Goal: Task Accomplishment & Management: Use online tool/utility

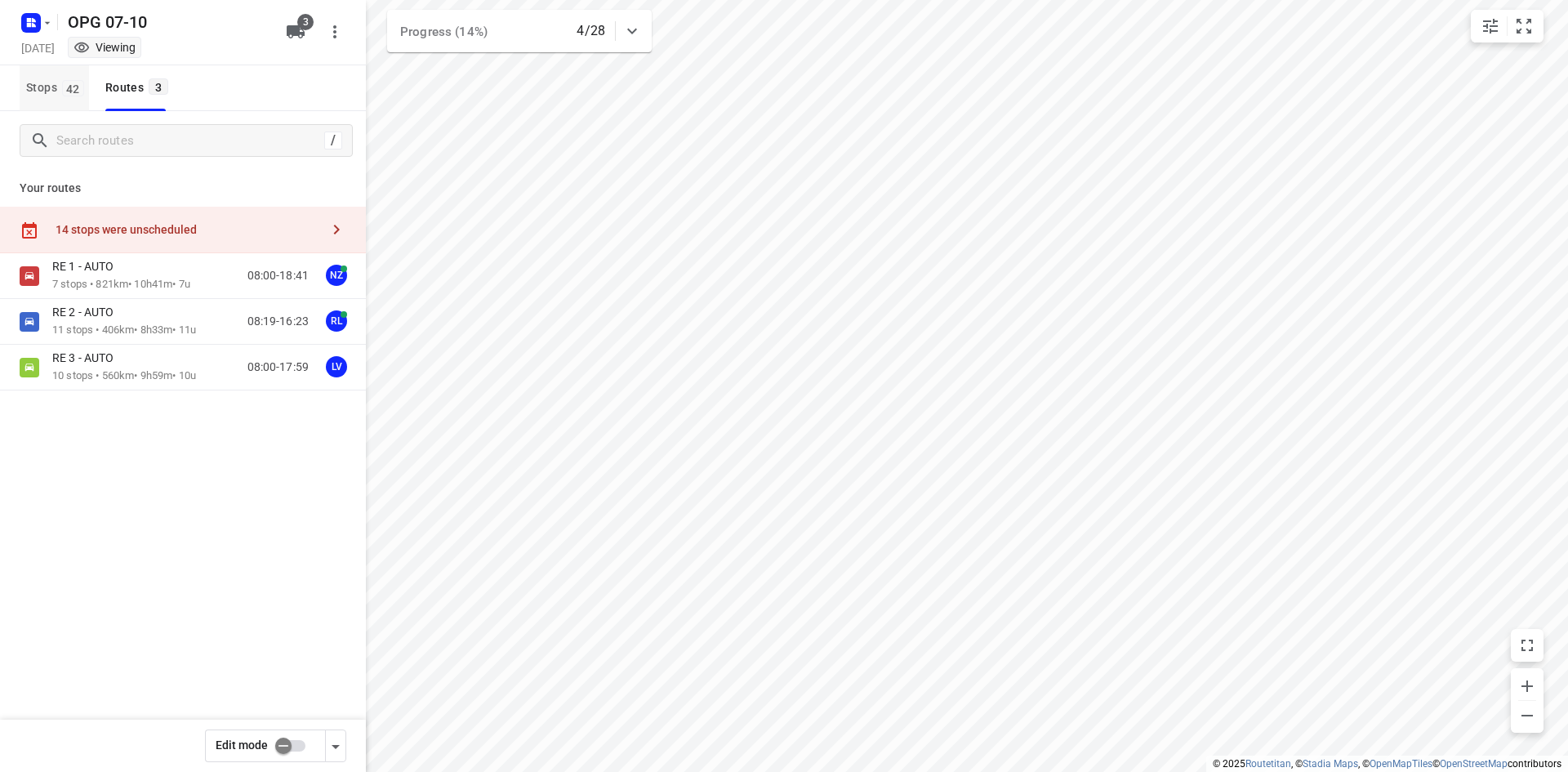
click at [69, 91] on span "42" at bounding box center [73, 88] width 22 height 16
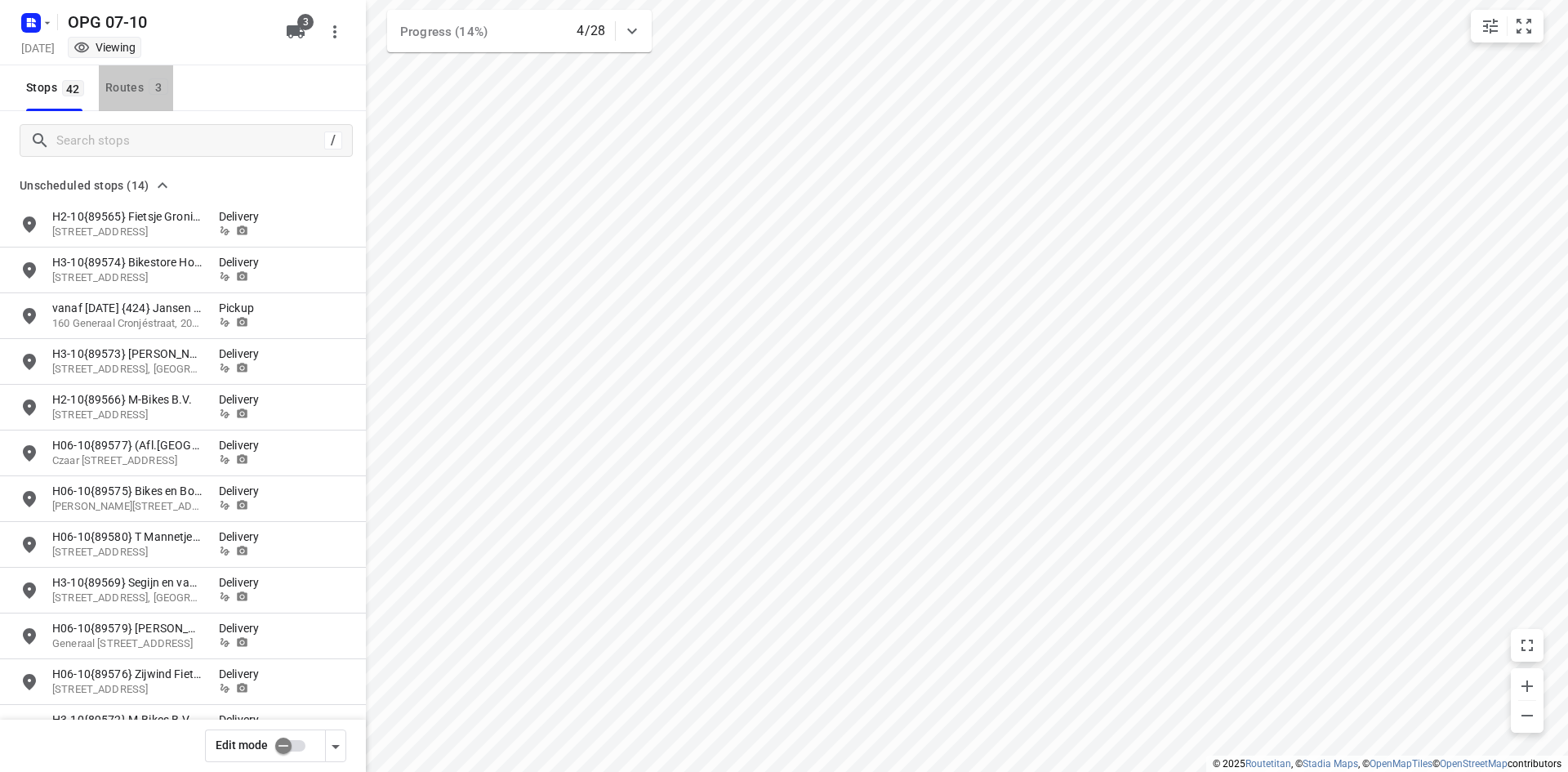
click at [132, 82] on div "Routes 3" at bounding box center [140, 88] width 68 height 21
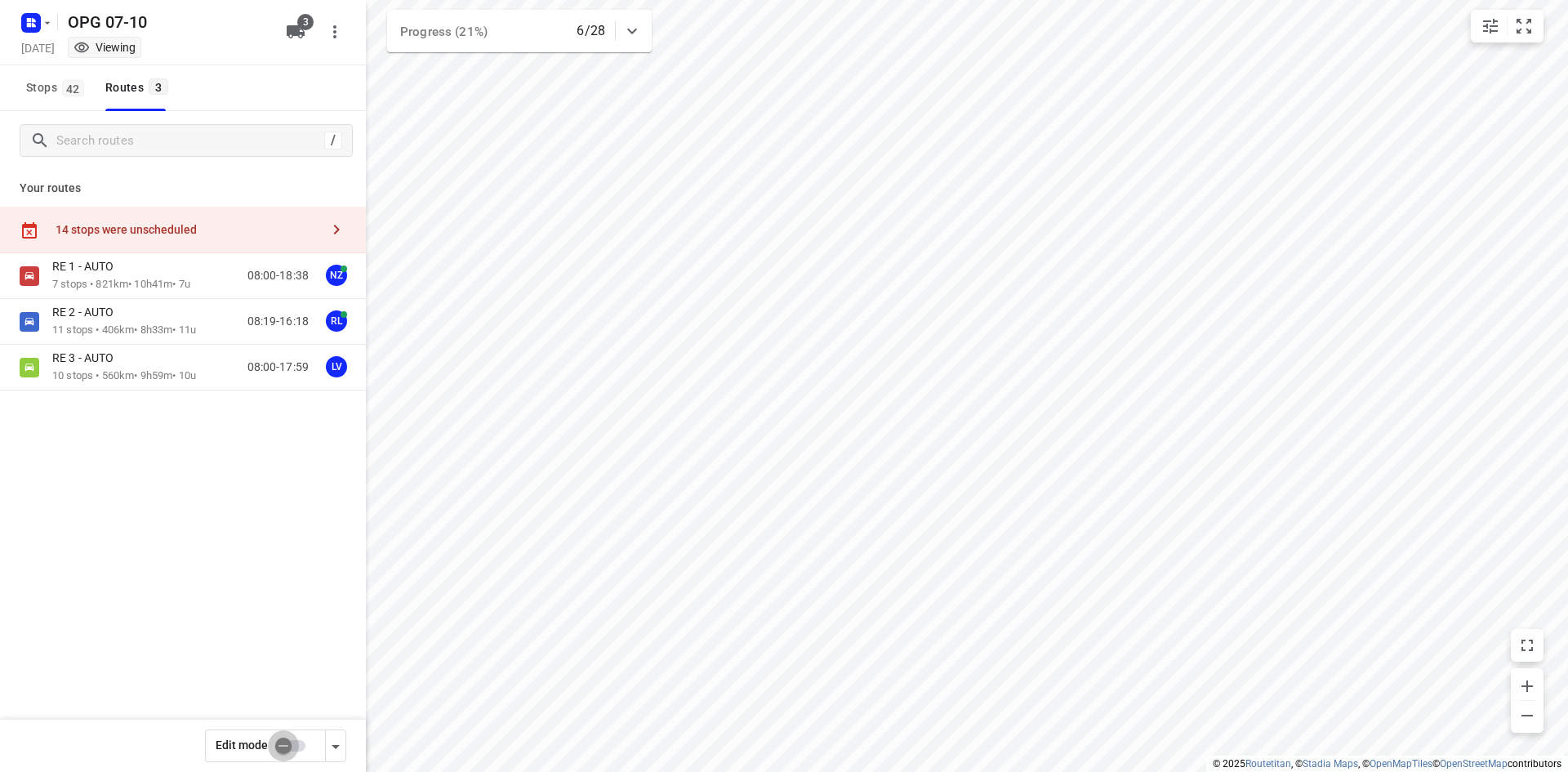
click at [278, 749] on input "checkbox" at bounding box center [283, 746] width 93 height 31
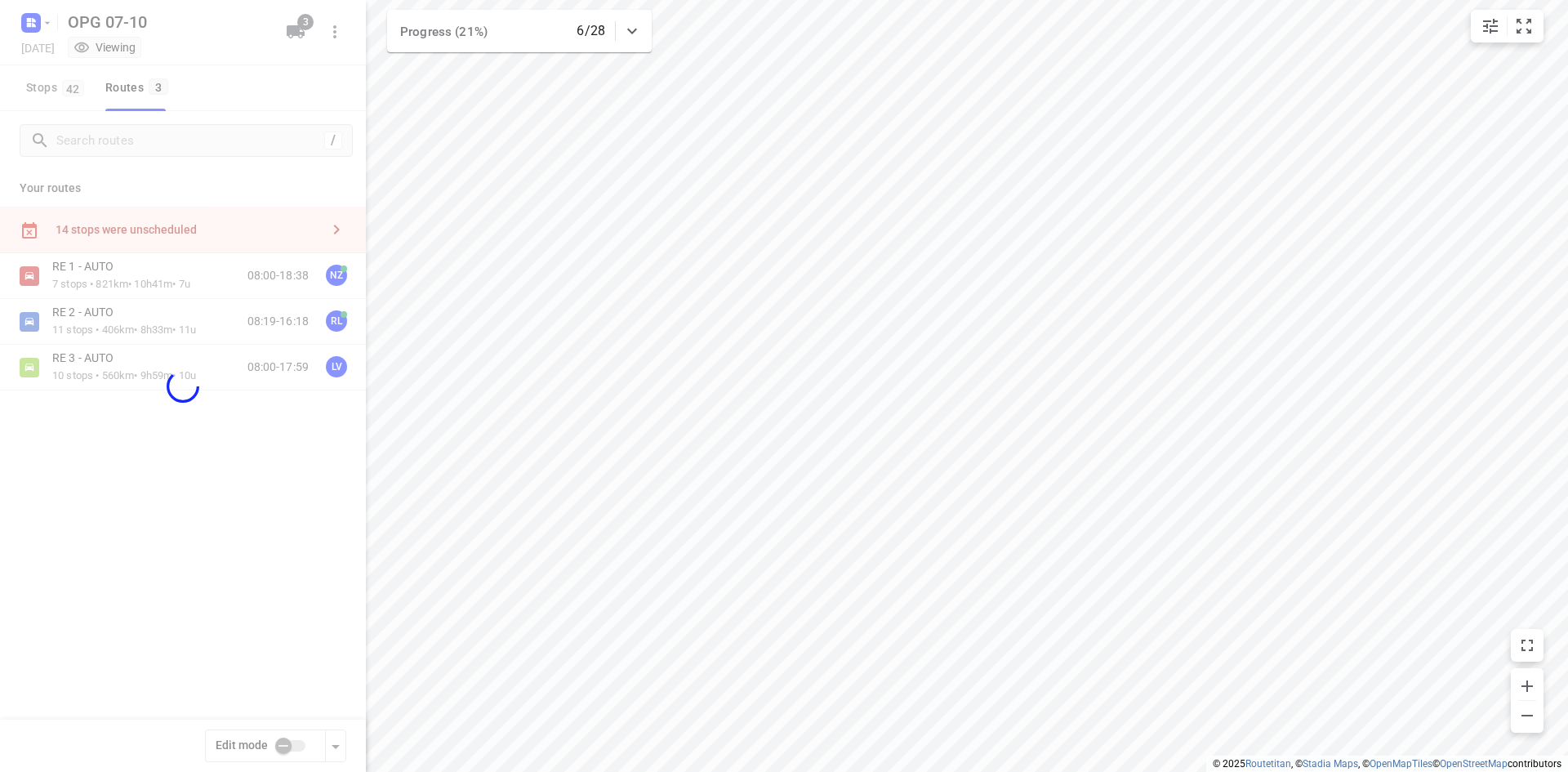
checkbox input "true"
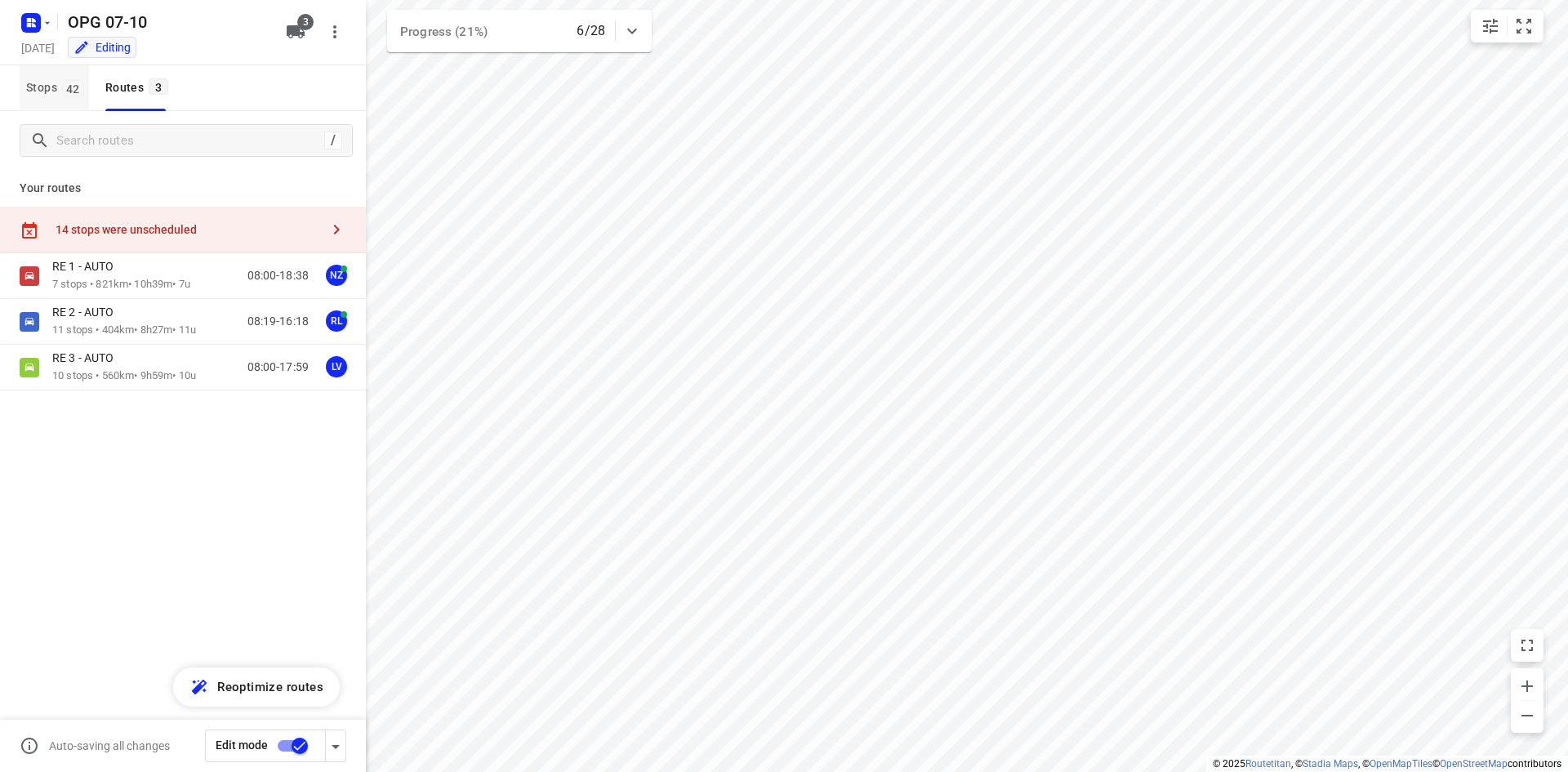
click at [36, 85] on span "Stops 42" at bounding box center [57, 88] width 63 height 21
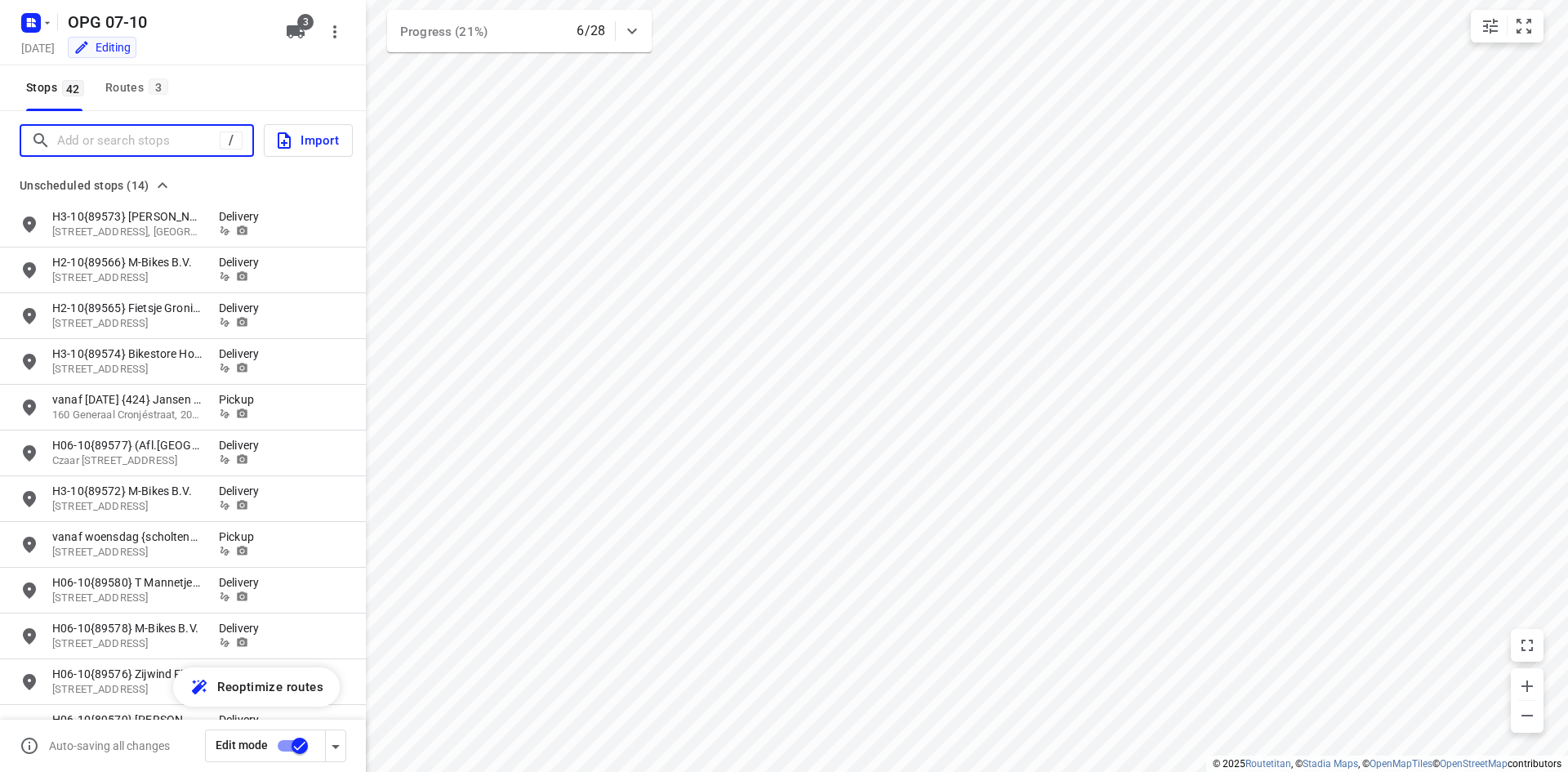
click at [66, 144] on input "Add or search stops" at bounding box center [138, 141] width 162 height 25
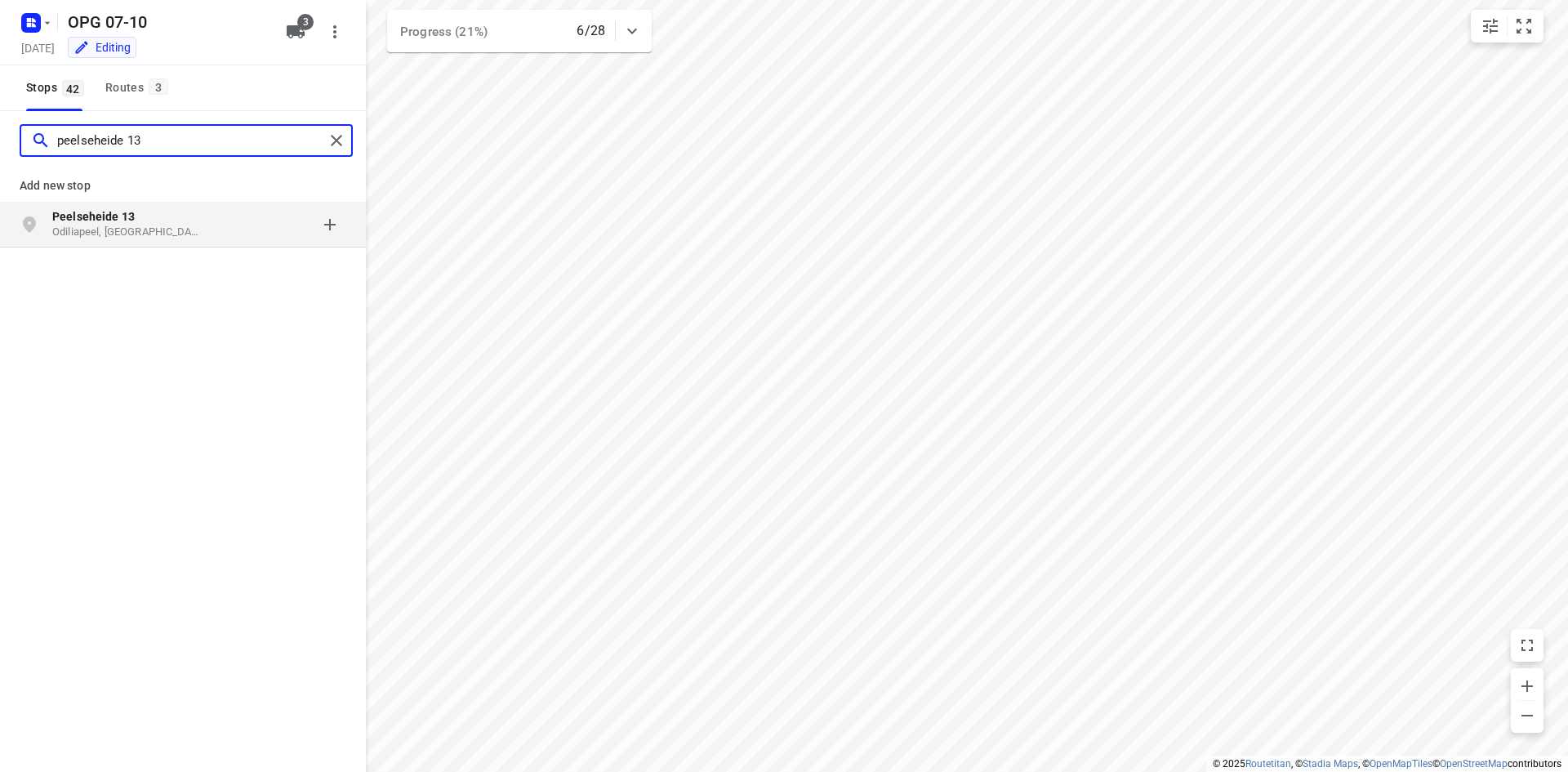
type input "peelseheide 13"
click at [88, 217] on b "Peelseheide 13" at bounding box center [93, 216] width 82 height 13
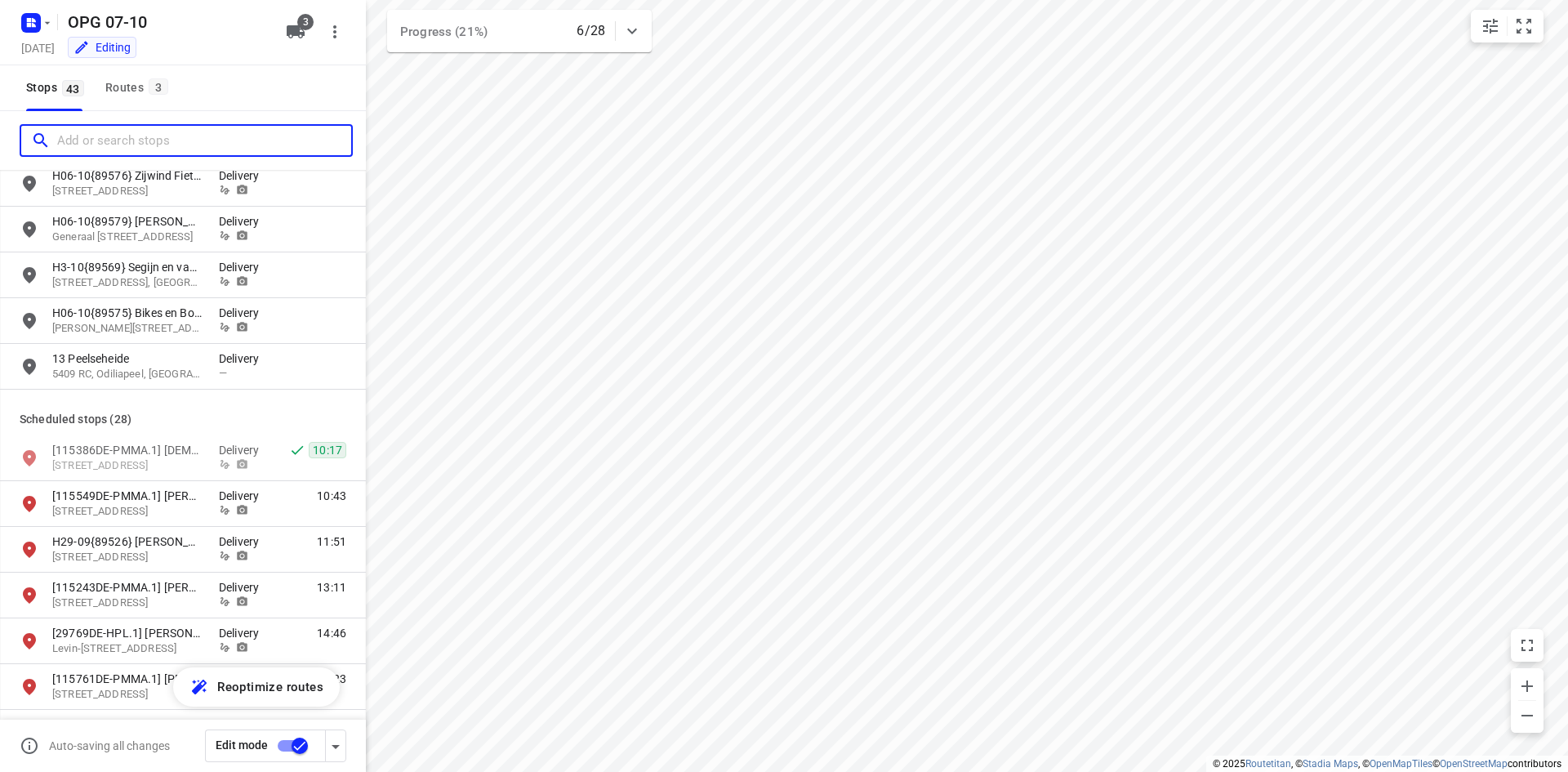
scroll to position [490, 0]
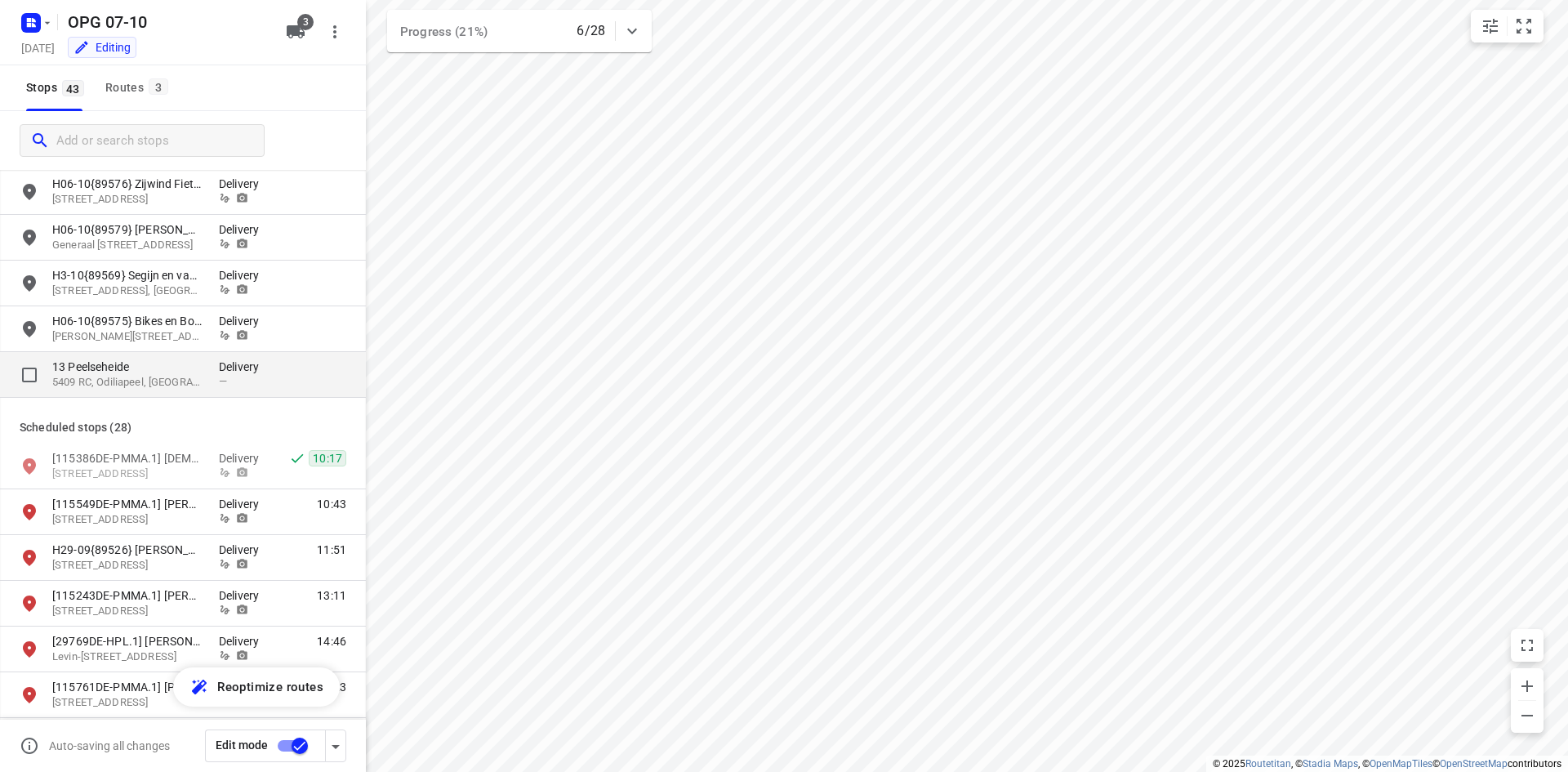
click at [160, 374] on p "13 Peelseheide" at bounding box center [127, 366] width 150 height 16
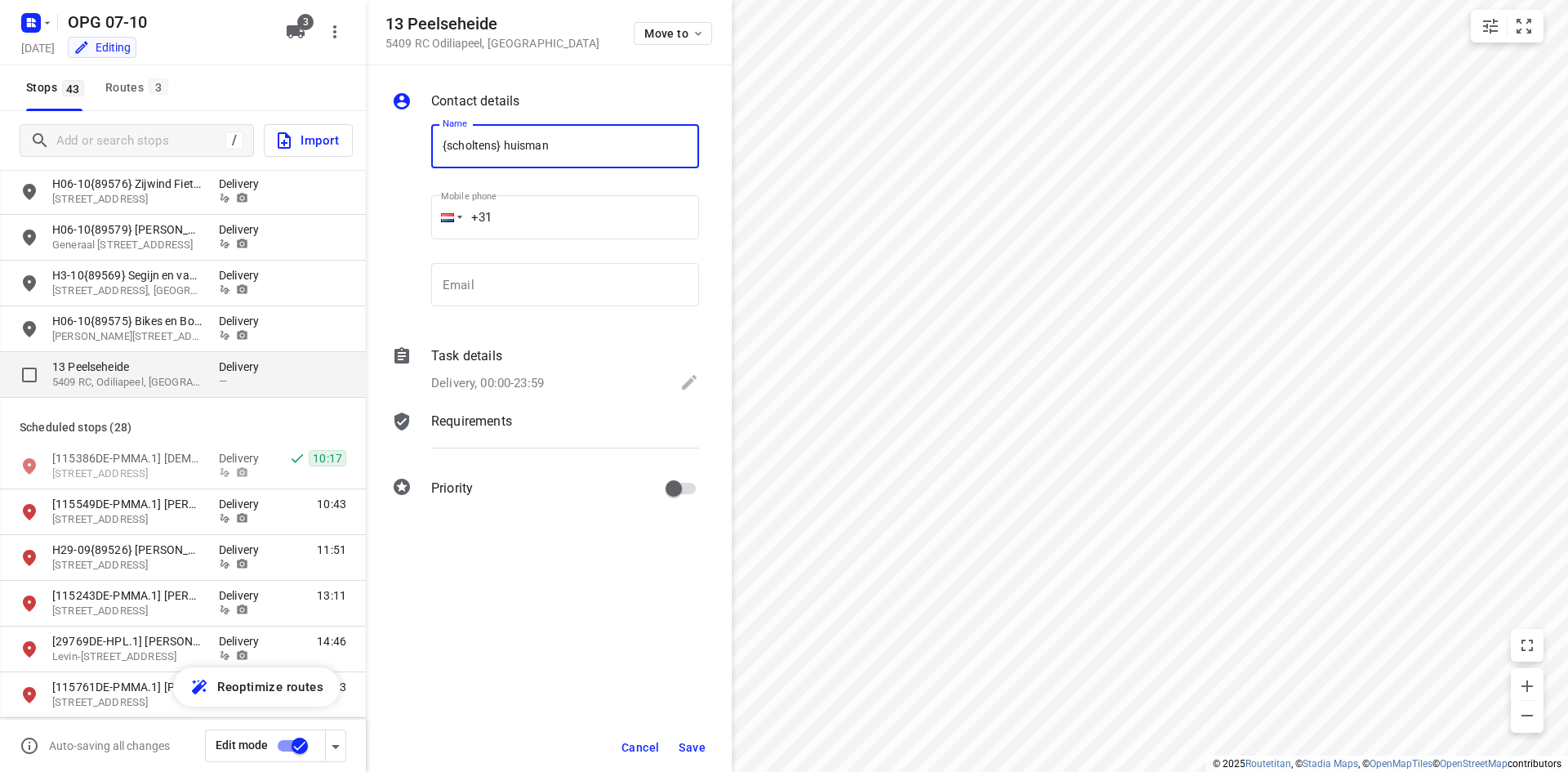
type input "{scholtens} huisman"
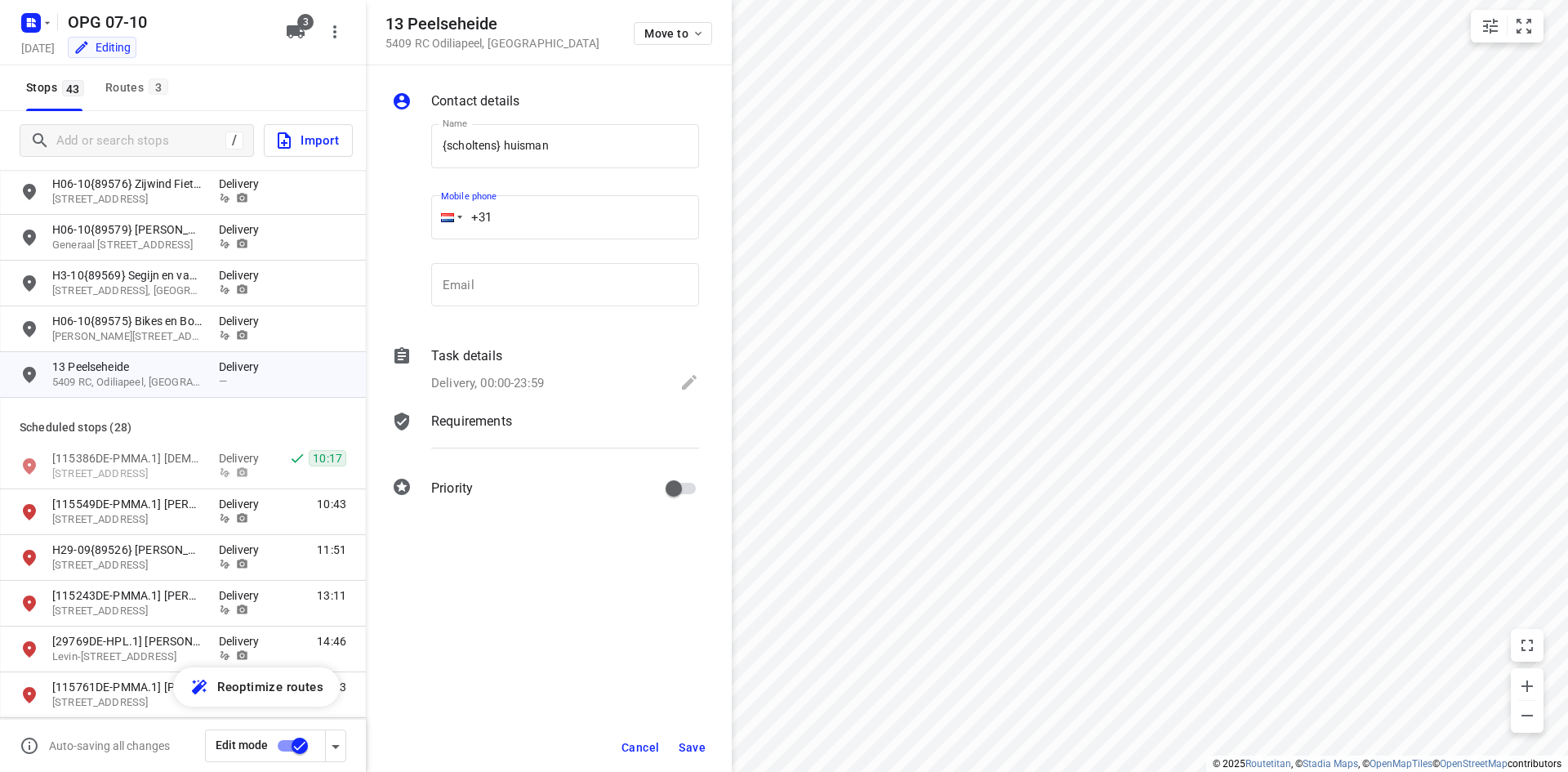
click at [453, 373] on div "Delivery, 00:00-23:59" at bounding box center [565, 383] width 268 height 23
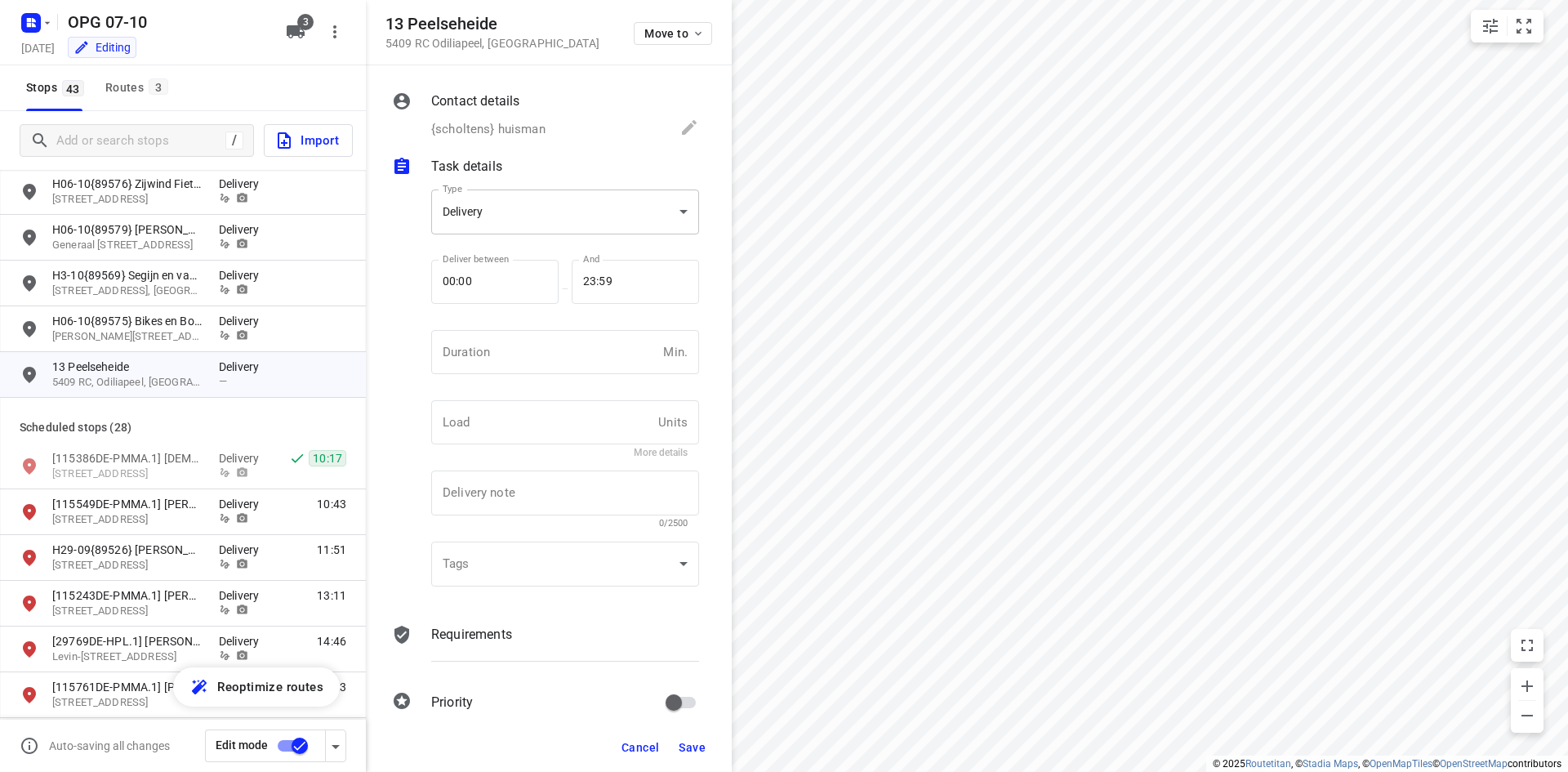
click at [546, 202] on body "i © 2025 Routetitan , © Stadia Maps , © OpenMapTiles © OpenStreetMap contributo…" at bounding box center [784, 386] width 1568 height 772
click at [546, 244] on div "Pickup" at bounding box center [559, 241] width 230 height 20
type input "pickup"
click at [572, 350] on input "number" at bounding box center [544, 352] width 225 height 44
type input "10"
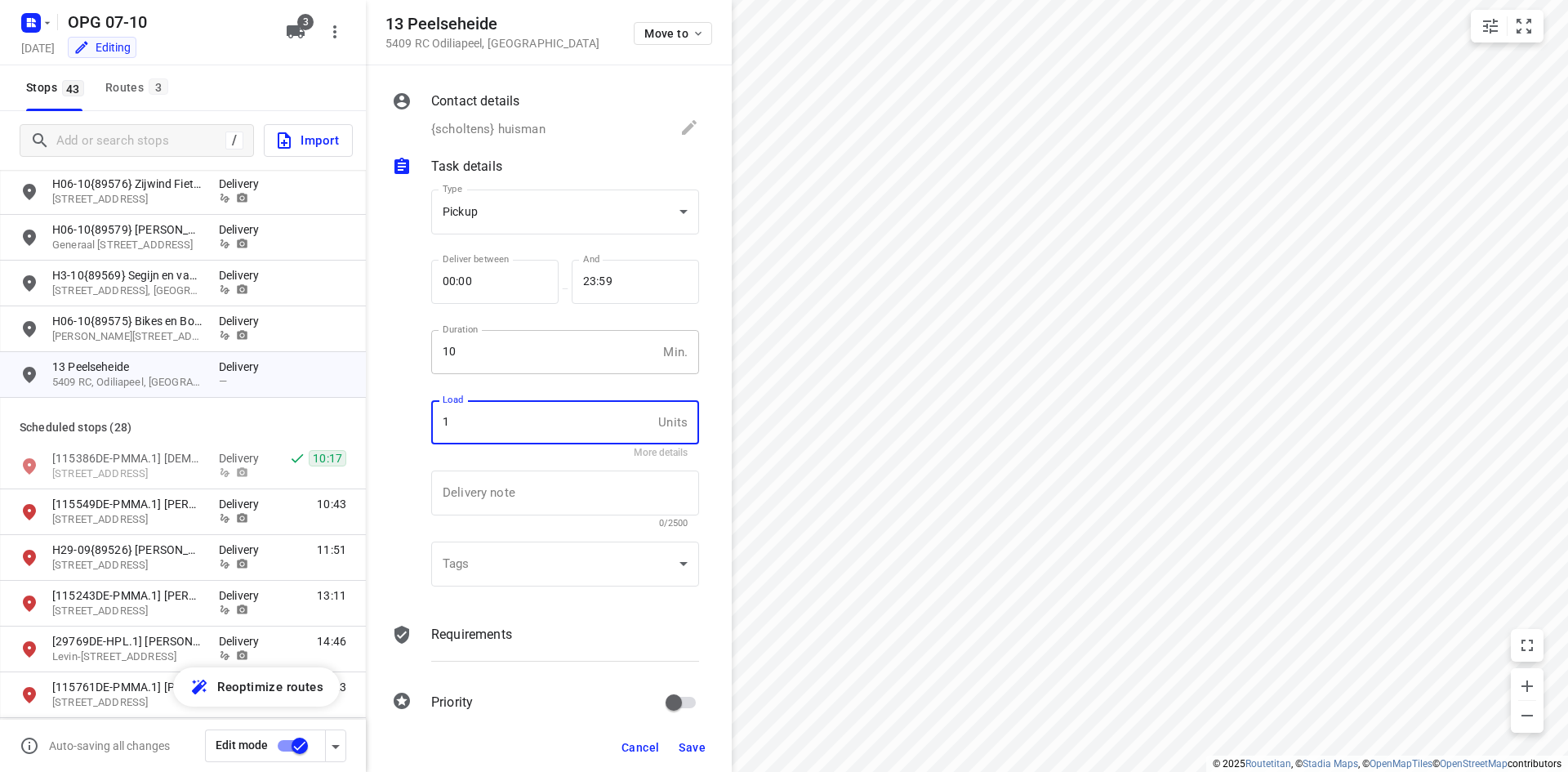
type input "1"
click at [466, 644] on p "Requirements" at bounding box center [471, 635] width 81 height 20
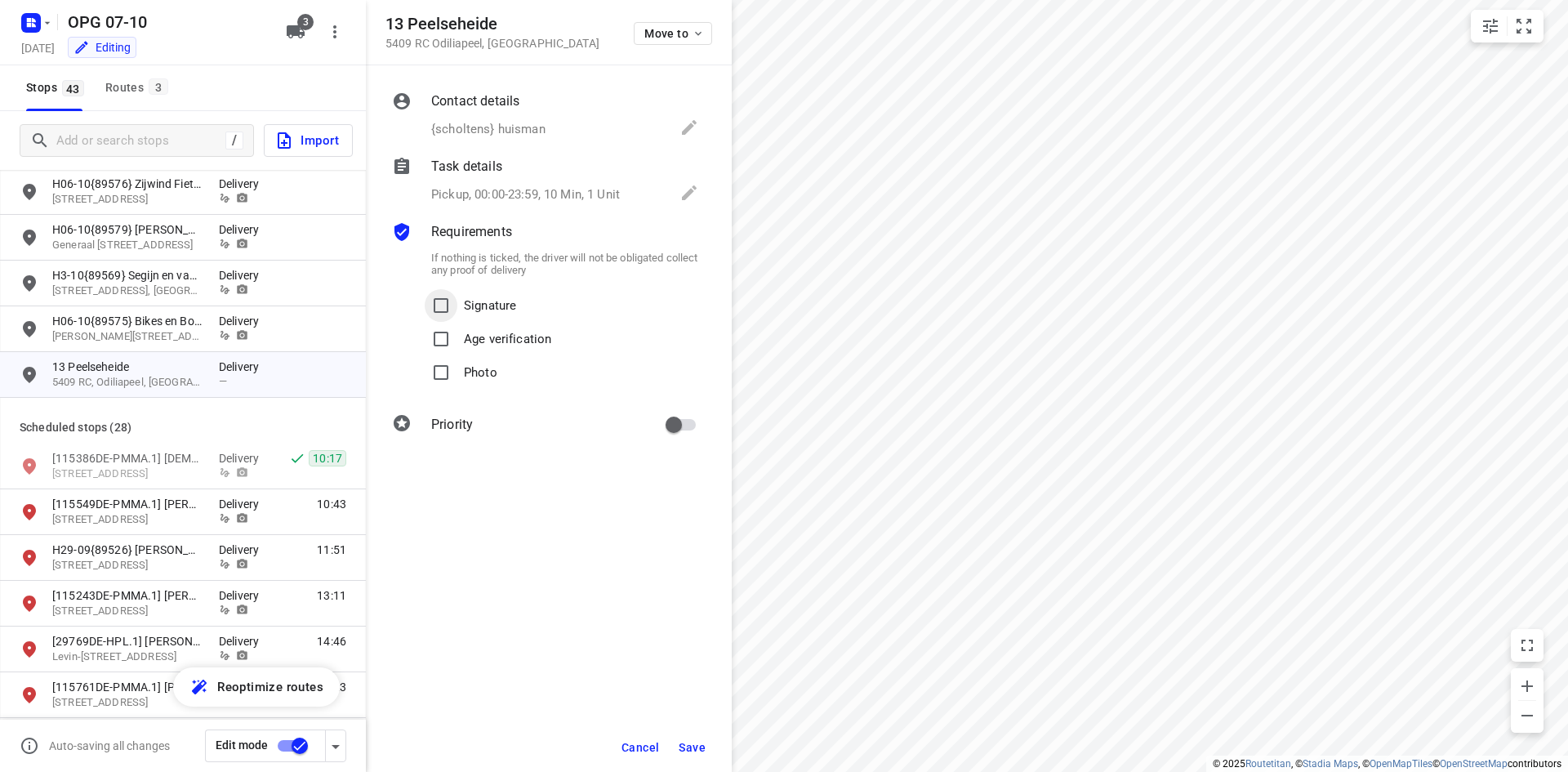
click at [457, 297] on input "Signature" at bounding box center [441, 305] width 33 height 33
checkbox input "true"
click at [460, 386] on label "Photo" at bounding box center [461, 373] width 73 height 34
click at [457, 386] on input "Photo" at bounding box center [441, 373] width 33 height 33
checkbox input "true"
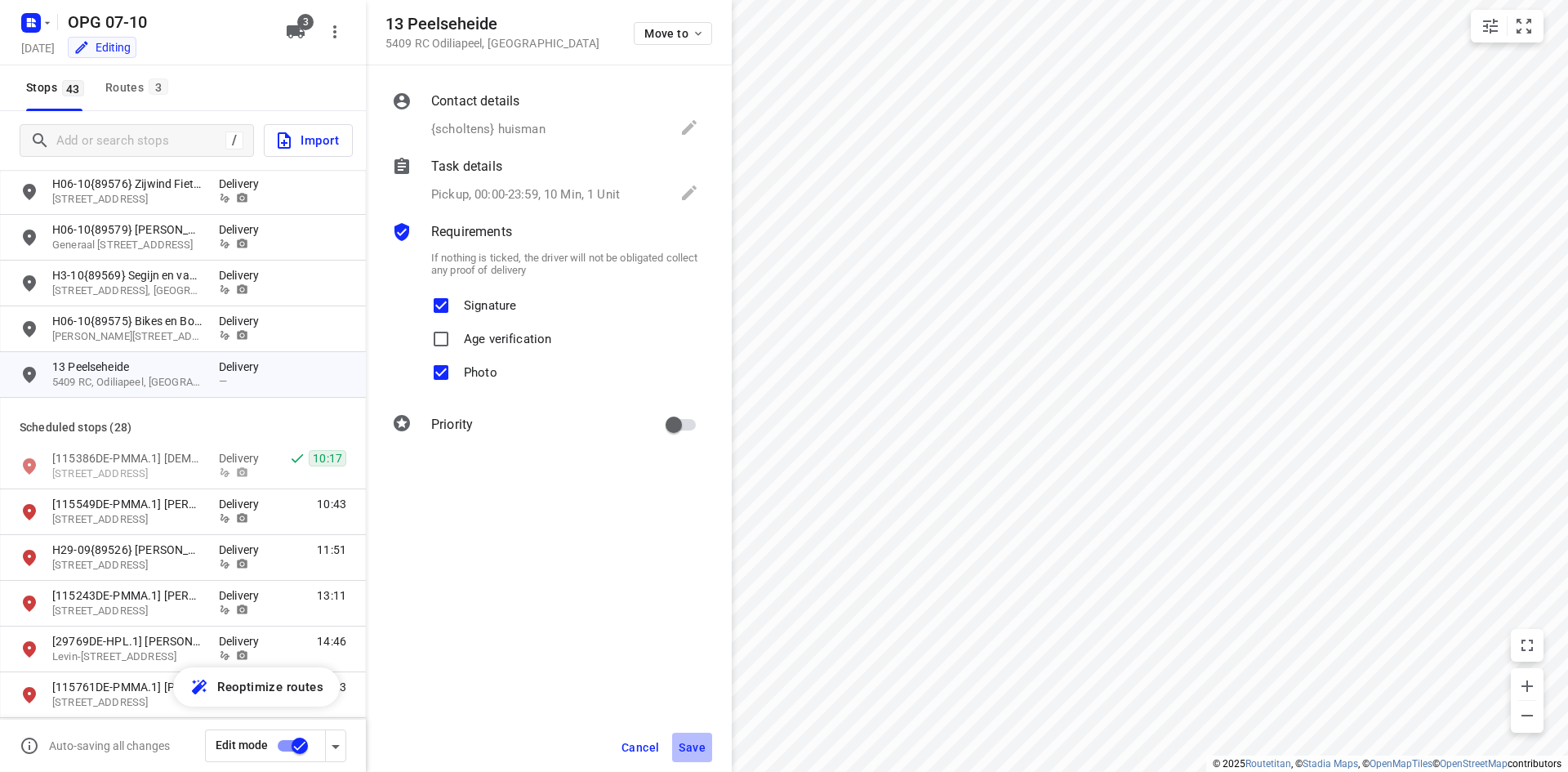
click at [691, 738] on button "Save" at bounding box center [692, 748] width 40 height 29
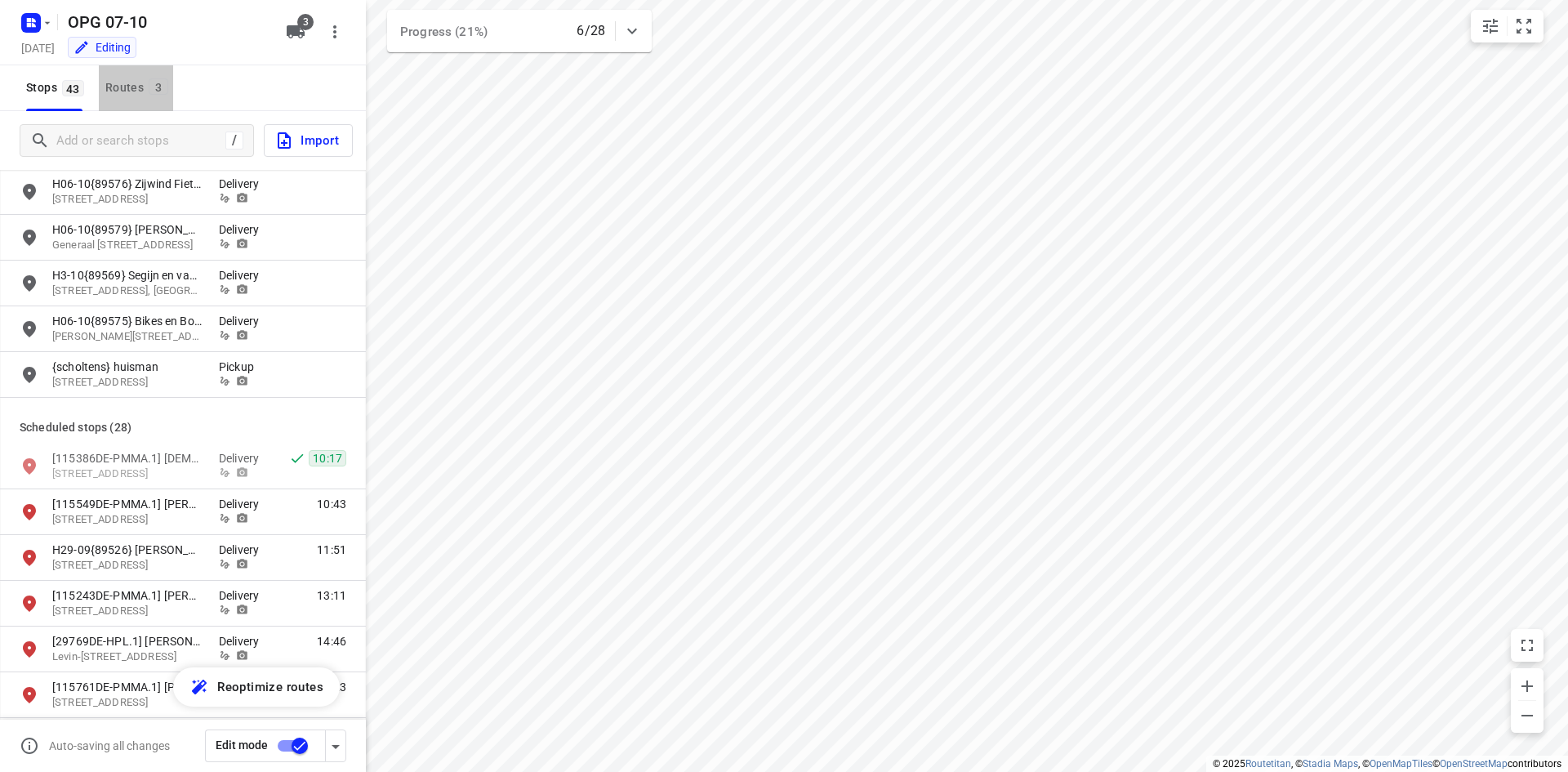
click at [112, 83] on div "Routes 3" at bounding box center [140, 88] width 68 height 21
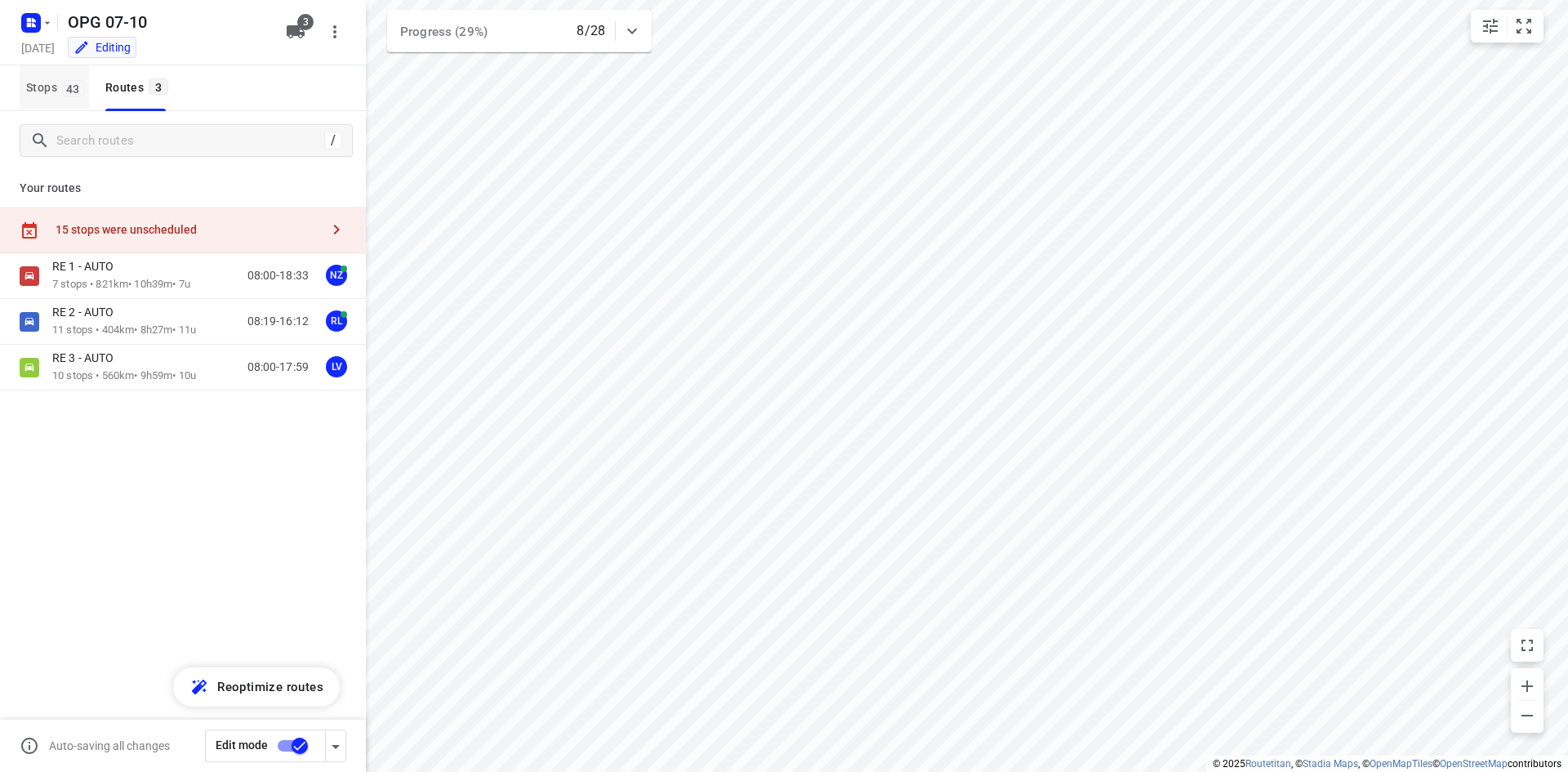
click at [59, 88] on span "Stops 43" at bounding box center [57, 88] width 63 height 21
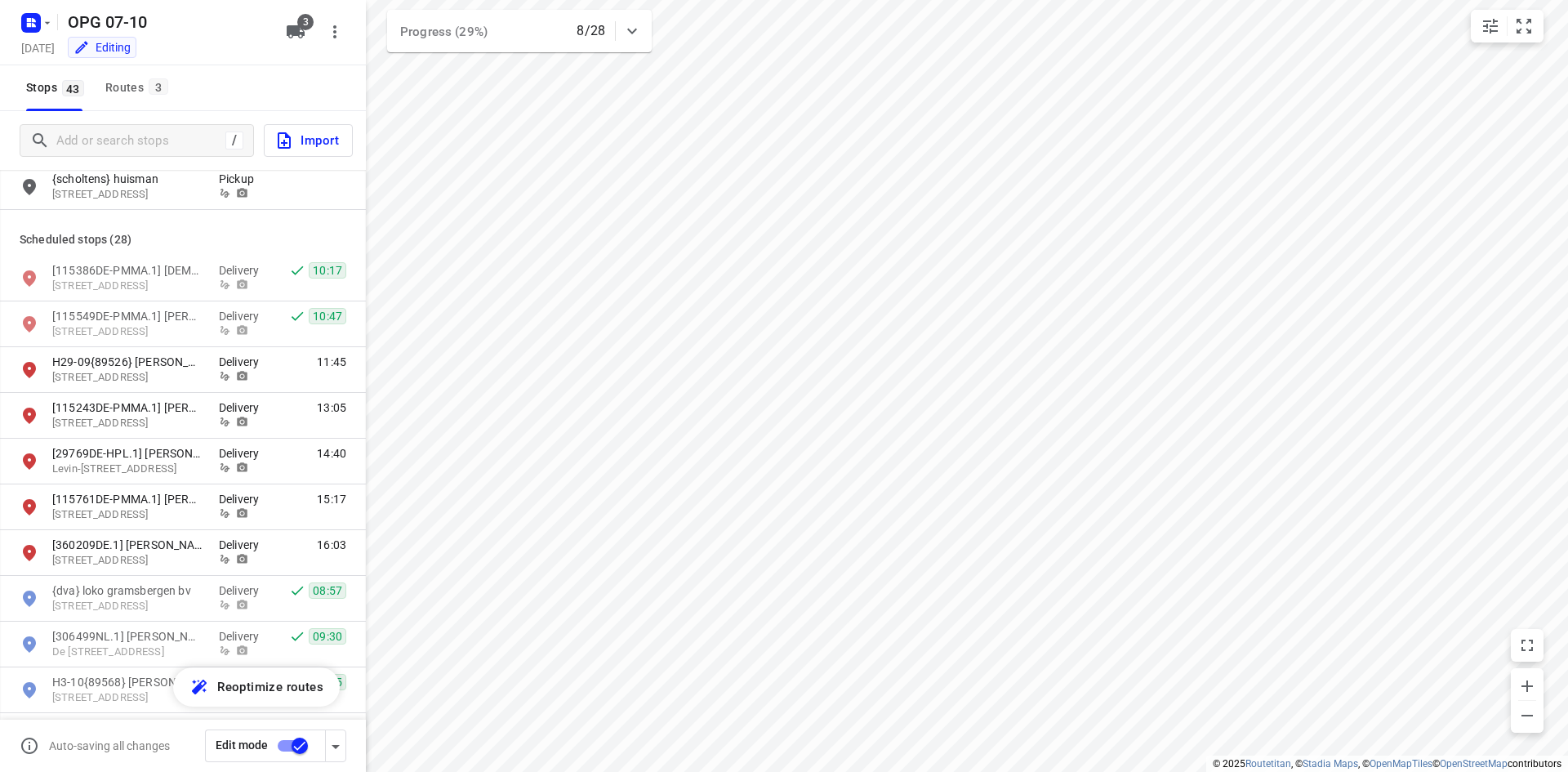
scroll to position [677, 0]
click at [129, 141] on input "Add or search stops" at bounding box center [204, 141] width 294 height 25
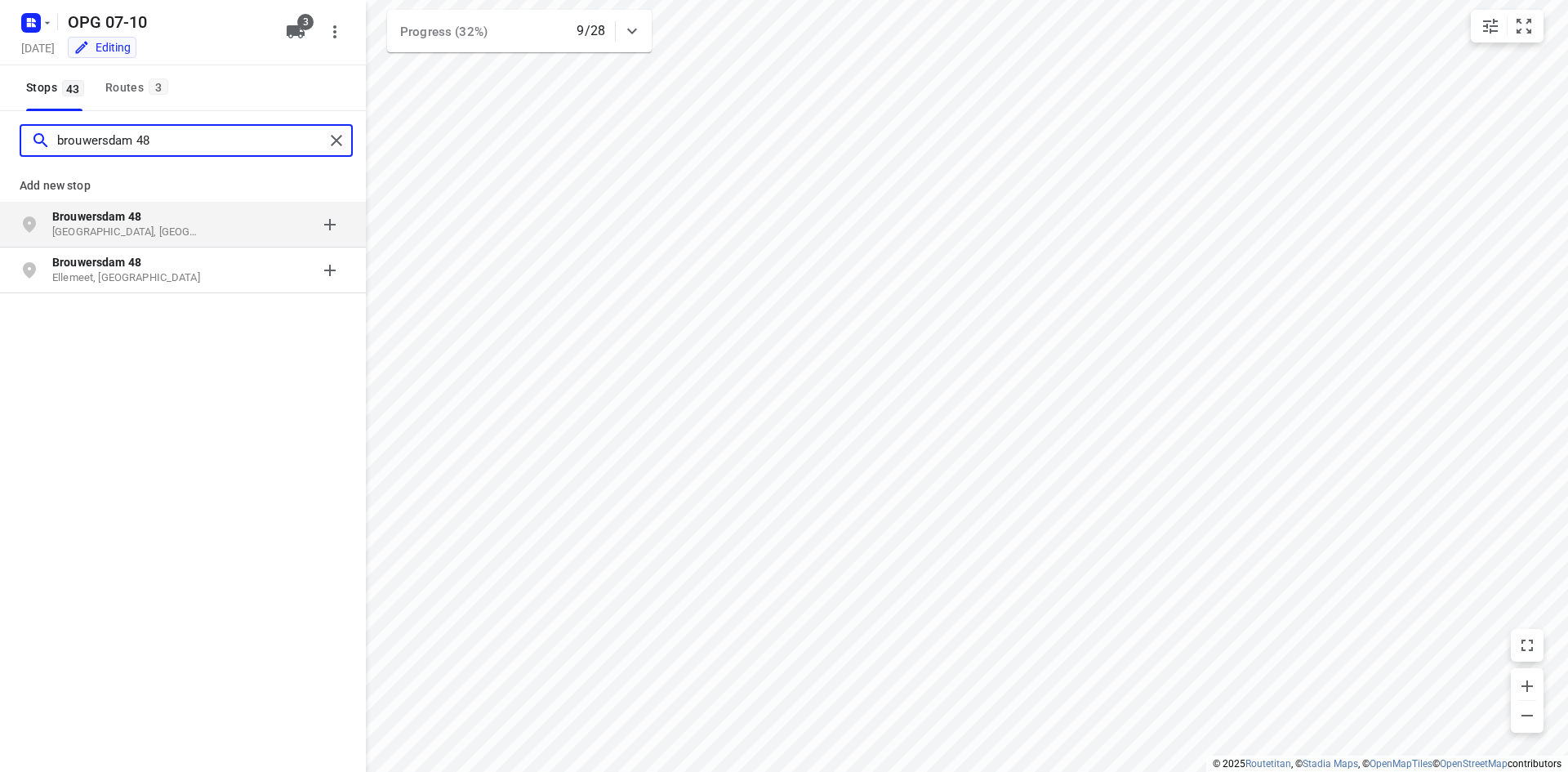
type input "brouwersdam 48"
click at [151, 233] on p "[GEOGRAPHIC_DATA], [GEOGRAPHIC_DATA]" at bounding box center [127, 232] width 150 height 16
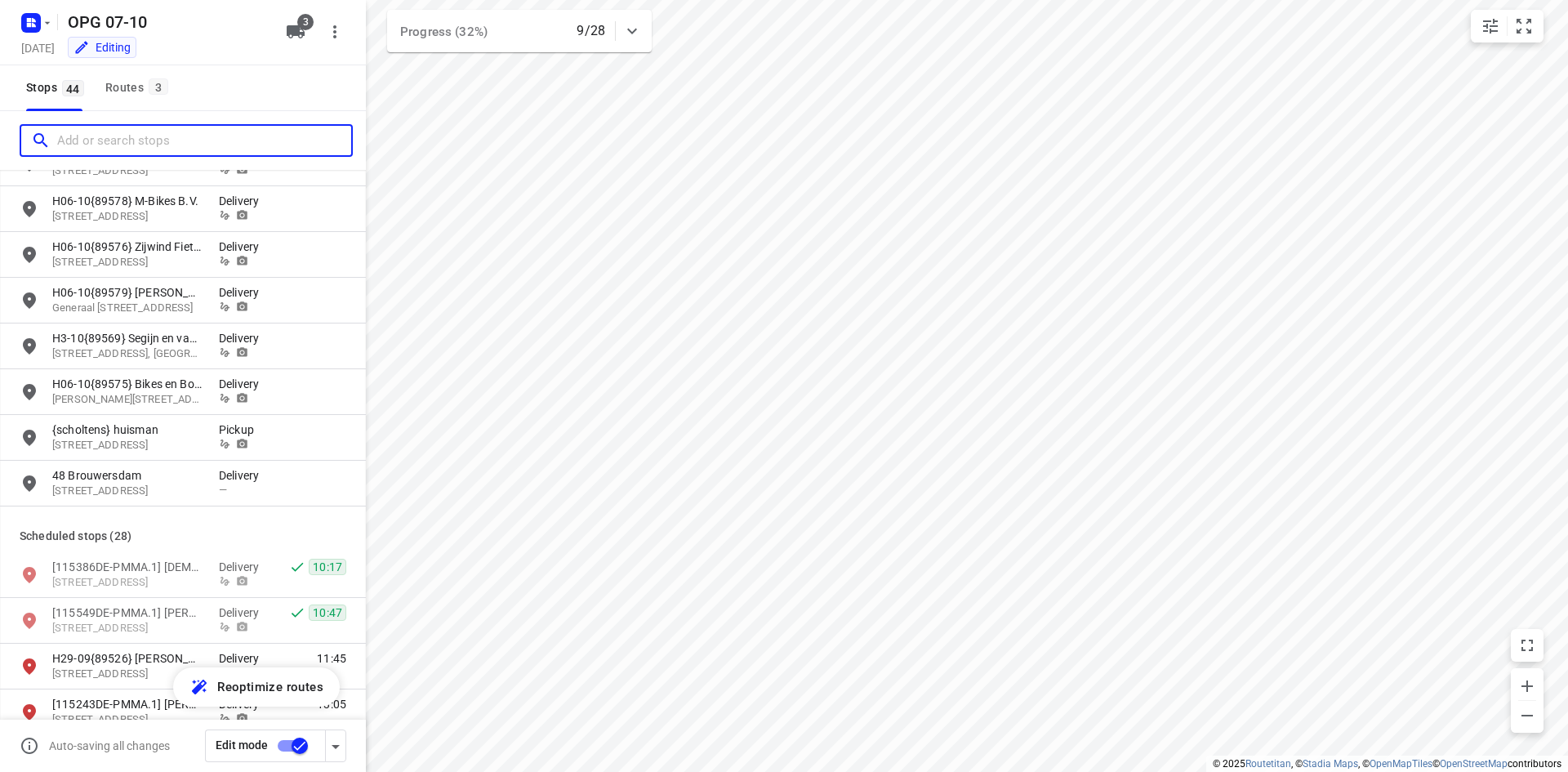
scroll to position [409, 0]
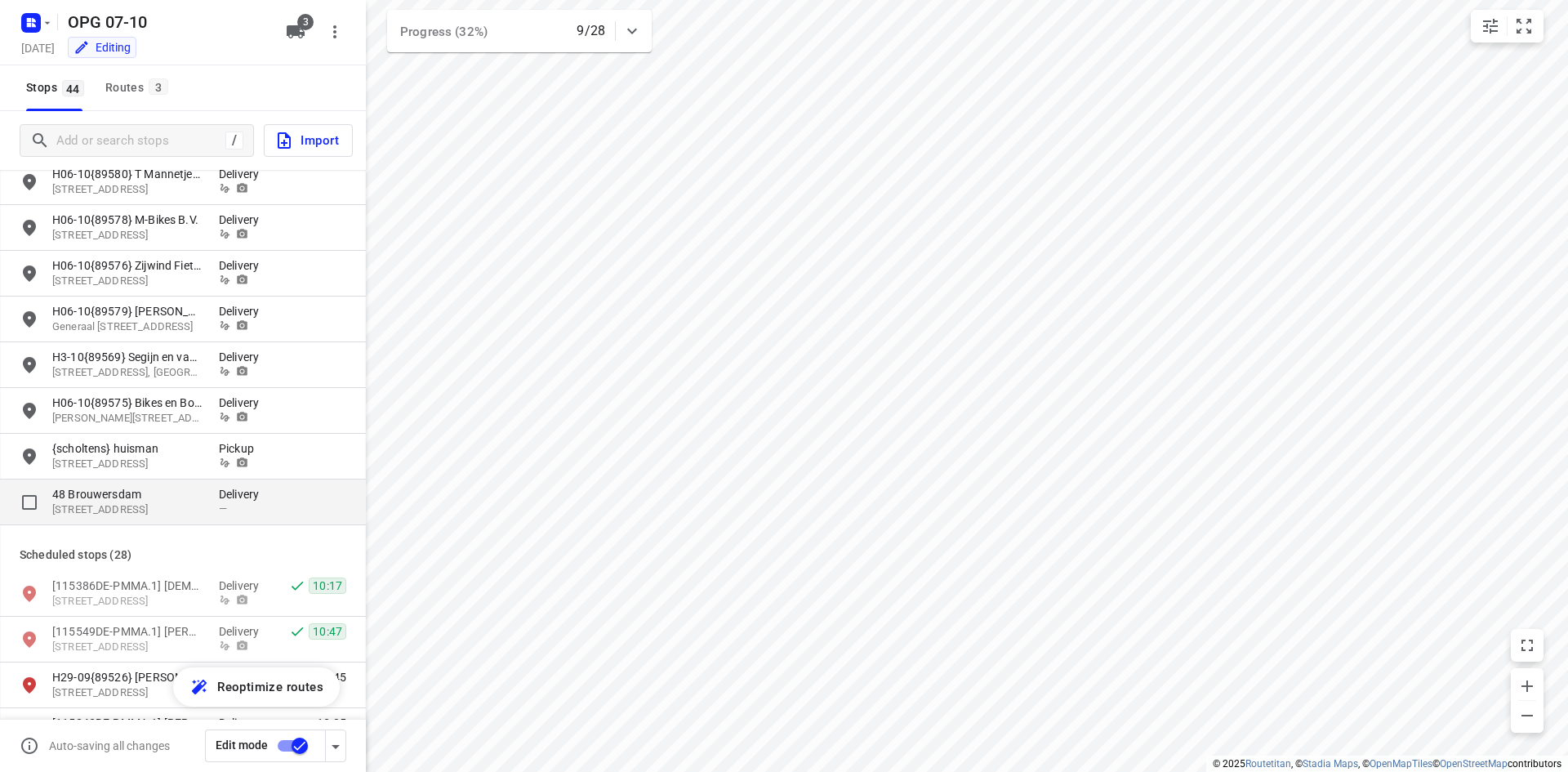
click at [193, 513] on p "[STREET_ADDRESS]" at bounding box center [127, 510] width 150 height 16
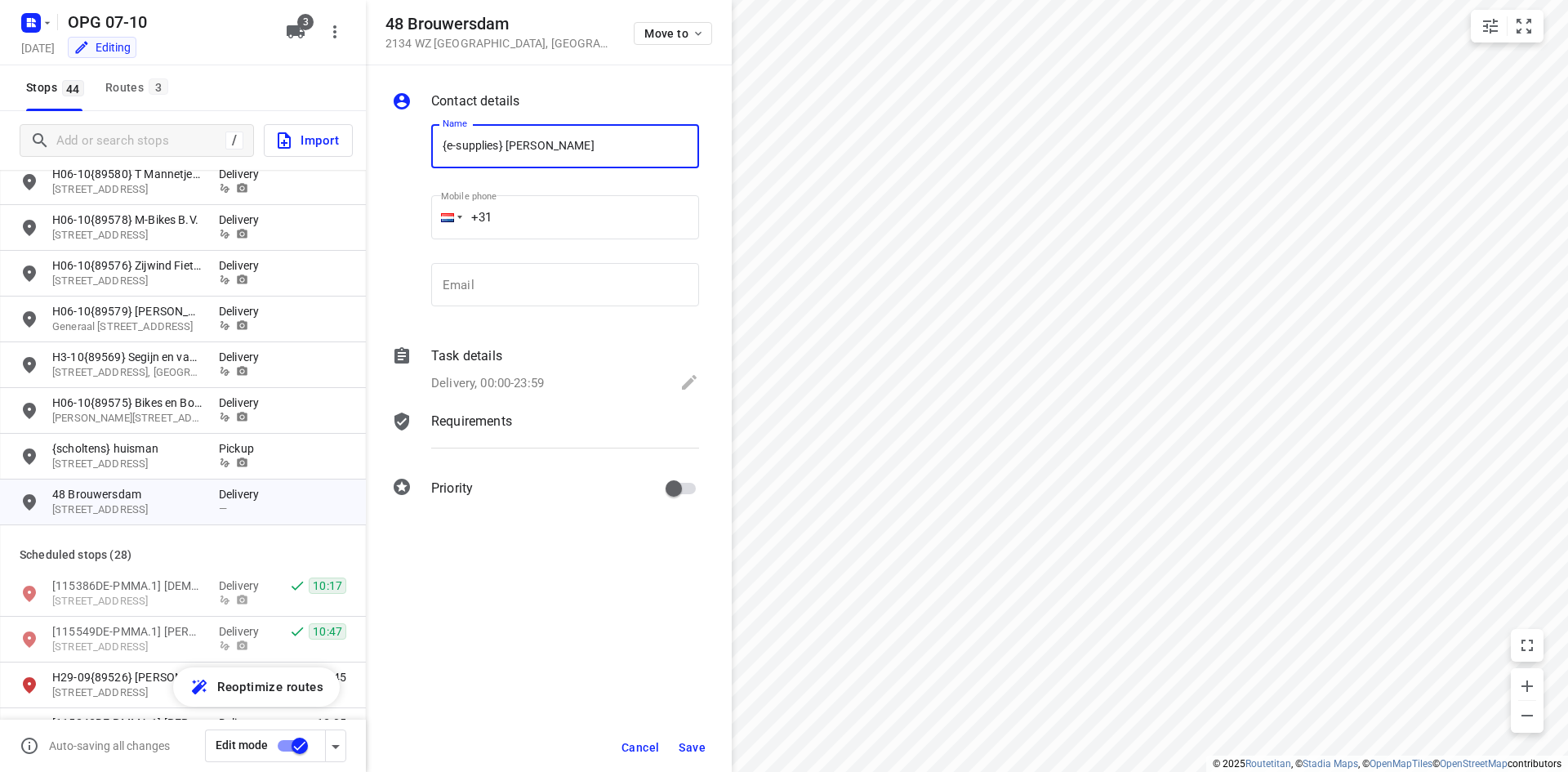
type input "{e-supplies} [PERSON_NAME]"
click at [505, 281] on input "email" at bounding box center [565, 285] width 268 height 44
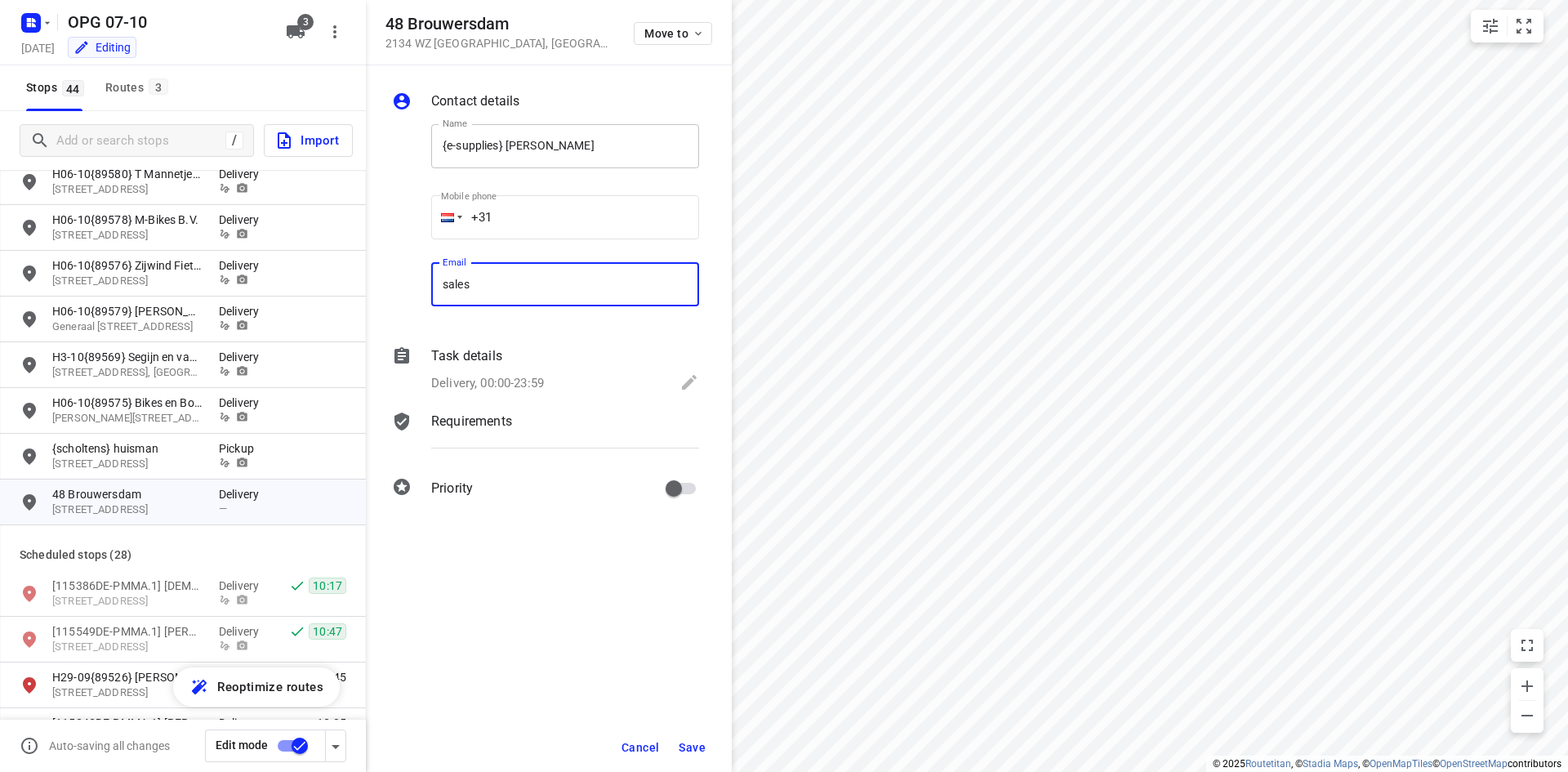
type input "sales"
click at [442, 142] on input "{e-supplies} [PERSON_NAME]" at bounding box center [565, 146] width 268 height 44
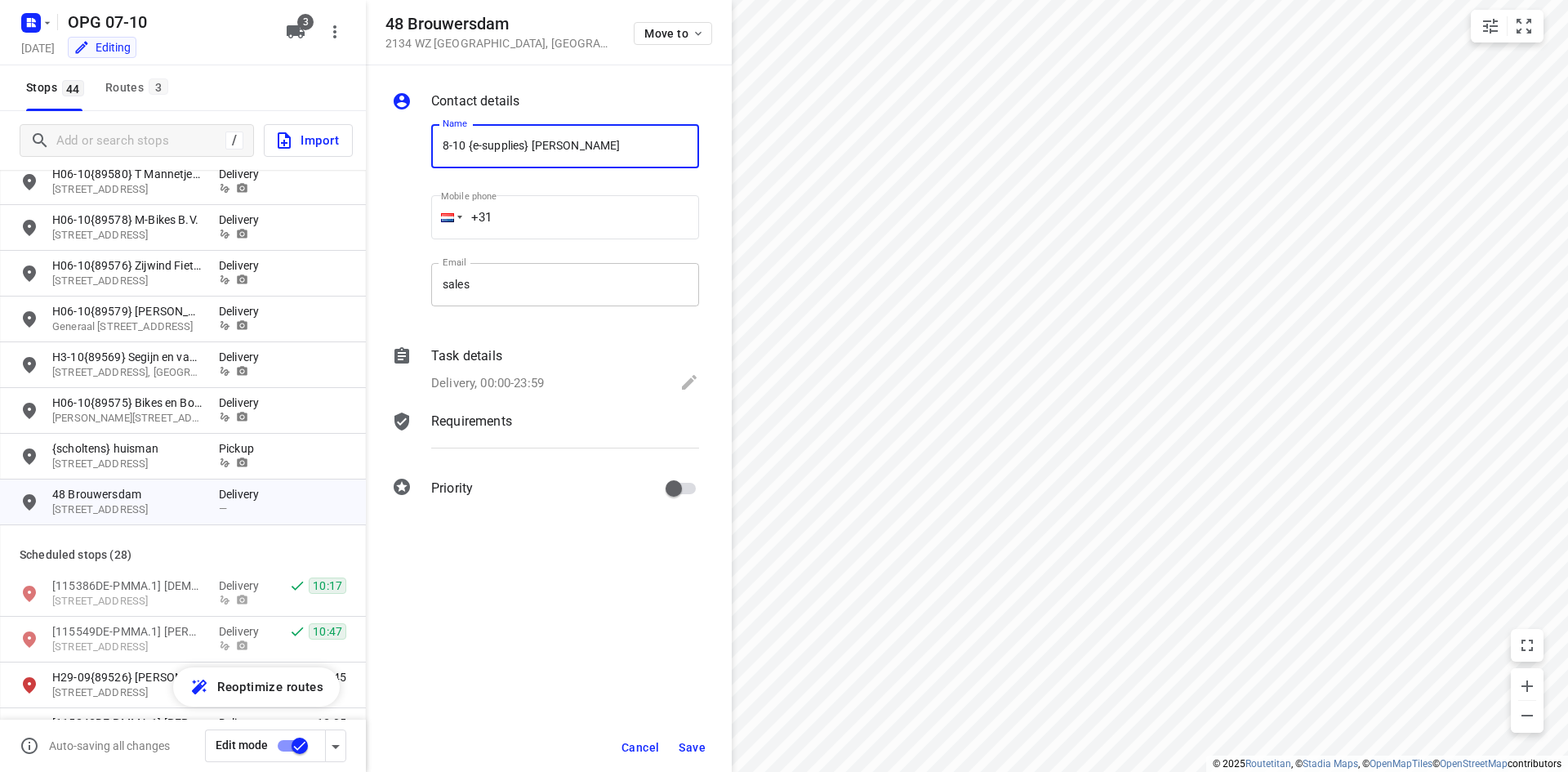
type input "8-10 {e-supplies} [PERSON_NAME]"
click at [524, 298] on input "sales" at bounding box center [565, 285] width 268 height 44
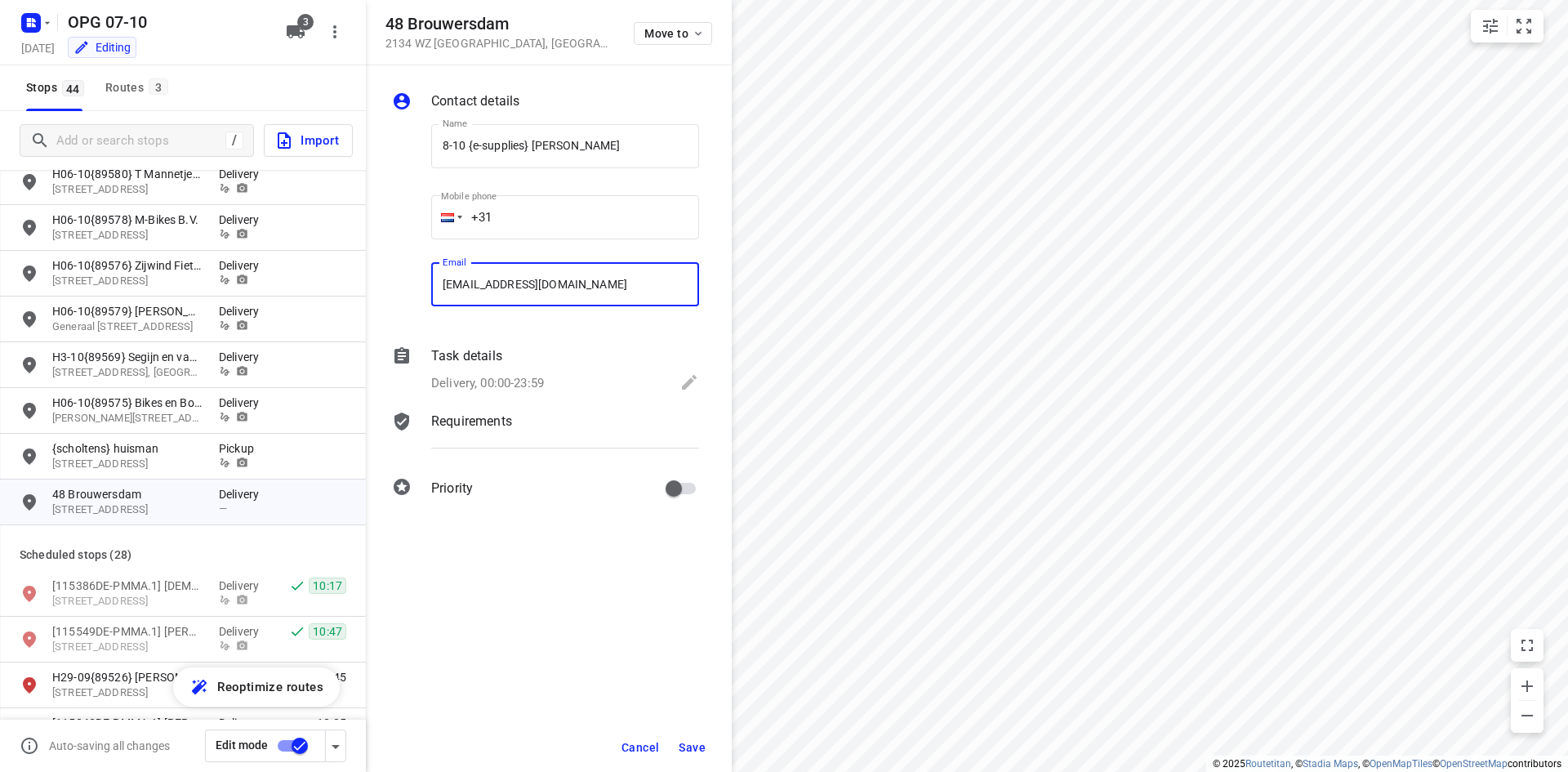
type input "[EMAIL_ADDRESS][DOMAIN_NAME]"
click at [518, 379] on p "Delivery, 00:00-23:59" at bounding box center [487, 383] width 113 height 19
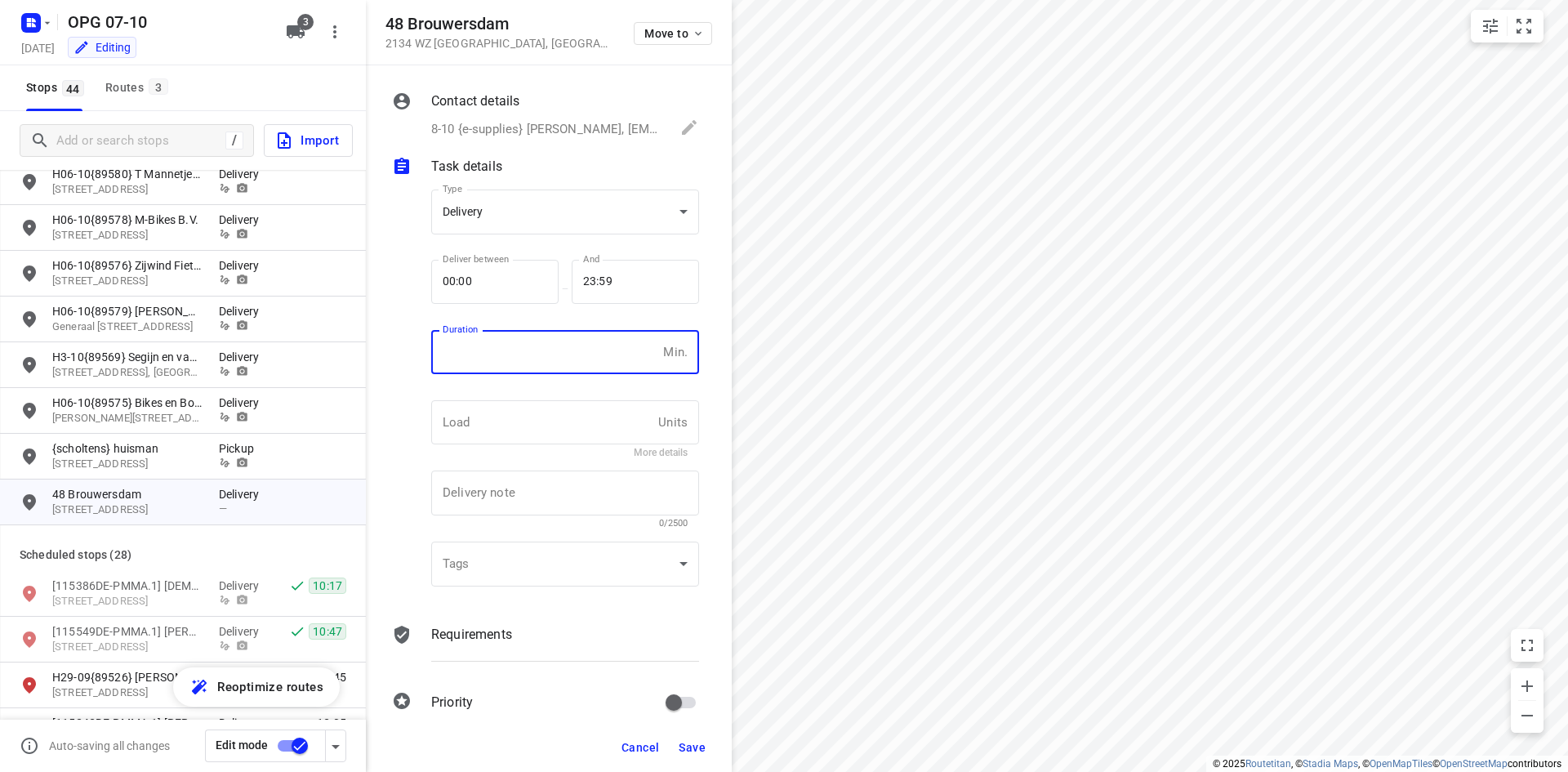
click at [535, 350] on input "number" at bounding box center [544, 352] width 225 height 44
type input "10"
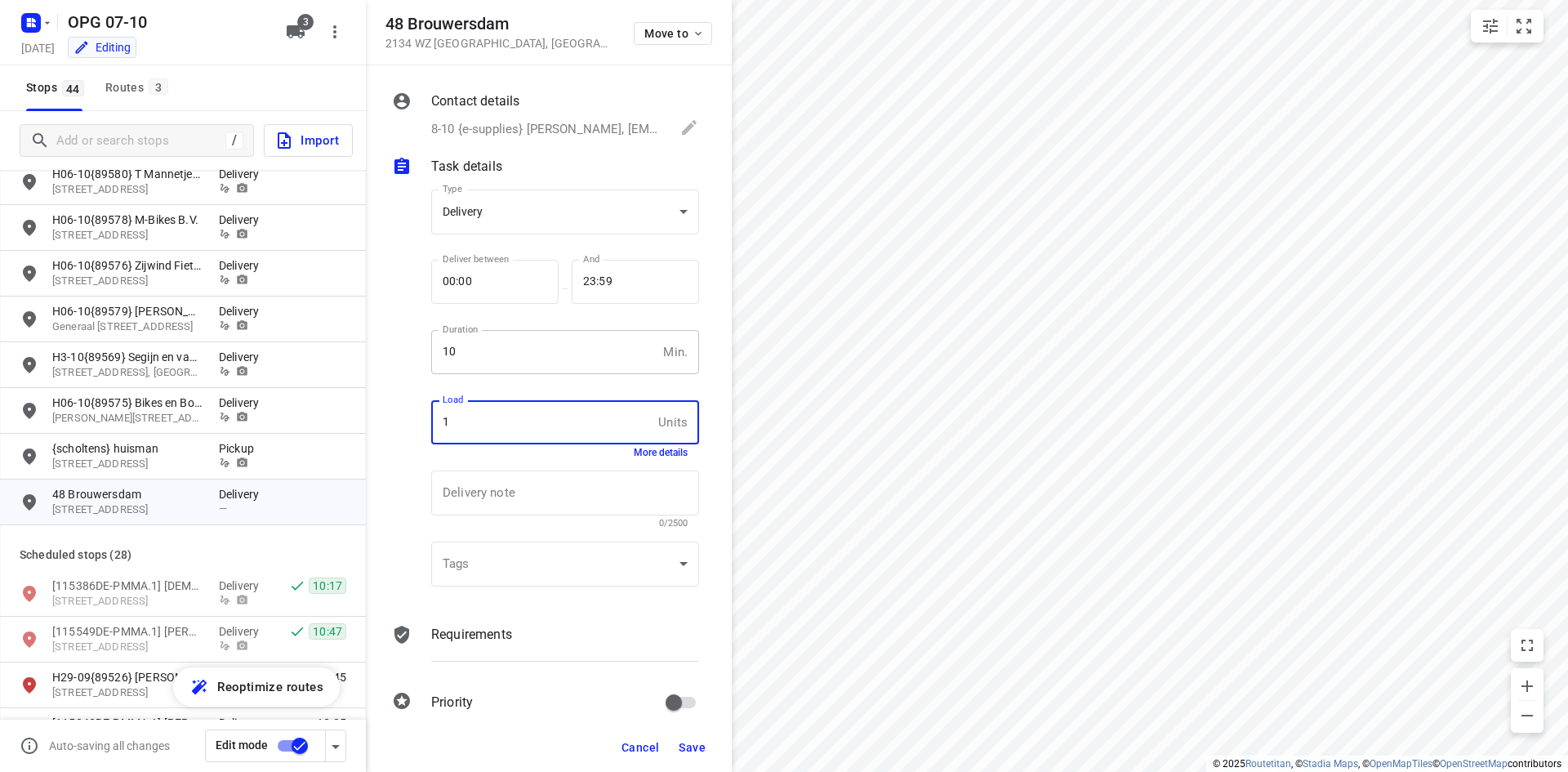
type input "1"
click at [454, 635] on p "Requirements" at bounding box center [471, 635] width 81 height 20
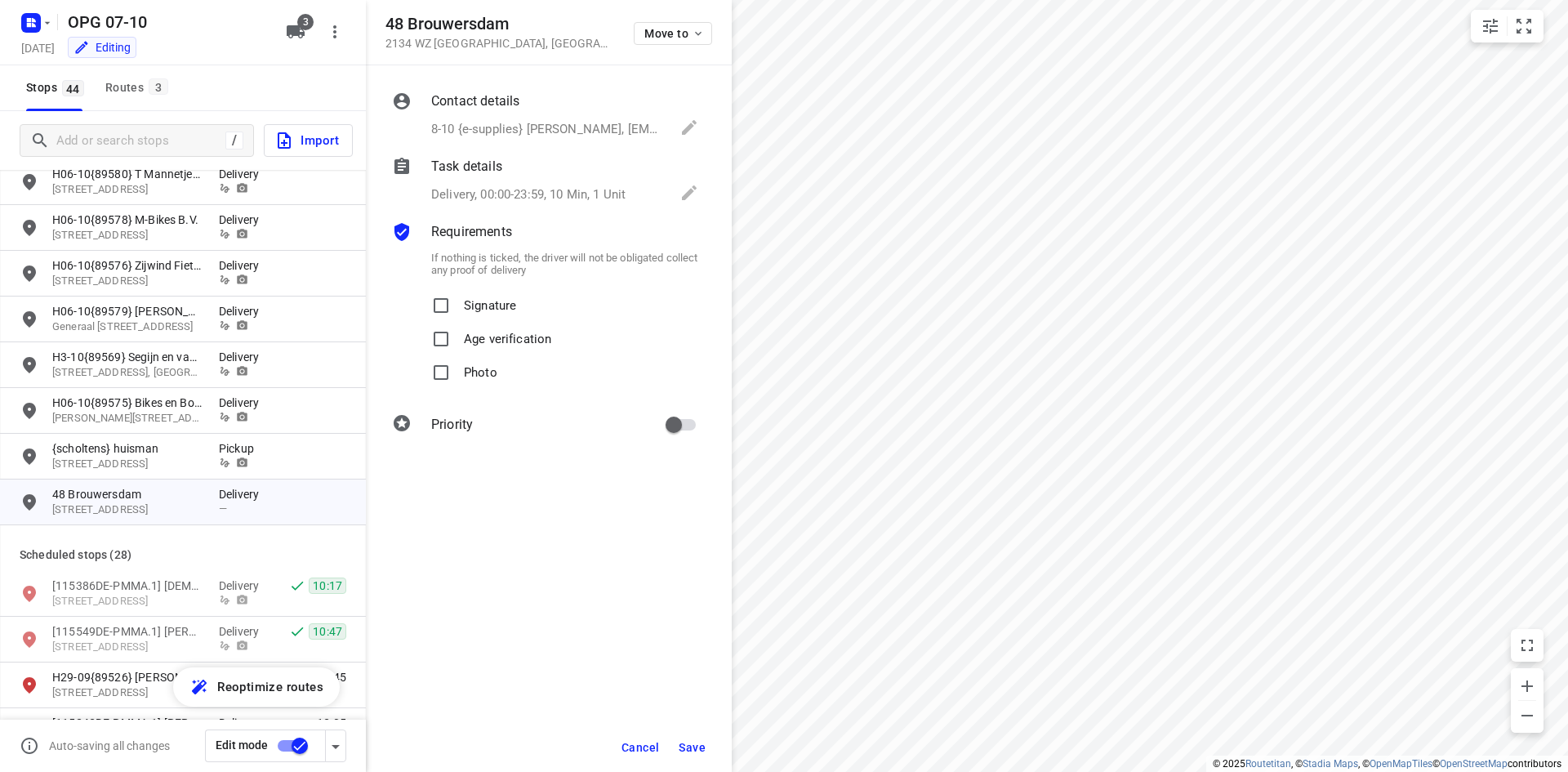
click at [466, 308] on p "Signature" at bounding box center [490, 300] width 52 height 23
click at [457, 308] on input "Signature" at bounding box center [441, 305] width 33 height 33
checkbox input "true"
click at [458, 381] on label "Photo" at bounding box center [461, 373] width 73 height 34
click at [457, 381] on input "Photo" at bounding box center [441, 373] width 33 height 33
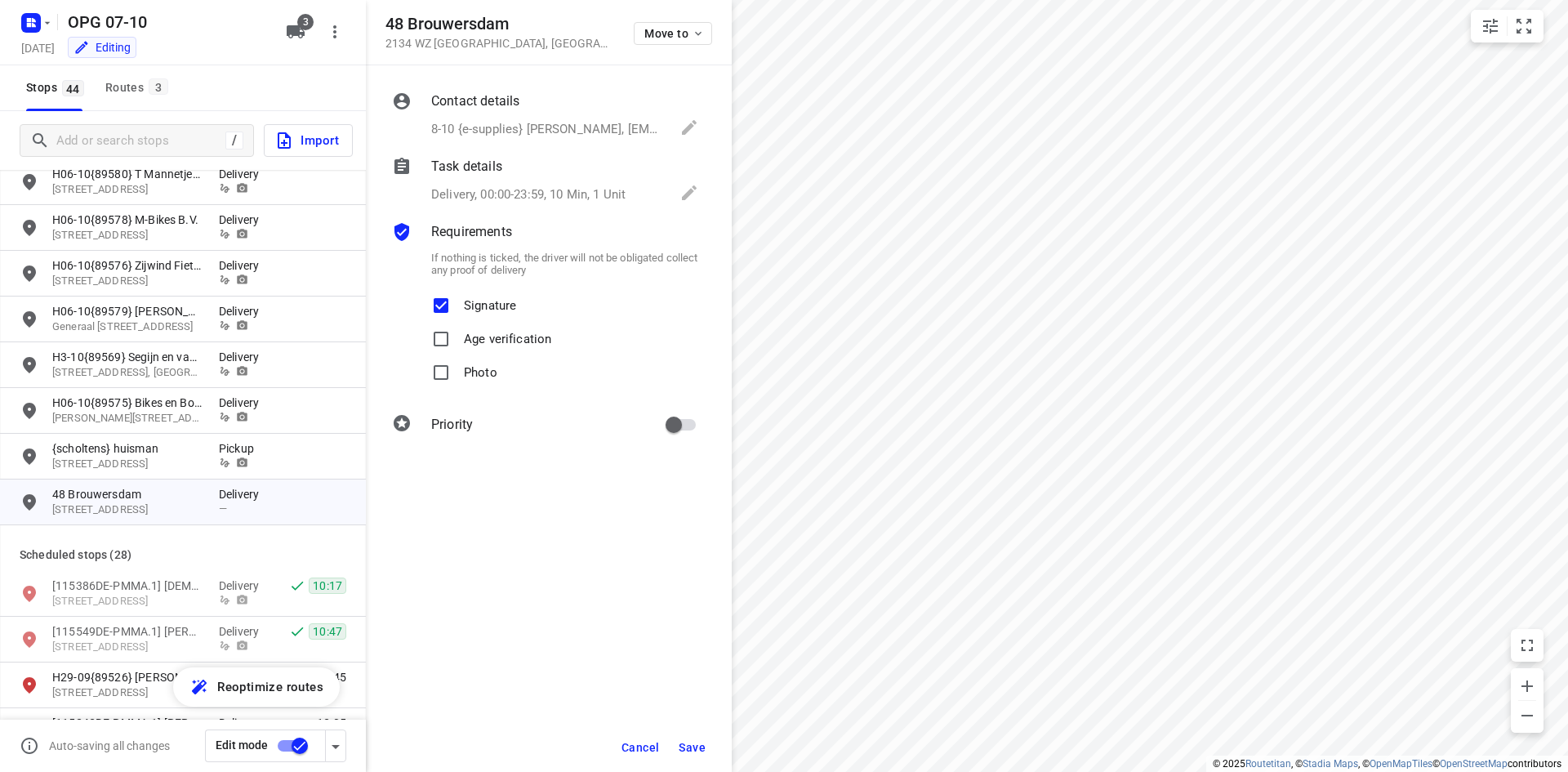
checkbox input "true"
click at [670, 414] on input "primary checkbox" at bounding box center [673, 425] width 93 height 31
checkbox input "true"
click at [702, 756] on button "Save" at bounding box center [692, 748] width 40 height 29
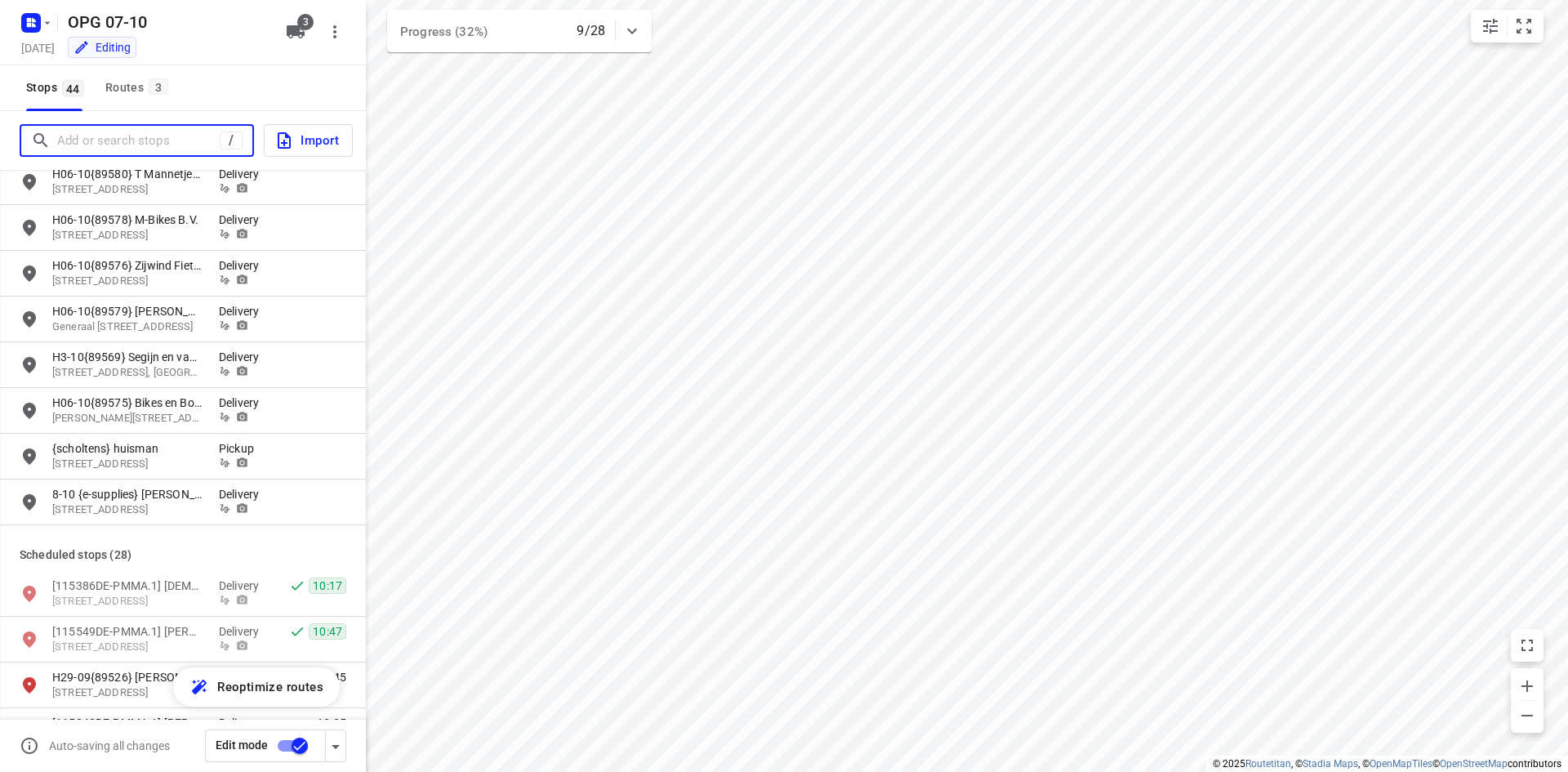
click at [81, 137] on input "Add or search stops" at bounding box center [138, 141] width 162 height 25
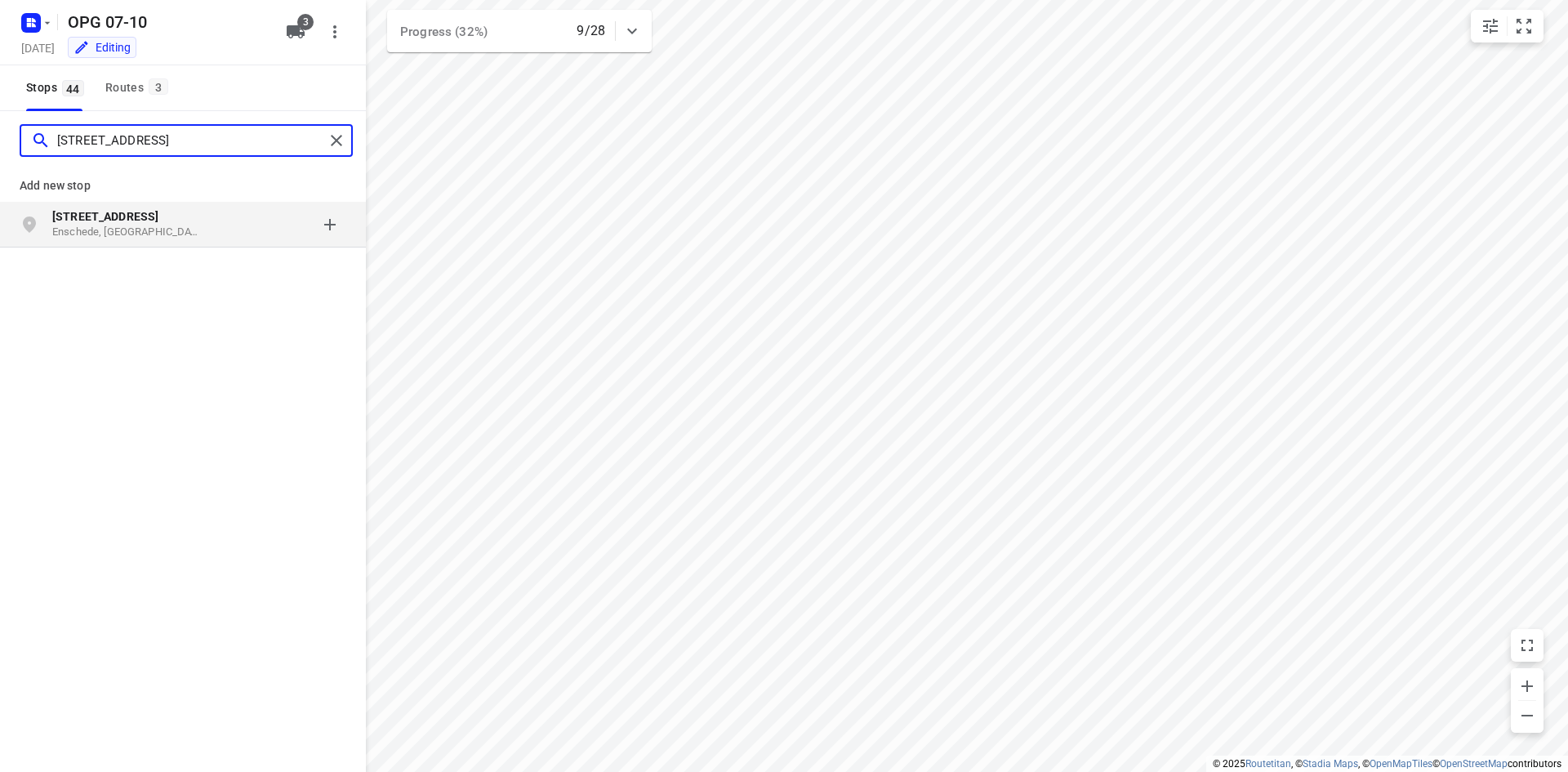
type input "[STREET_ADDRESS]"
click at [173, 225] on p "Enschede, [GEOGRAPHIC_DATA]" at bounding box center [127, 232] width 150 height 16
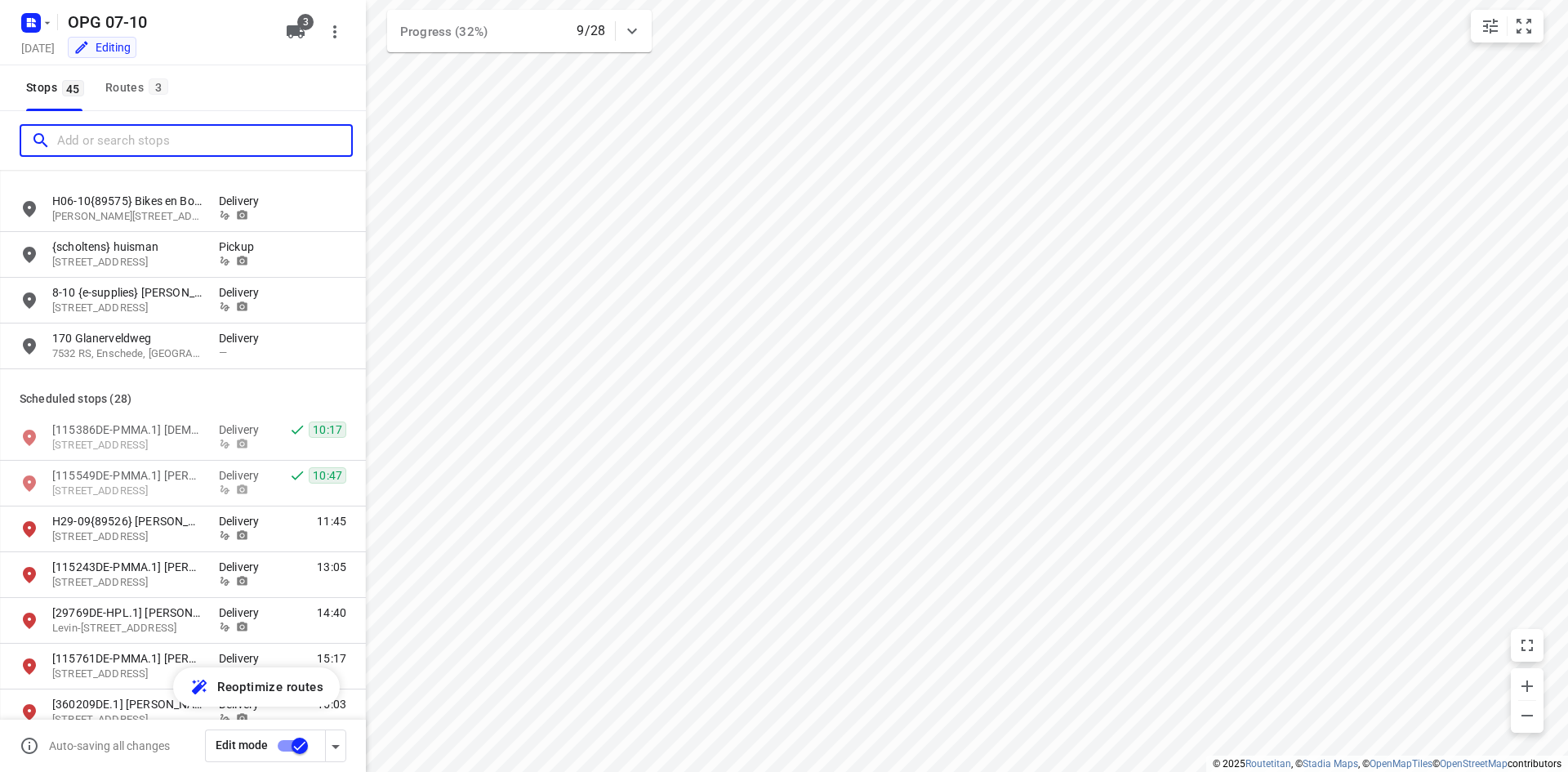
scroll to position [736, 0]
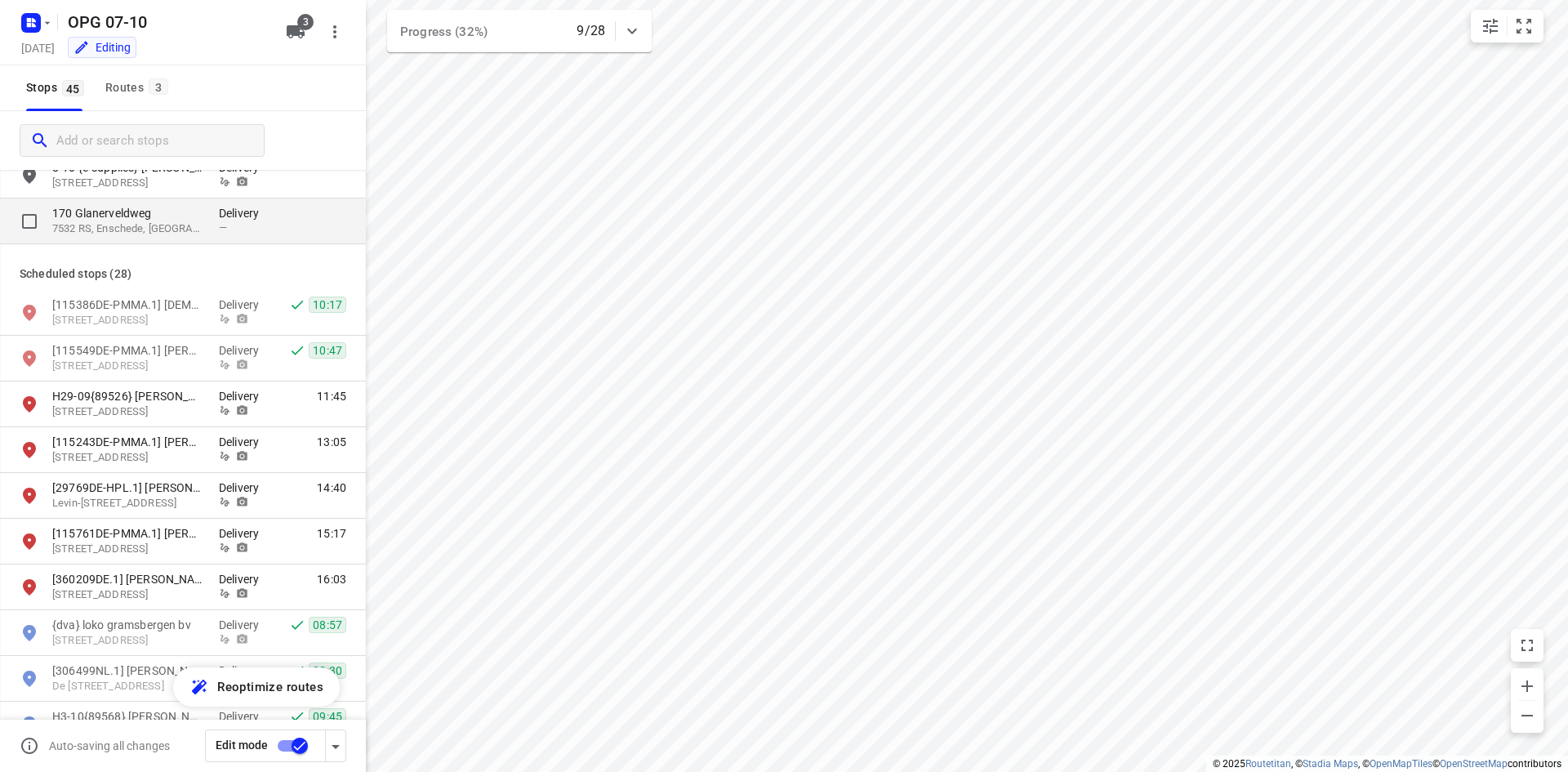
click at [180, 231] on p "7532 RS, Enschede, [GEOGRAPHIC_DATA]" at bounding box center [127, 229] width 150 height 16
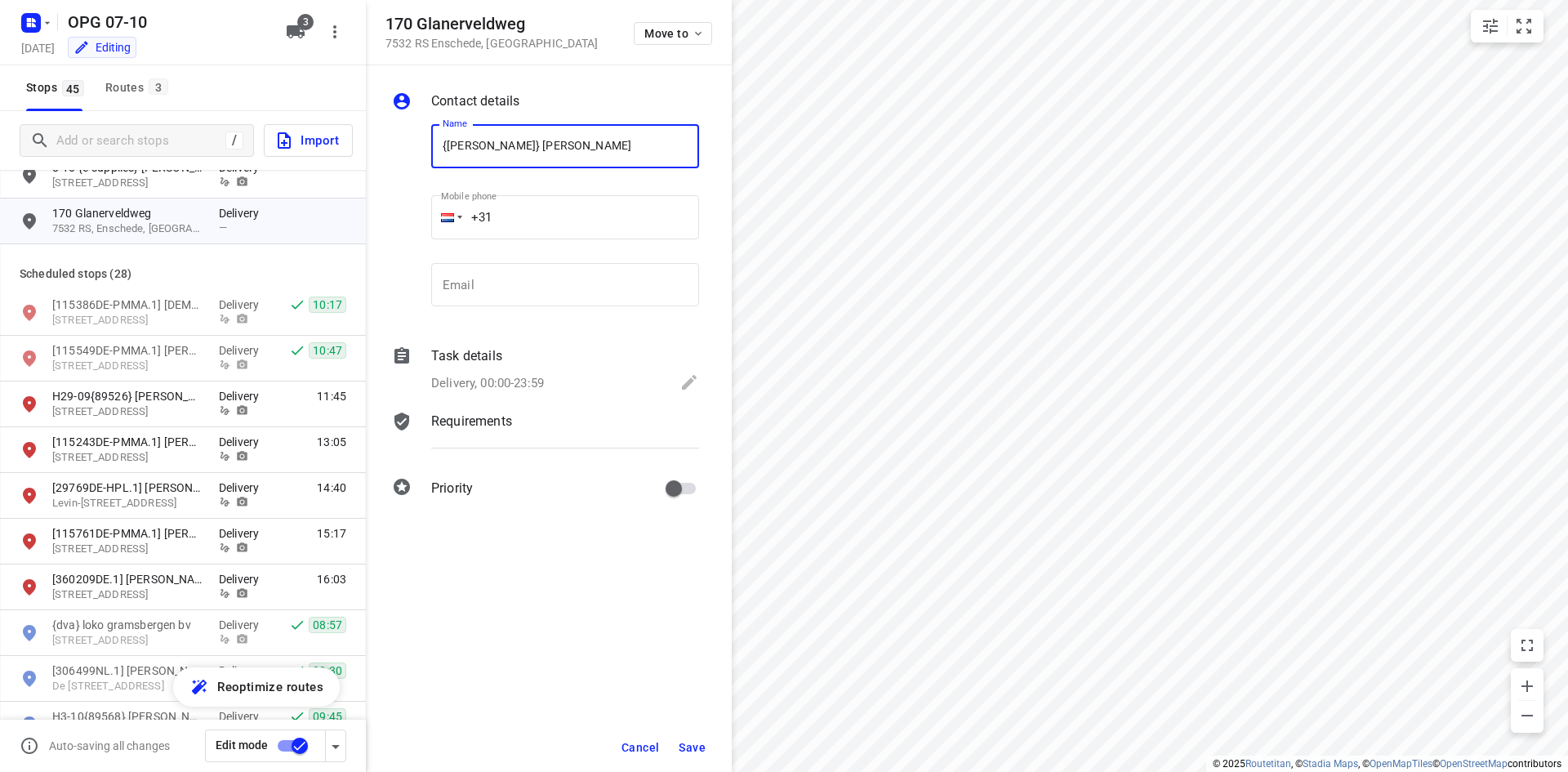
type input "{[PERSON_NAME]} [PERSON_NAME]"
type input "[PHONE_NUMBER]"
click at [465, 374] on p "Delivery, 00:00-23:59" at bounding box center [487, 383] width 113 height 19
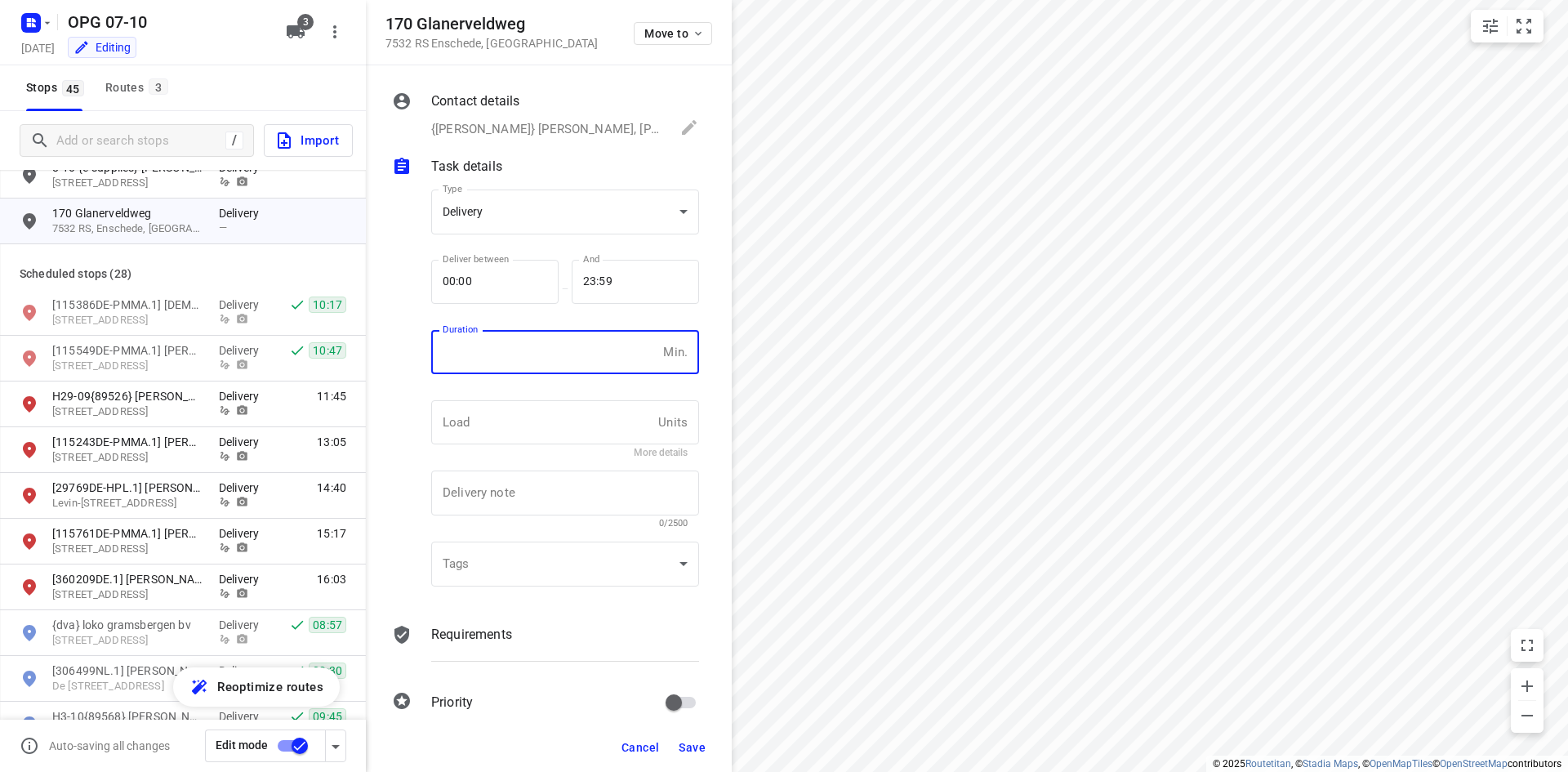
click at [500, 348] on input "number" at bounding box center [544, 352] width 225 height 44
type input "10"
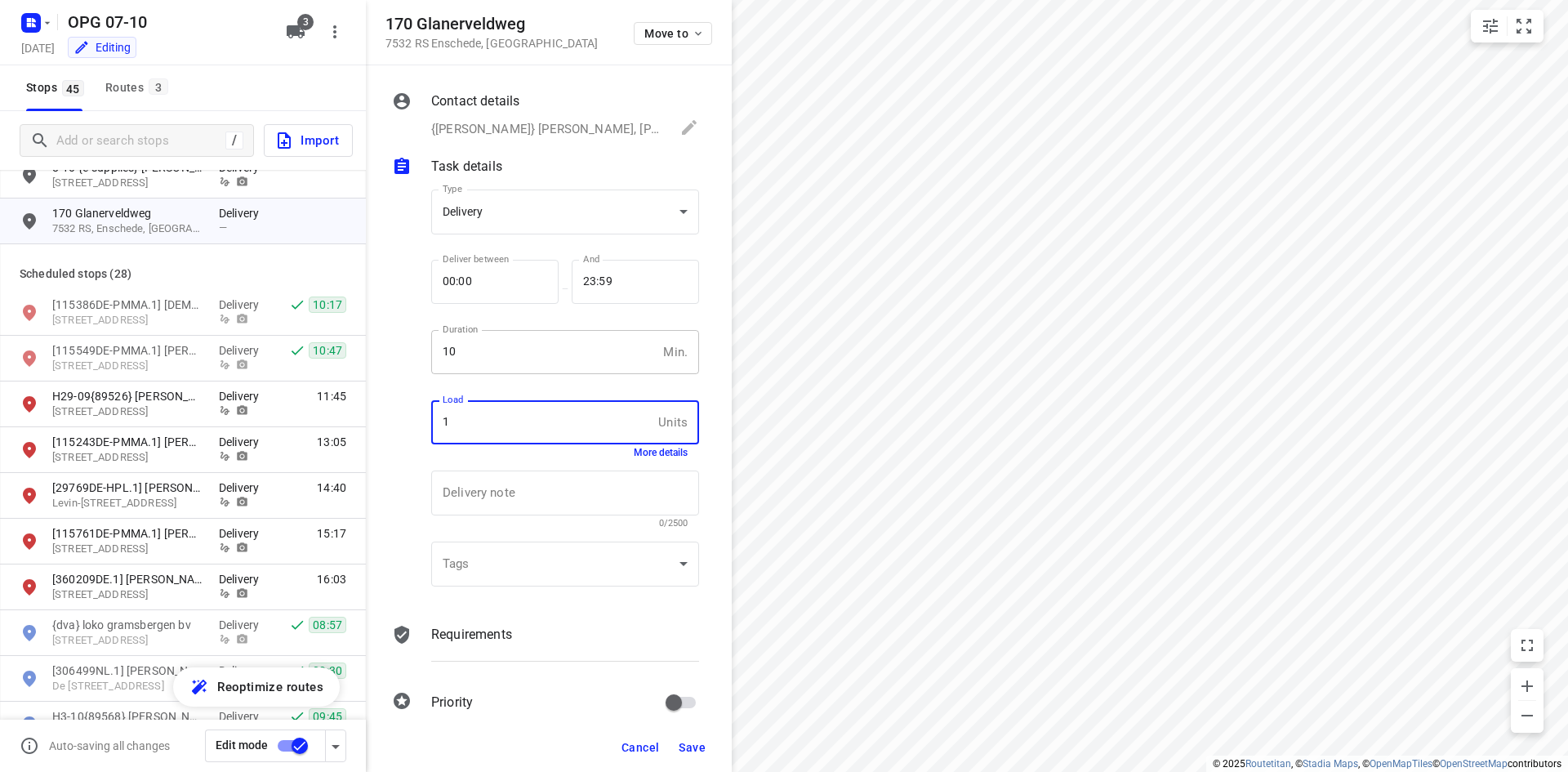
type input "1"
click at [569, 232] on body "i © 2025 Routetitan , © Stadia Maps , © OpenMapTiles © OpenStreetMap contributo…" at bounding box center [784, 386] width 1568 height 772
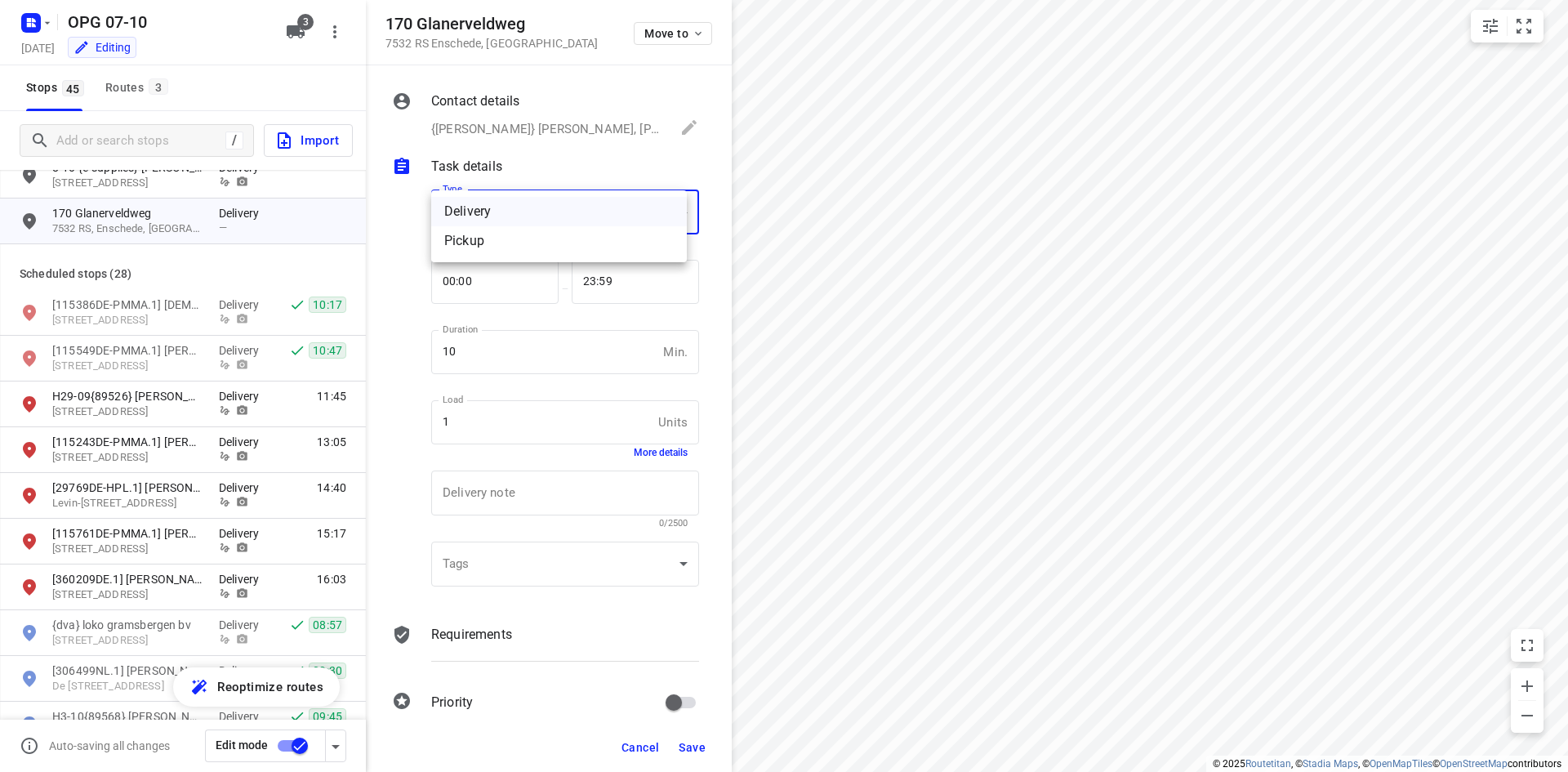
click at [555, 250] on div "Pickup" at bounding box center [559, 241] width 230 height 20
type input "pickup"
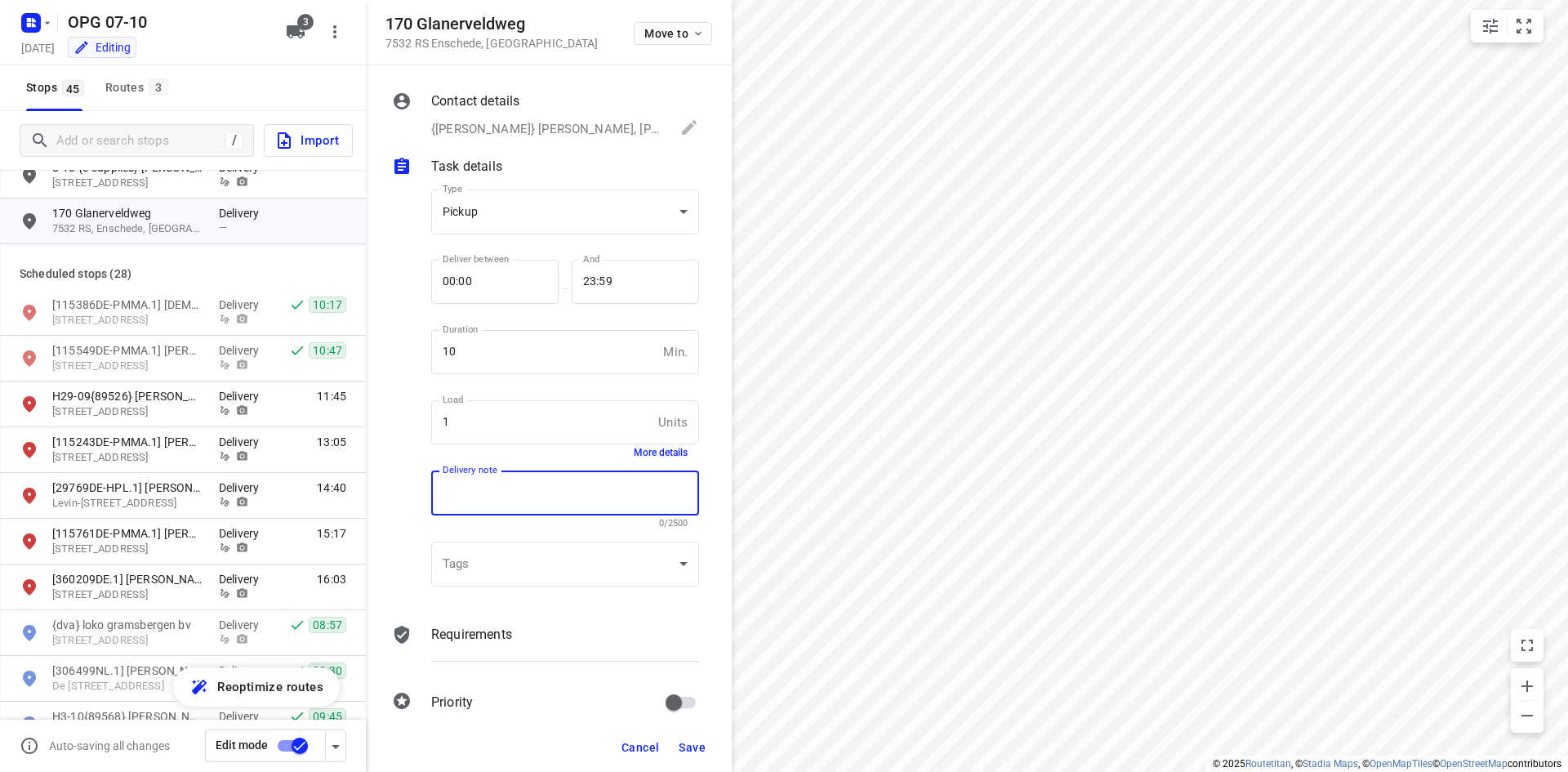
click at [506, 495] on textarea at bounding box center [565, 493] width 245 height 15
type textarea "vooraf bellen om afspraak te maken"
click at [539, 631] on div "Requirements" at bounding box center [565, 635] width 268 height 20
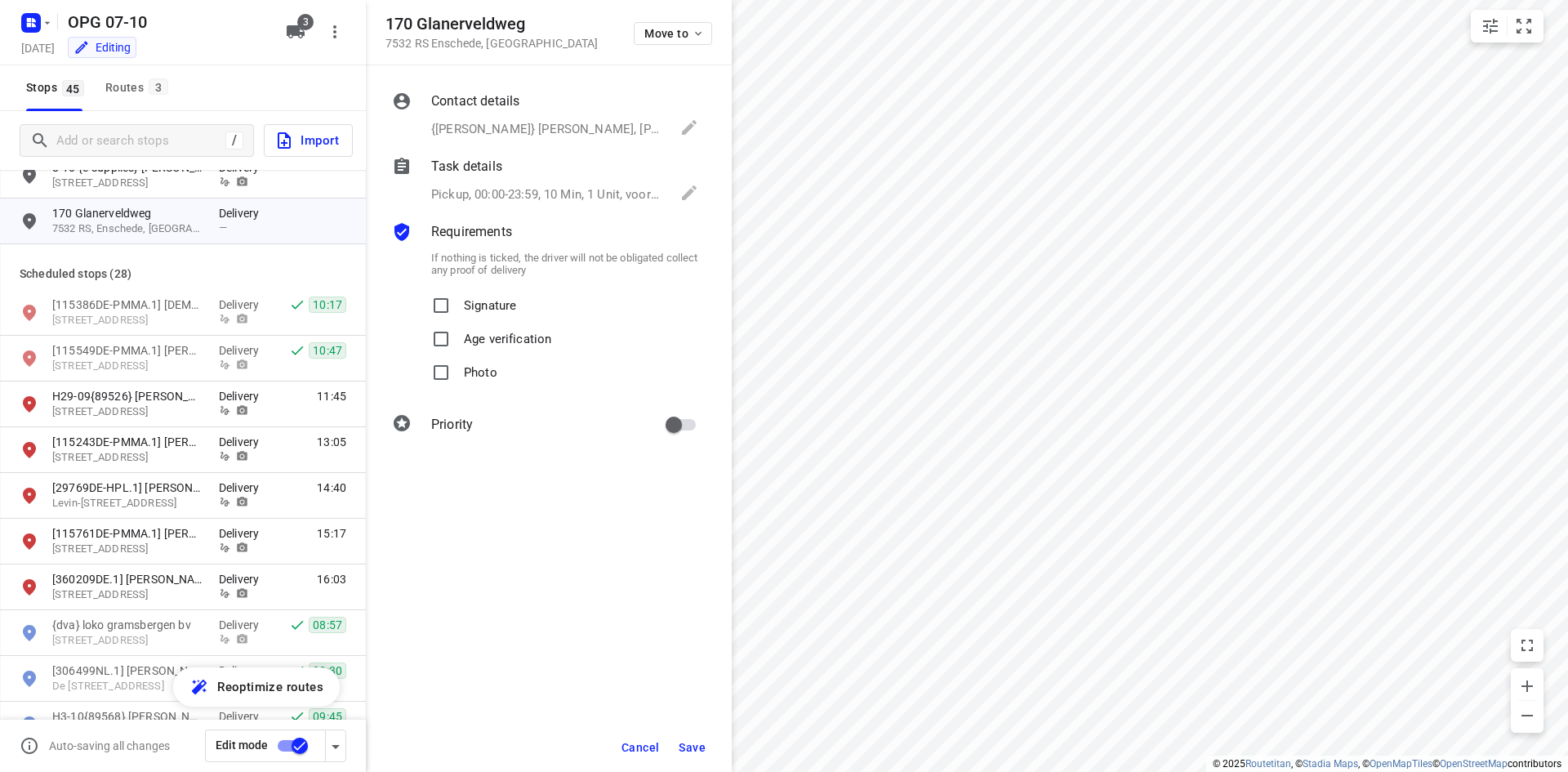
click at [440, 271] on p "If nothing is ticked, the driver will not be obligated collect any proof of del…" at bounding box center [565, 264] width 268 height 24
drag, startPoint x: 445, startPoint y: 306, endPoint x: 438, endPoint y: 369, distance: 63.4
click at [445, 307] on input "Signature" at bounding box center [441, 305] width 33 height 33
checkbox input "true"
click at [437, 376] on input "Photo" at bounding box center [441, 373] width 33 height 33
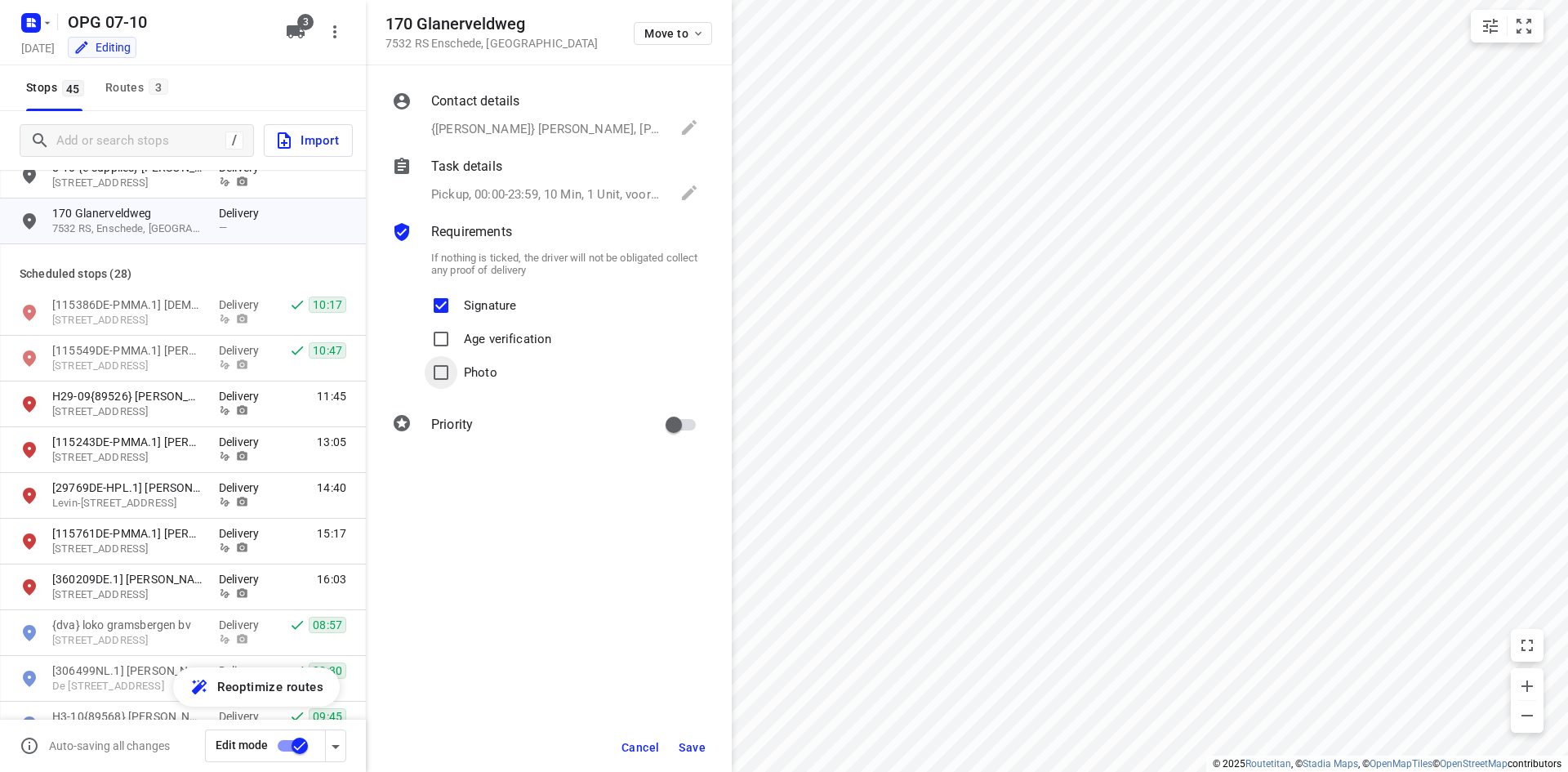
checkbox input "true"
click at [683, 753] on span "Save" at bounding box center [692, 747] width 27 height 13
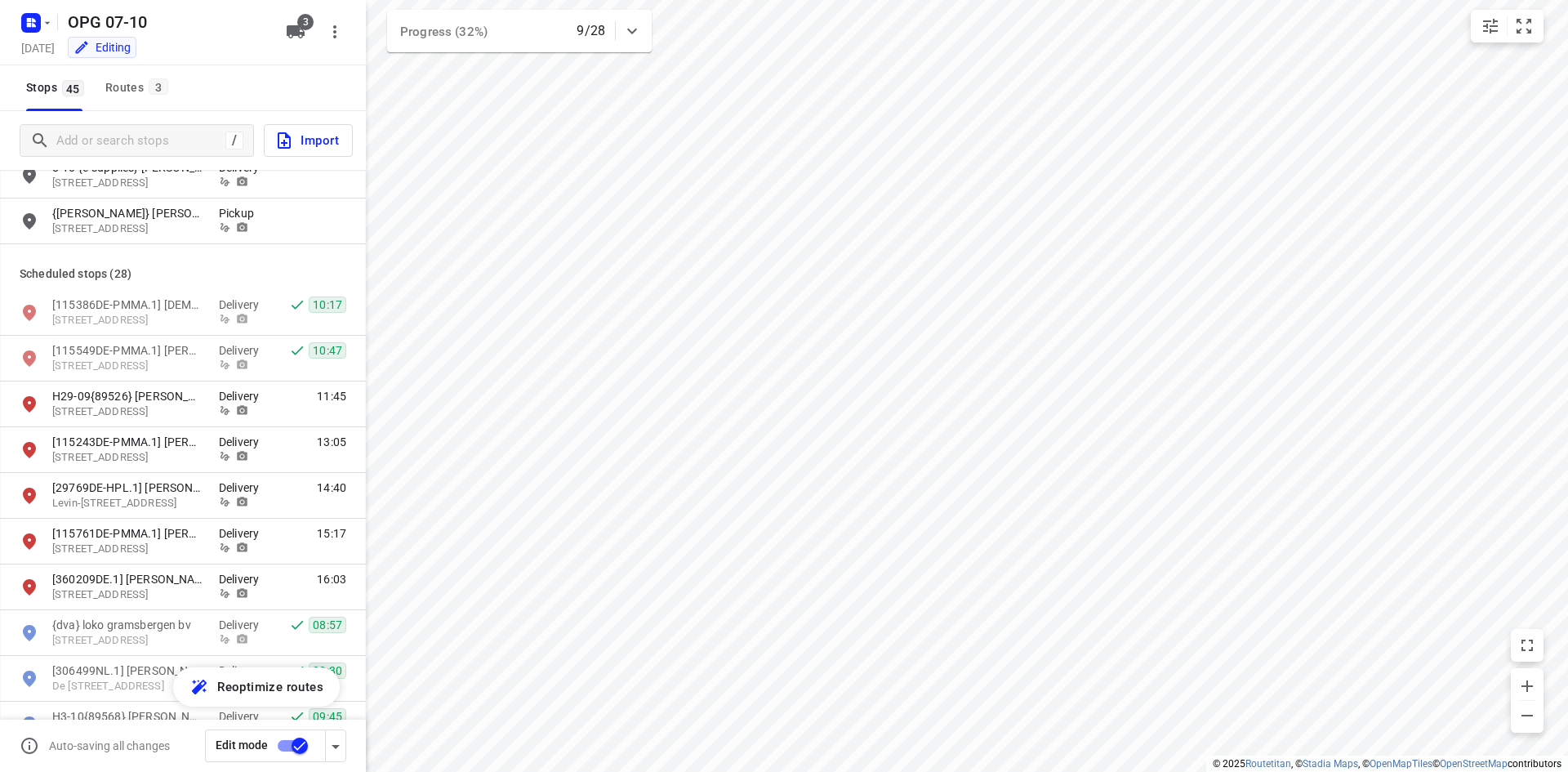
click at [91, 83] on div "Stops 45 Routes 3" at bounding box center [96, 88] width 154 height 46
click at [121, 83] on div "Routes 3" at bounding box center [140, 88] width 68 height 21
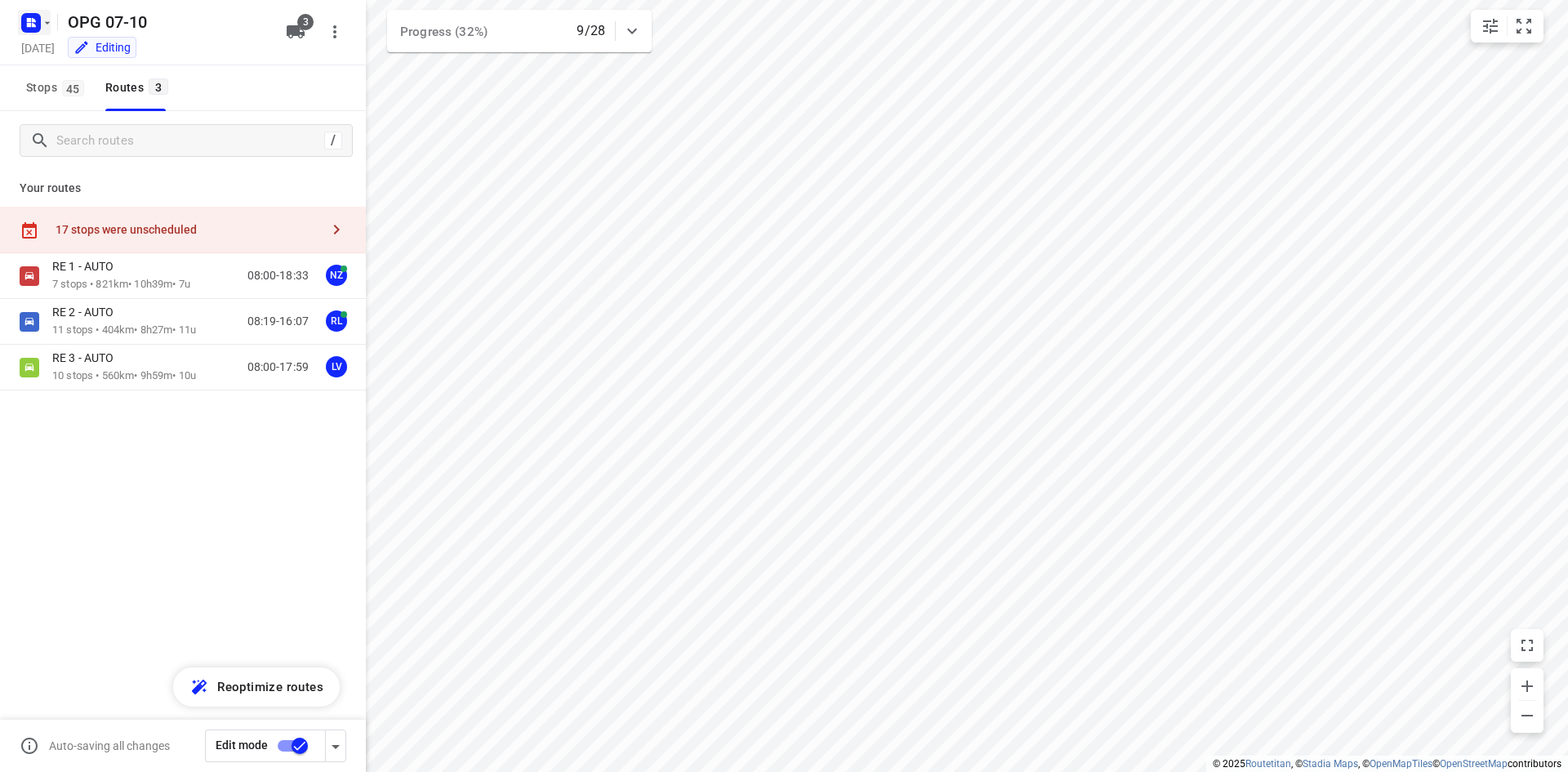
click at [23, 23] on rect "button" at bounding box center [30, 23] width 20 height 20
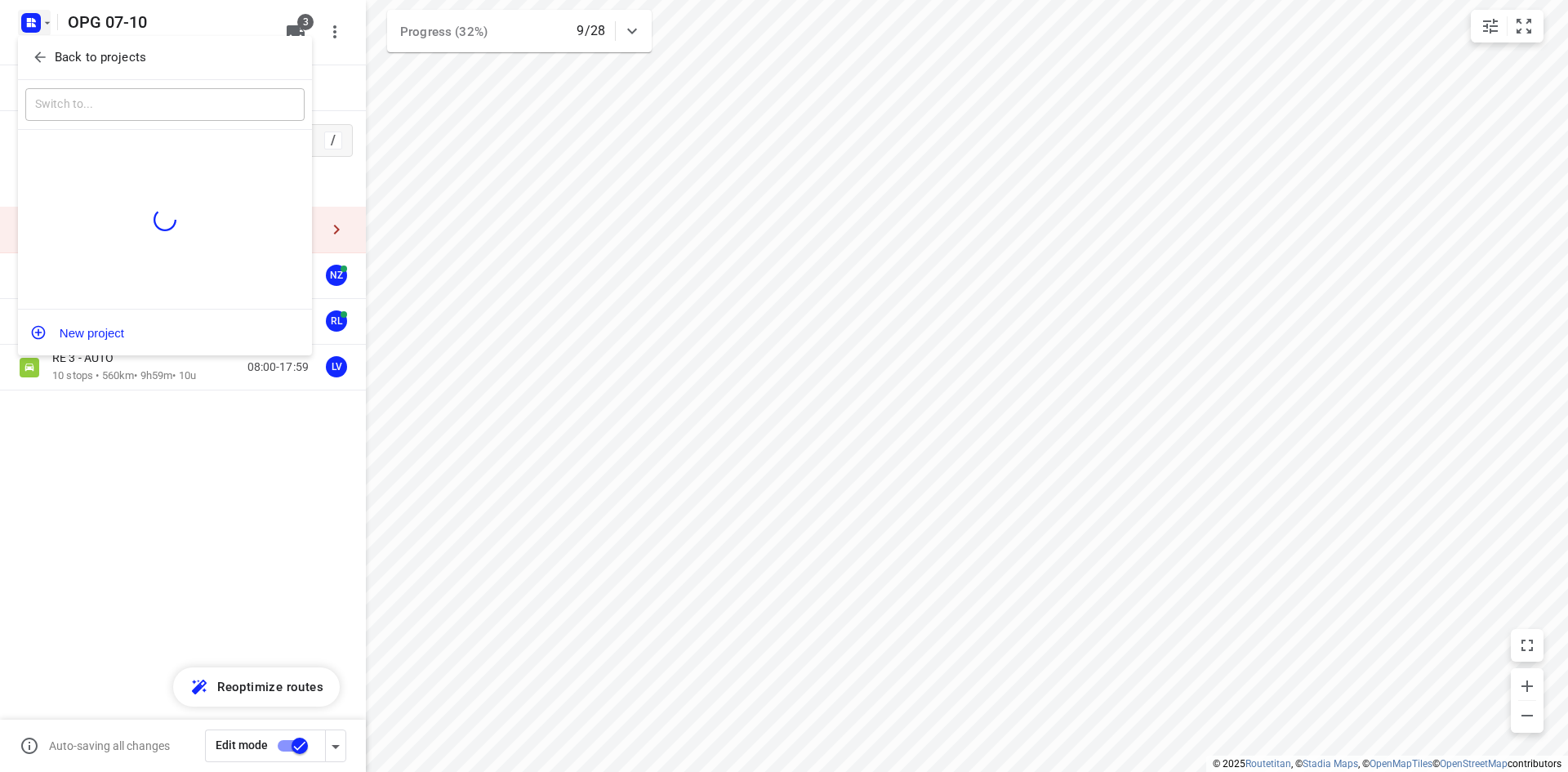
click at [71, 44] on button "Back to projects" at bounding box center [165, 57] width 279 height 27
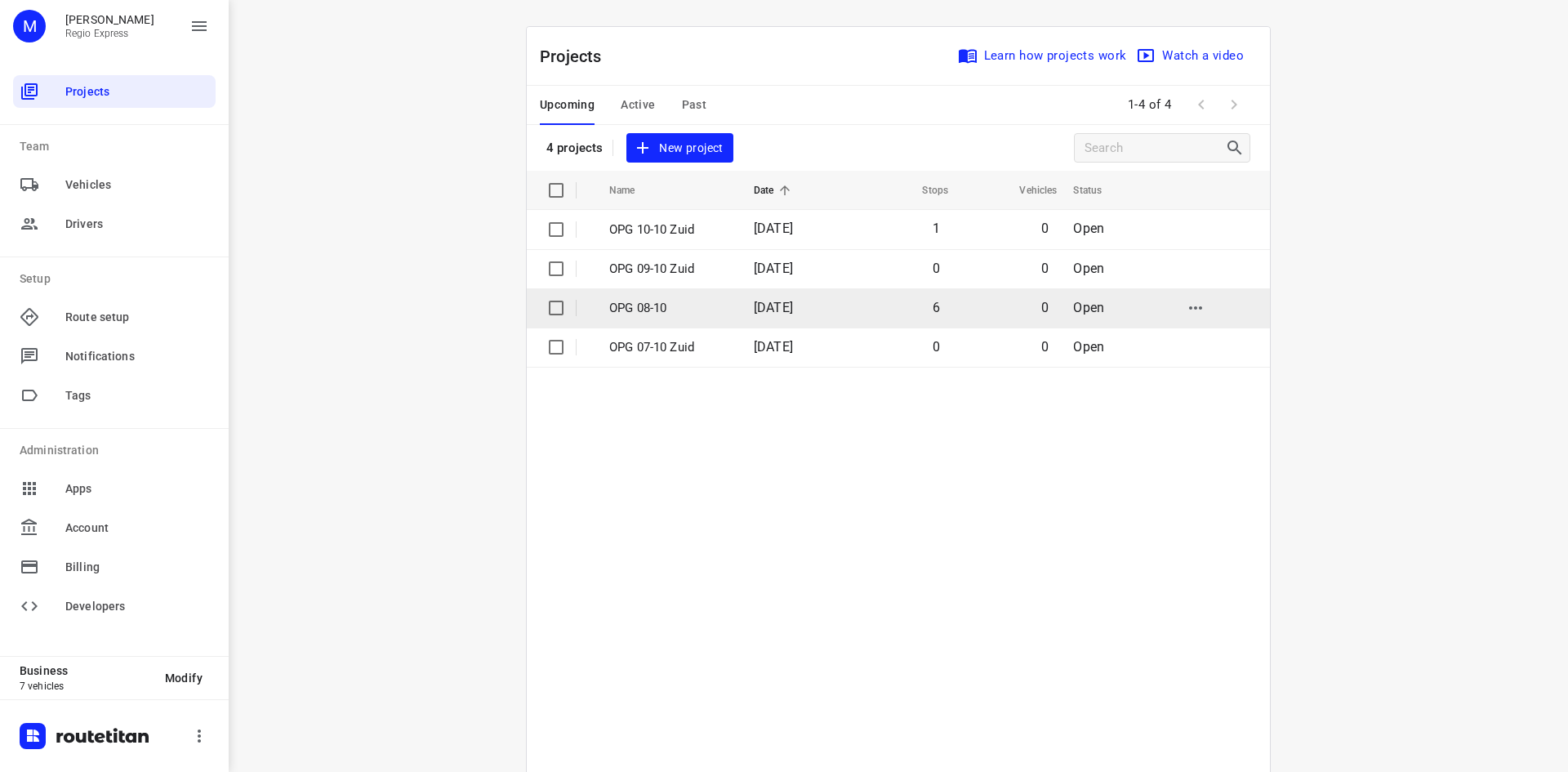
click at [689, 299] on p "OPG 08-10" at bounding box center [670, 309] width 120 height 19
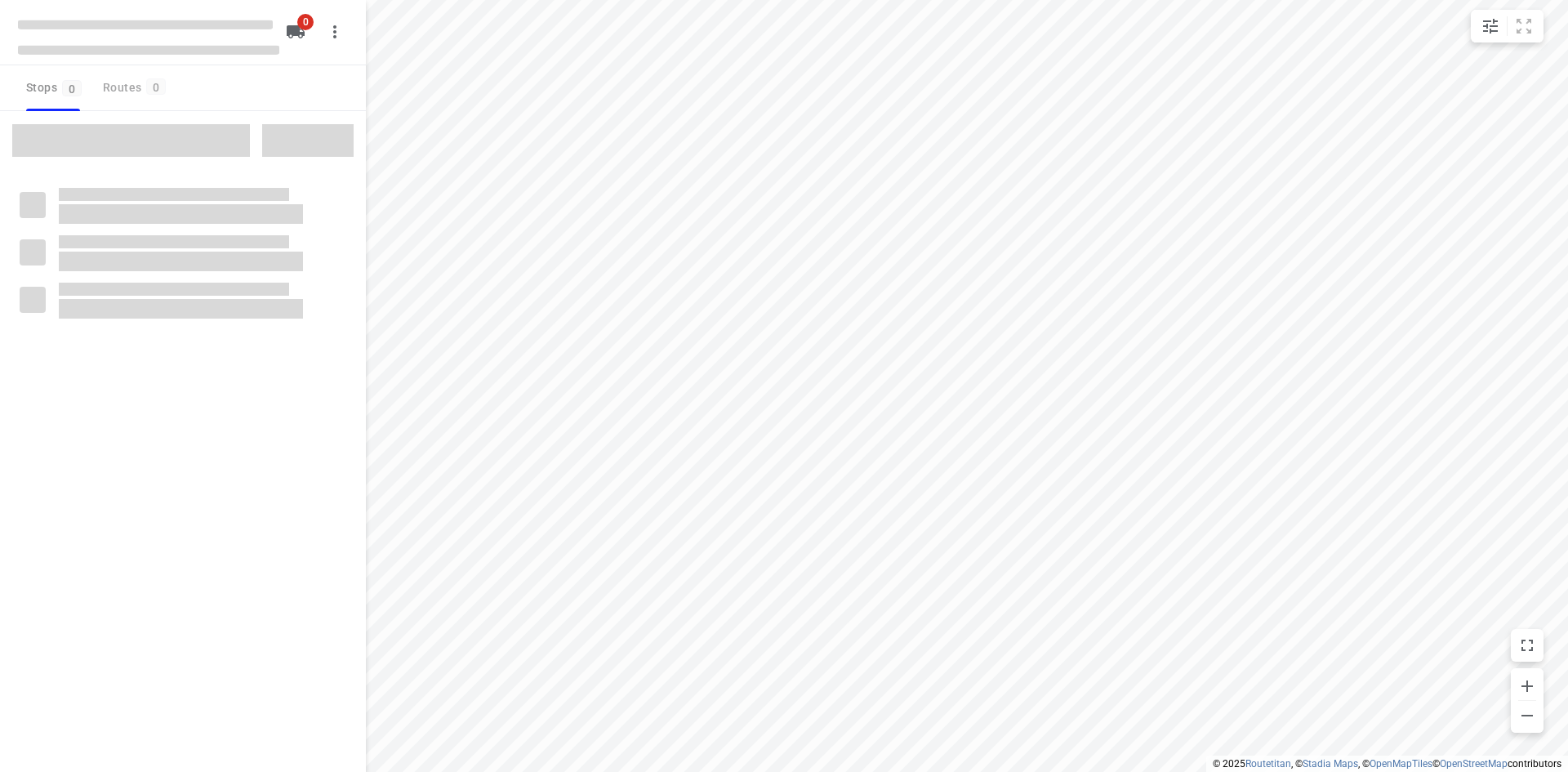
type input "distance"
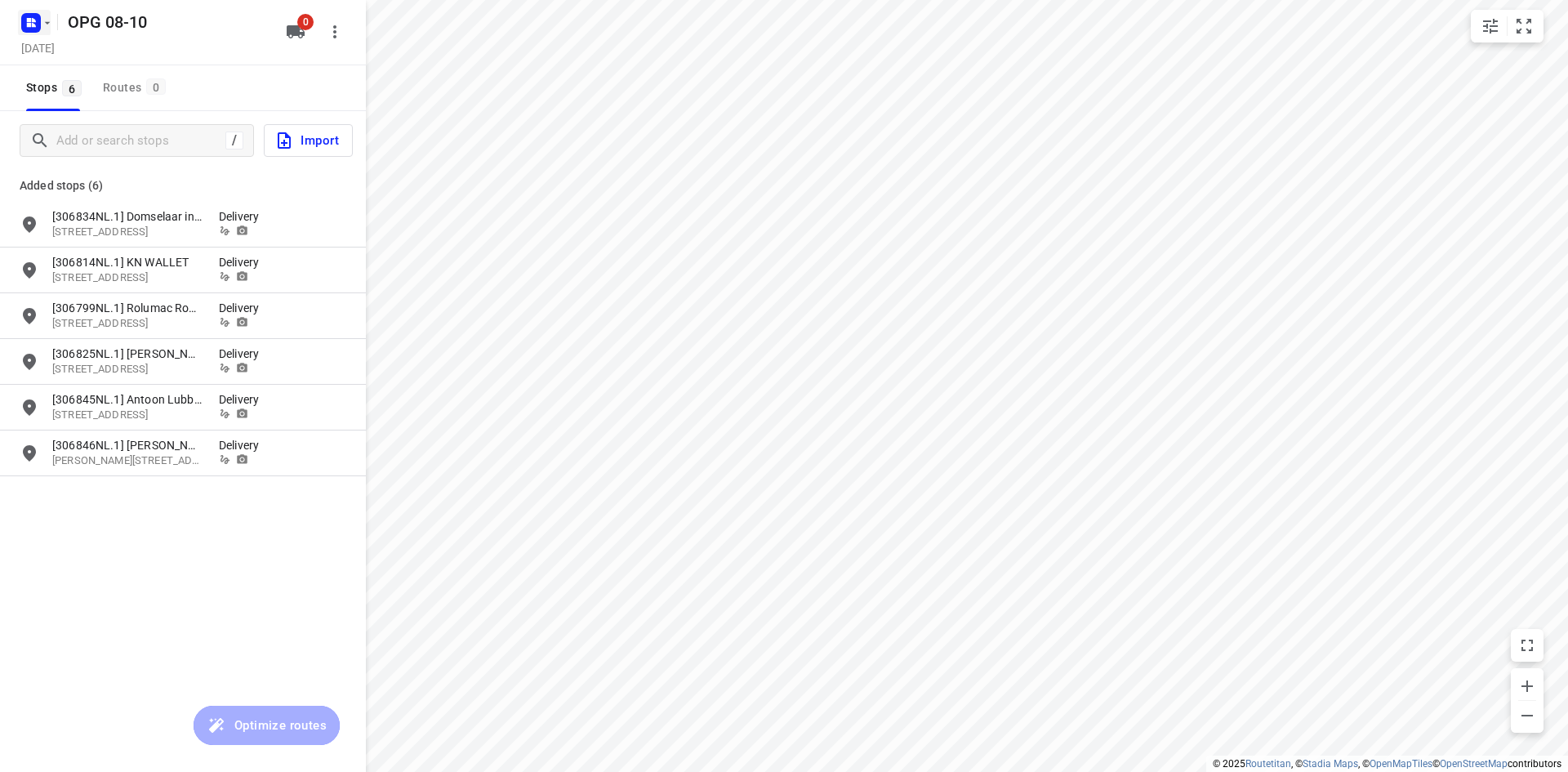
click at [34, 25] on icon "button" at bounding box center [34, 24] width 4 height 4
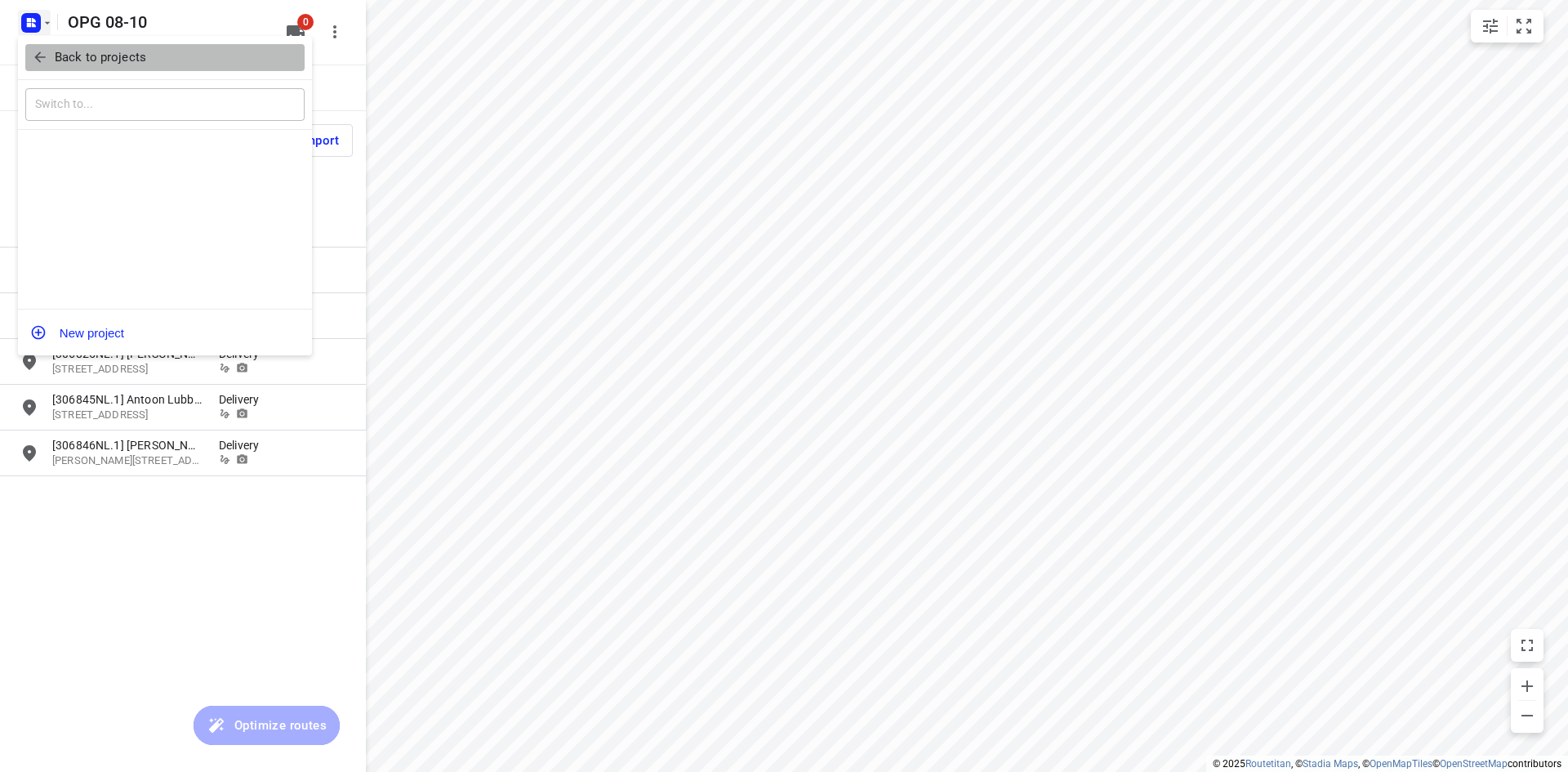
click at [49, 56] on span "Back to projects" at bounding box center [165, 58] width 266 height 19
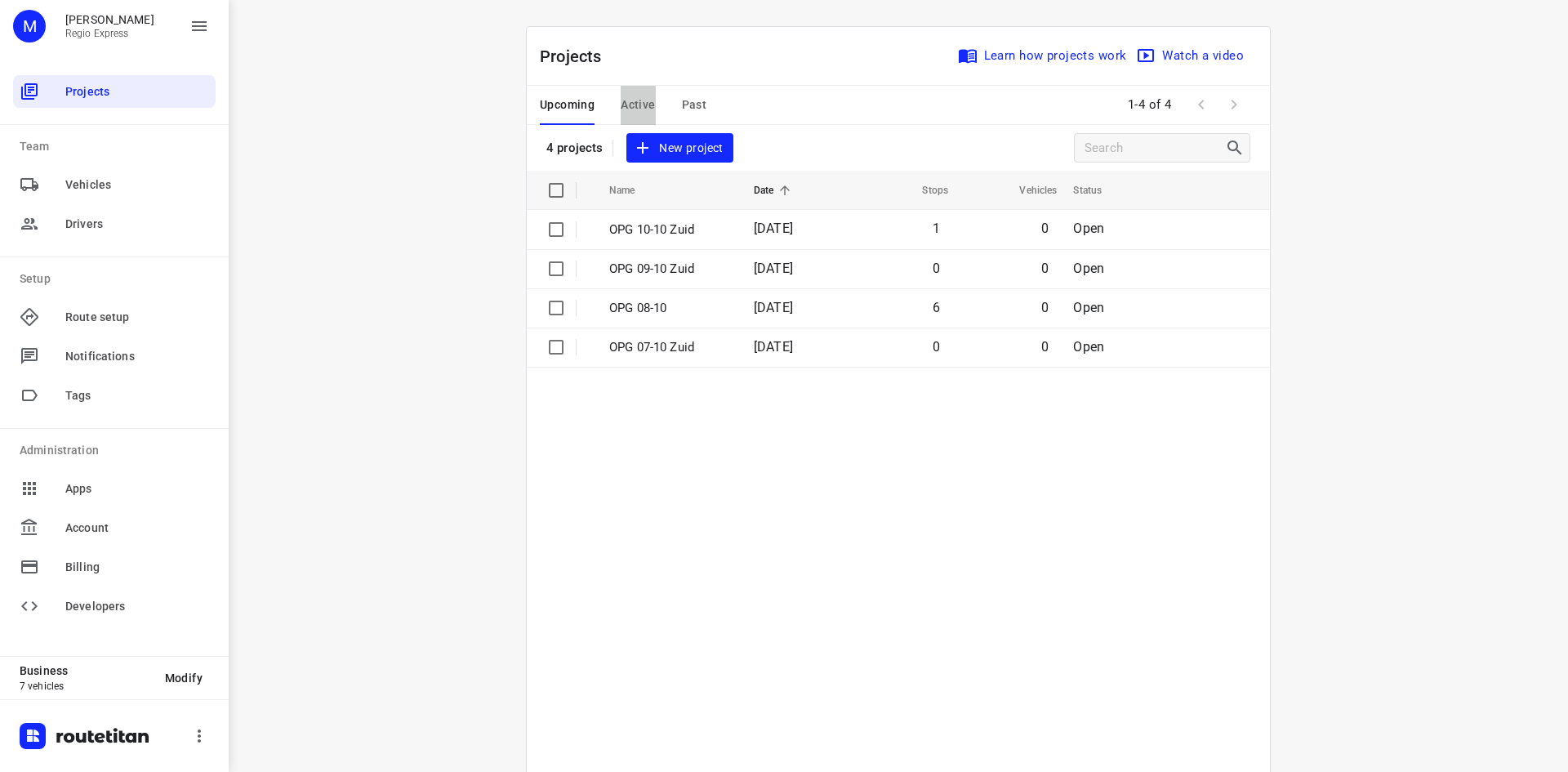
click at [622, 92] on button "Active" at bounding box center [638, 105] width 35 height 39
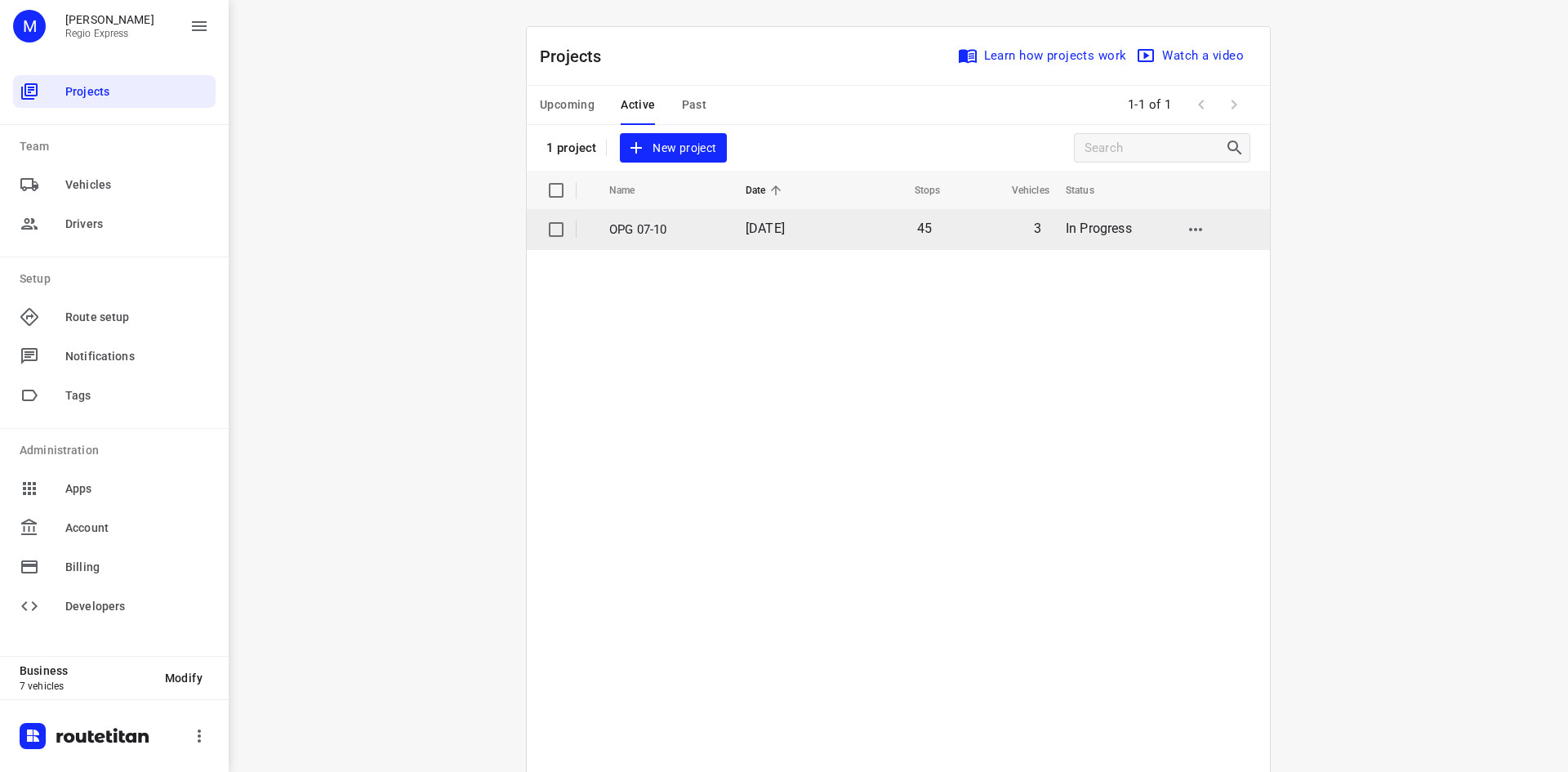
click at [746, 225] on span "[DATE]" at bounding box center [765, 228] width 39 height 16
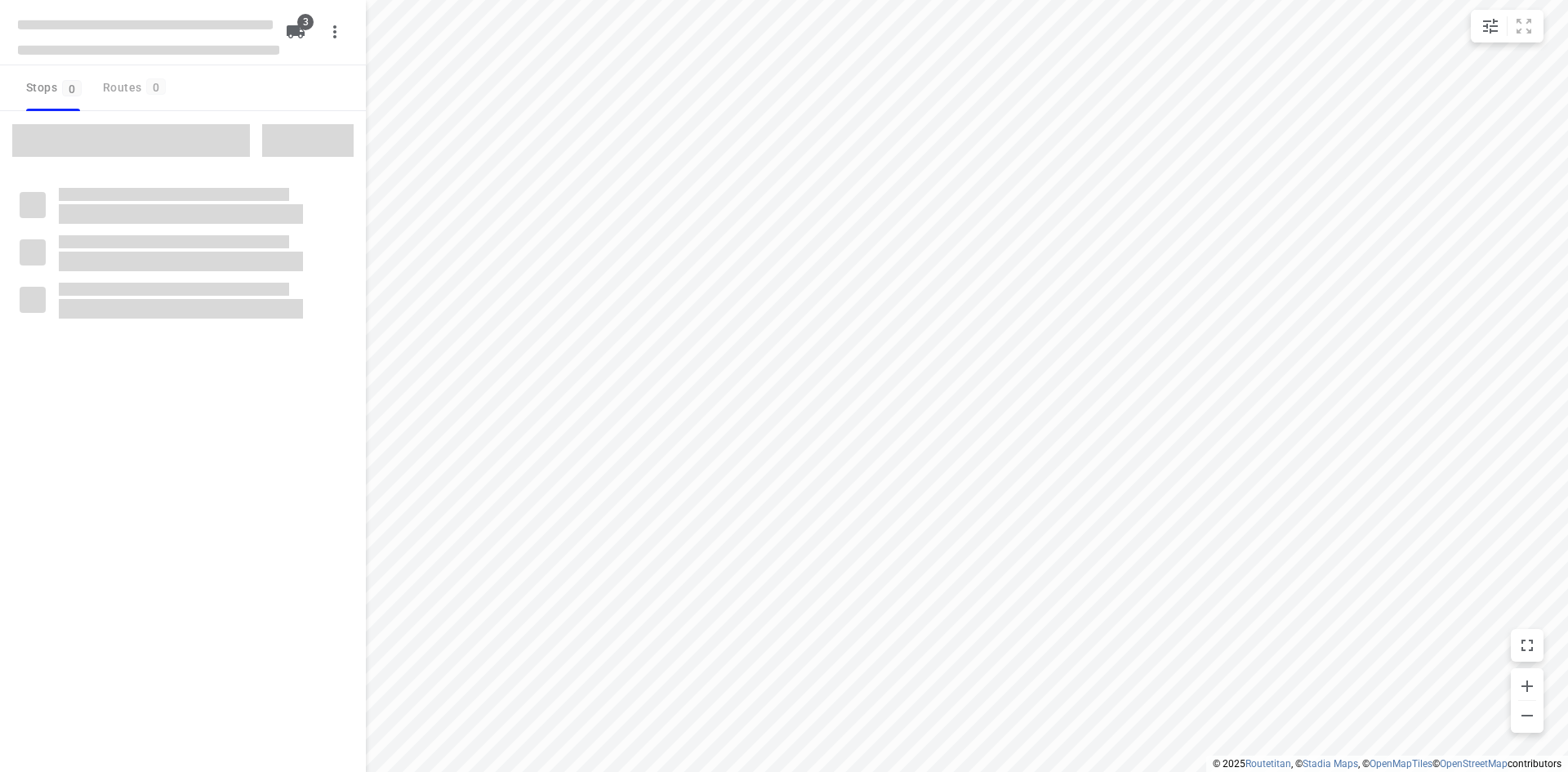
type input "distance"
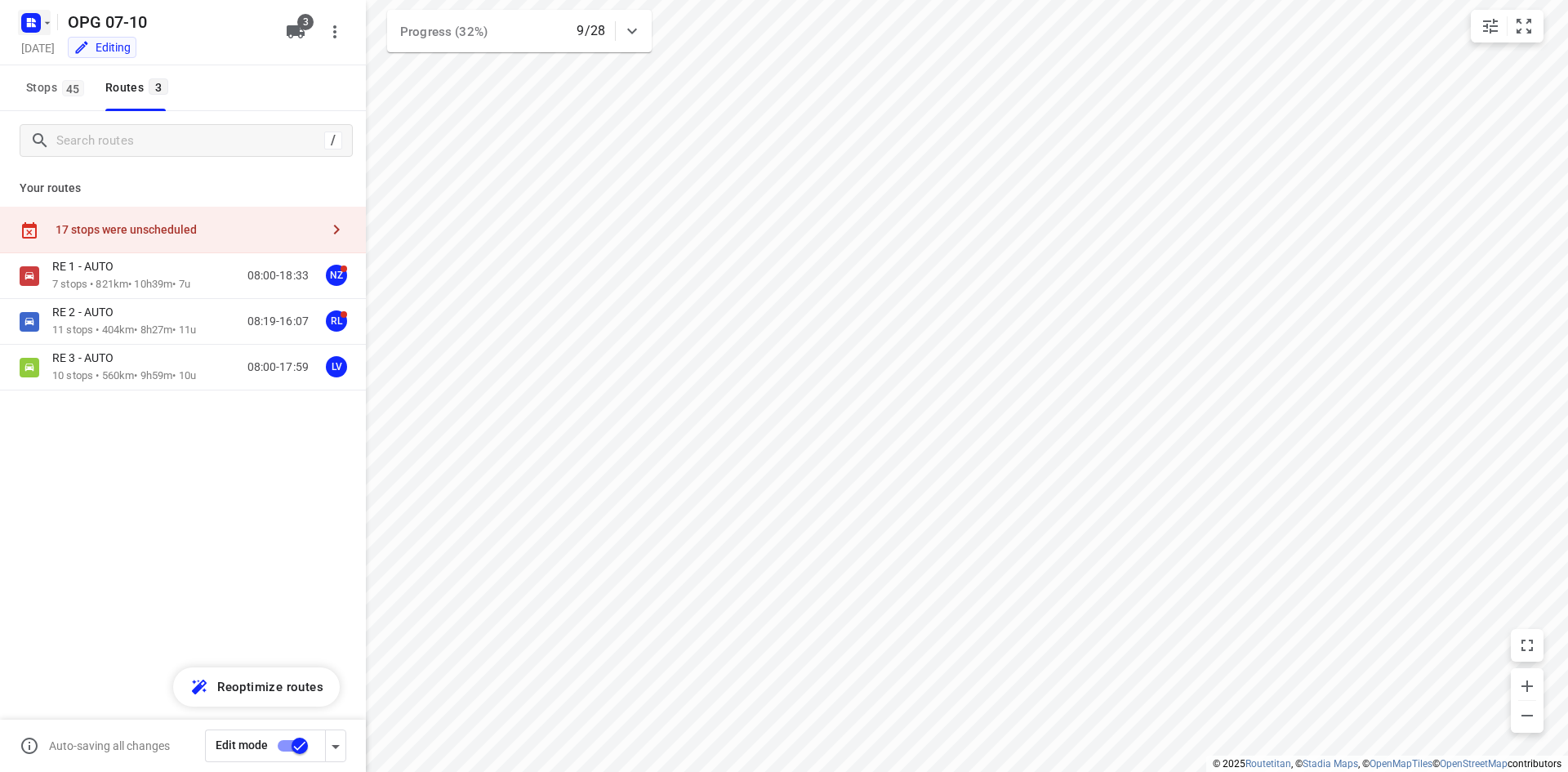
click at [36, 30] on rect "button" at bounding box center [30, 23] width 20 height 20
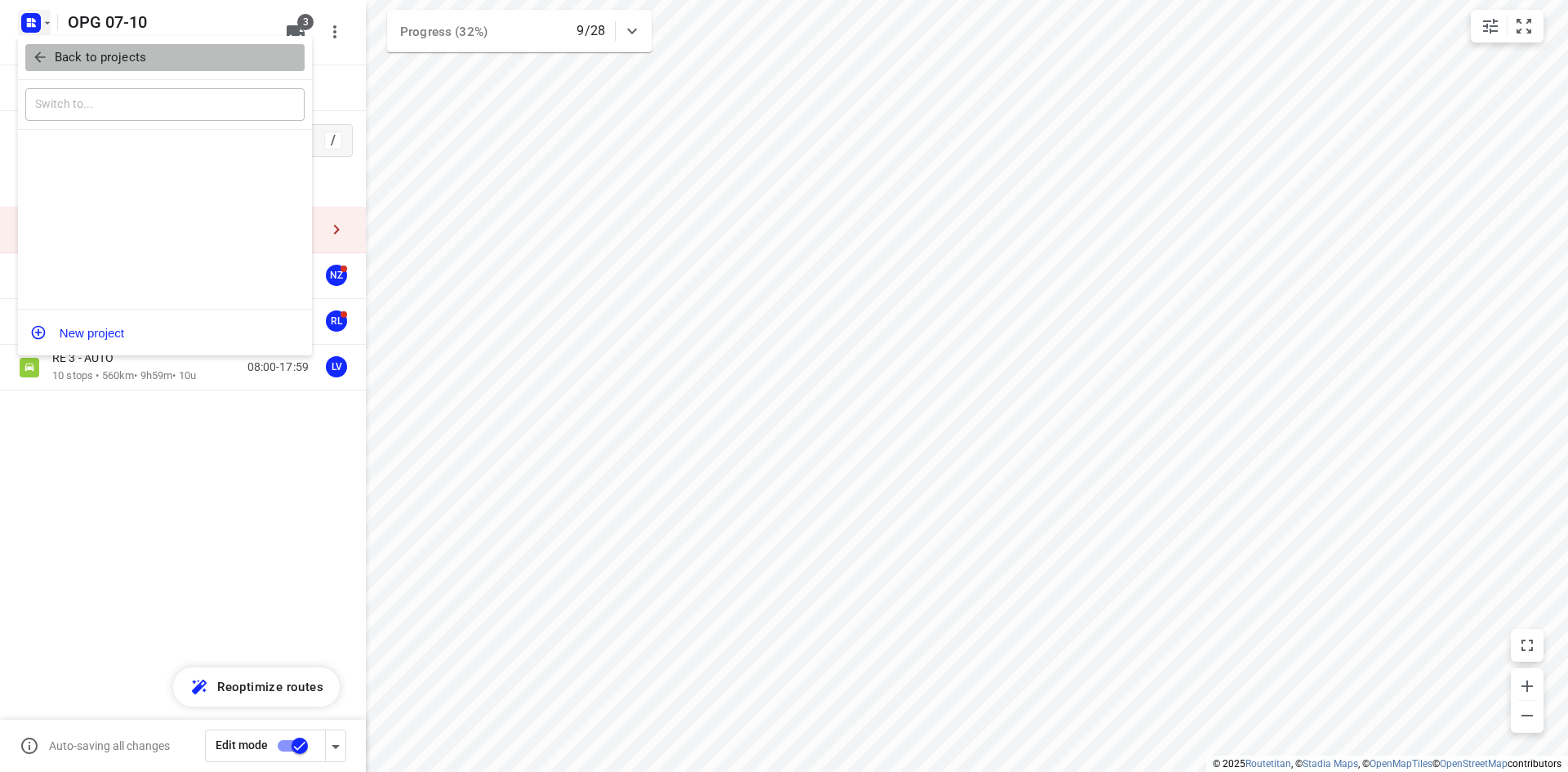
click at [49, 56] on span "Back to projects" at bounding box center [165, 58] width 266 height 19
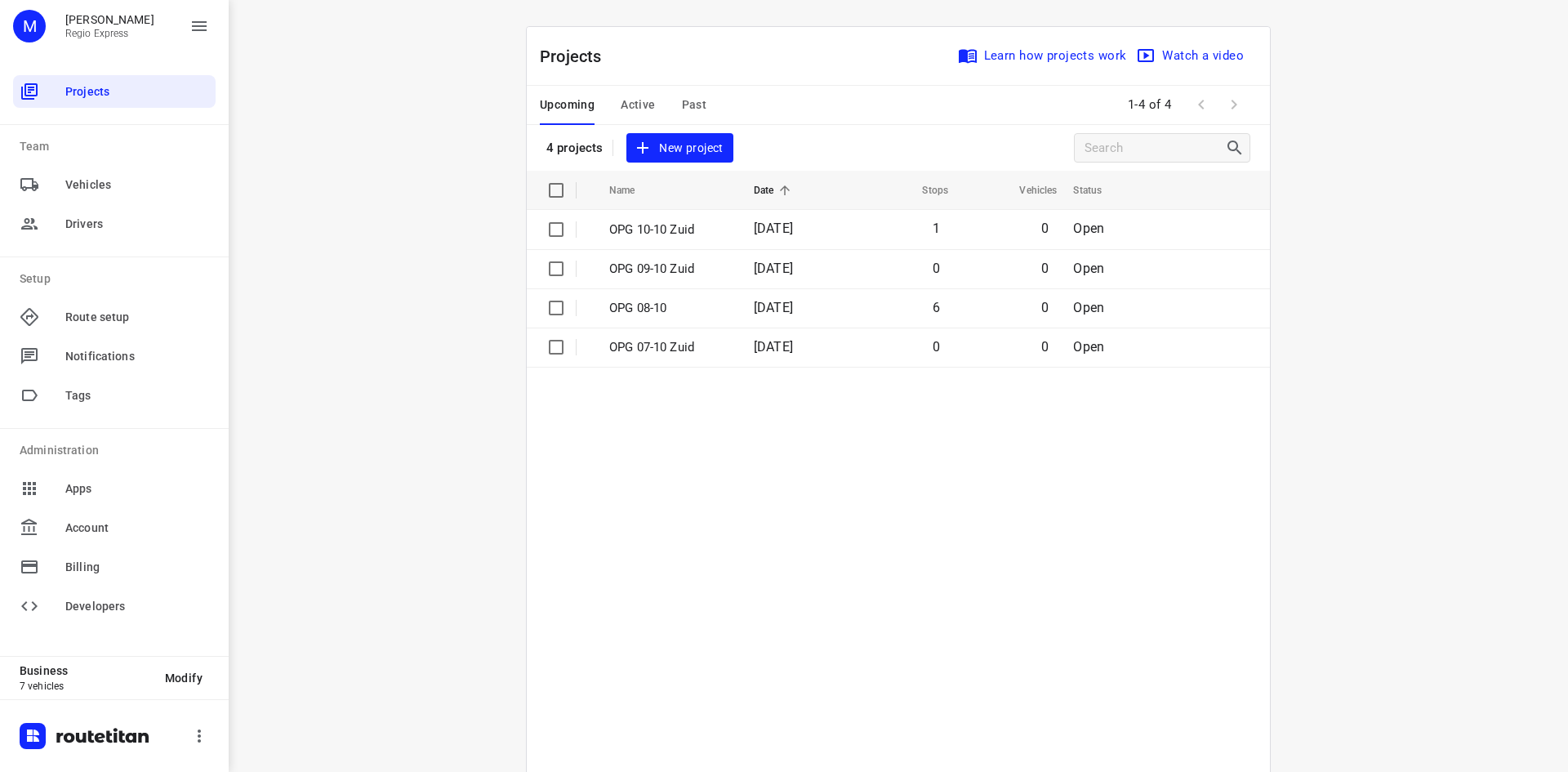
click at [640, 106] on span "Active" at bounding box center [638, 105] width 35 height 21
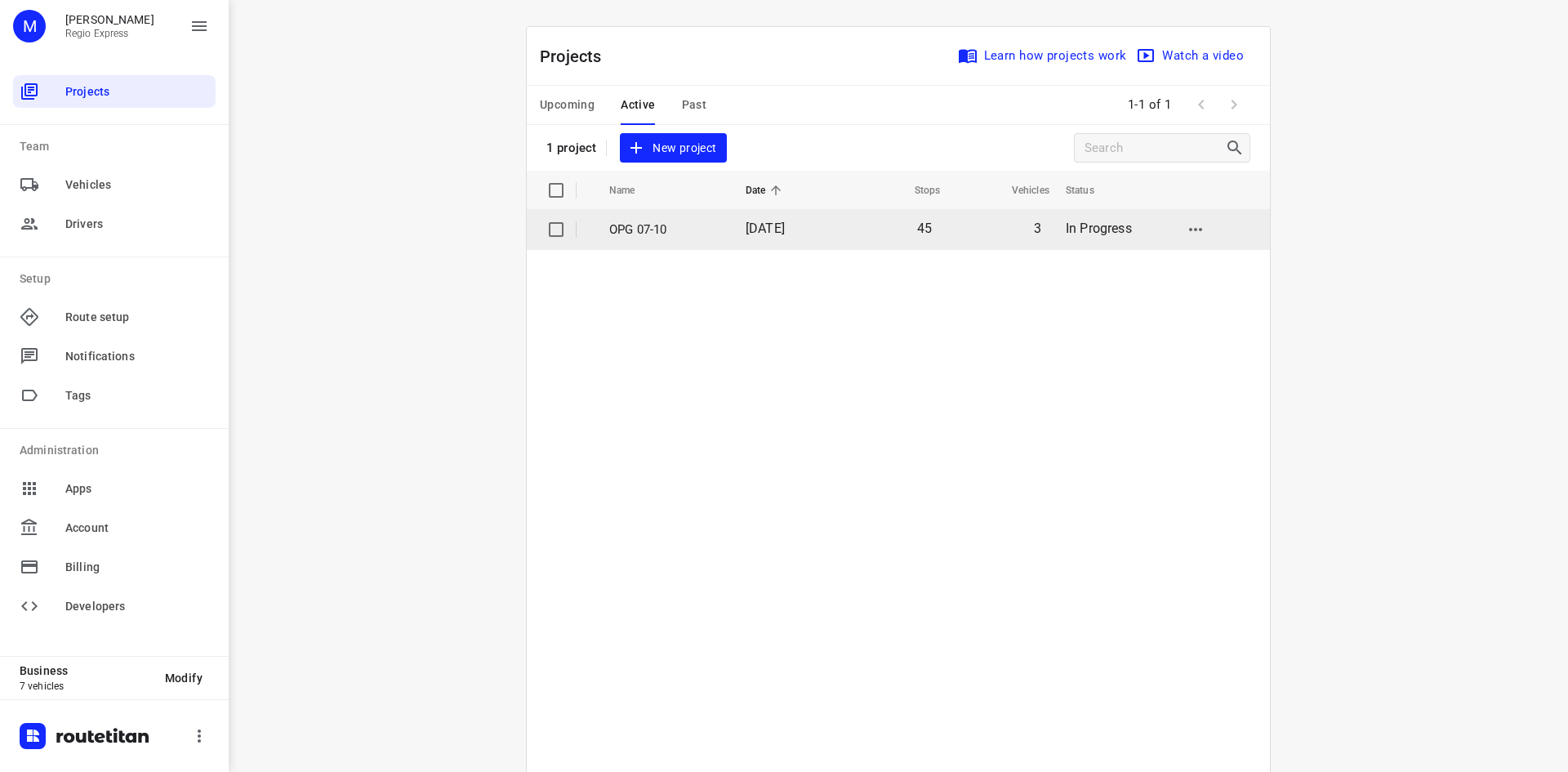
click at [660, 218] on td "OPG 07-10" at bounding box center [663, 229] width 140 height 39
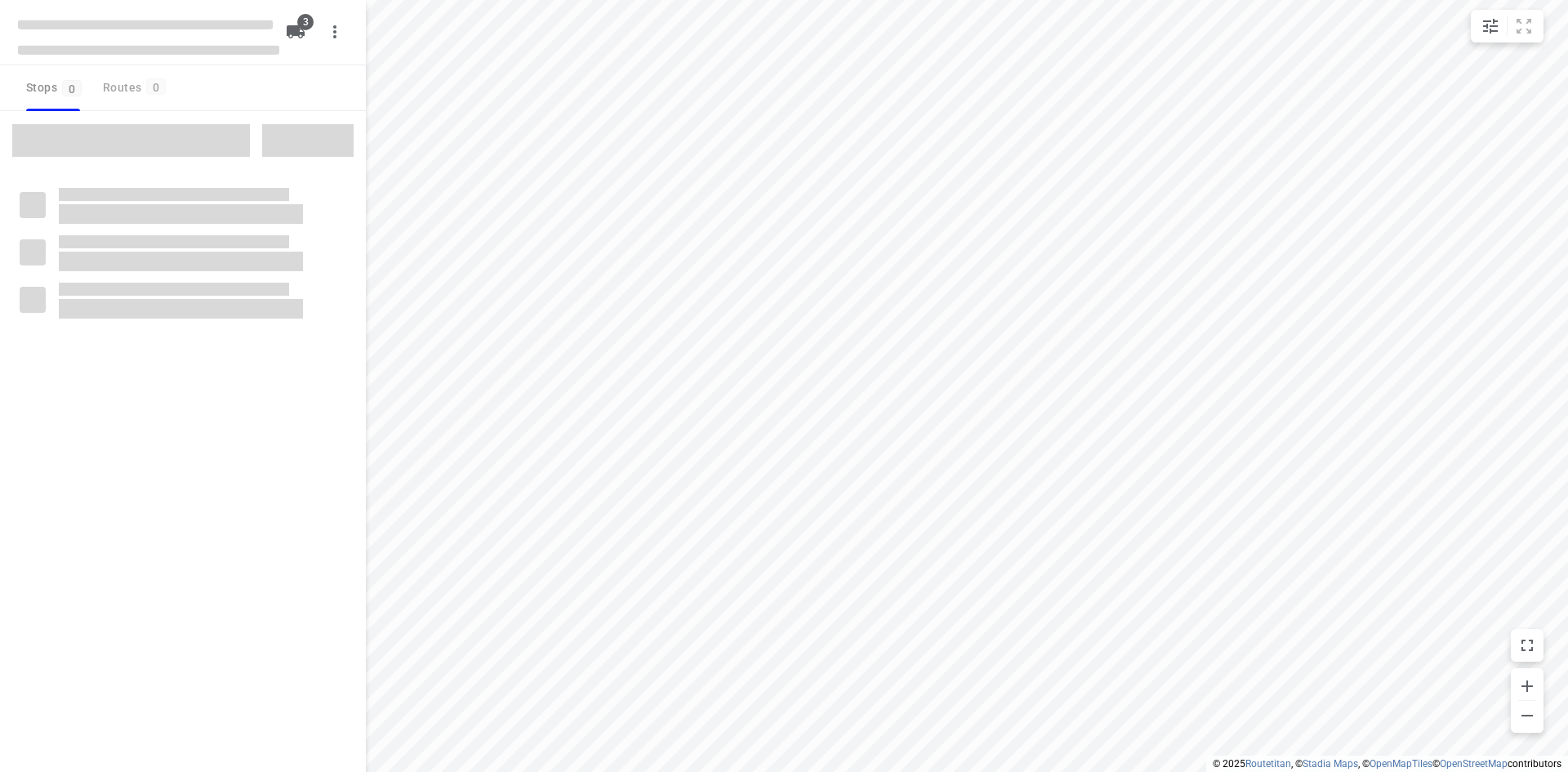
type input "distance"
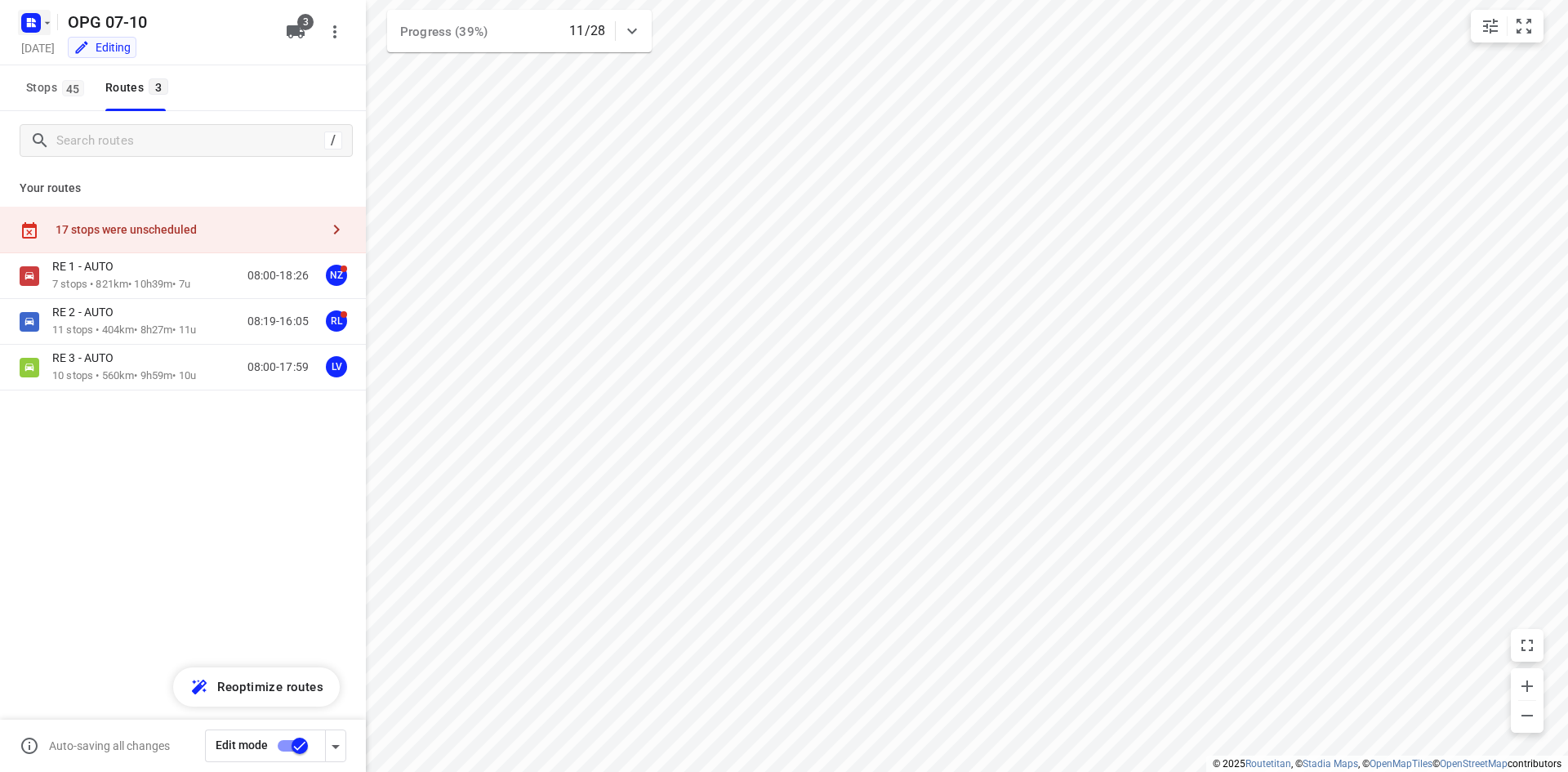
click at [39, 29] on rect "button" at bounding box center [30, 23] width 20 height 20
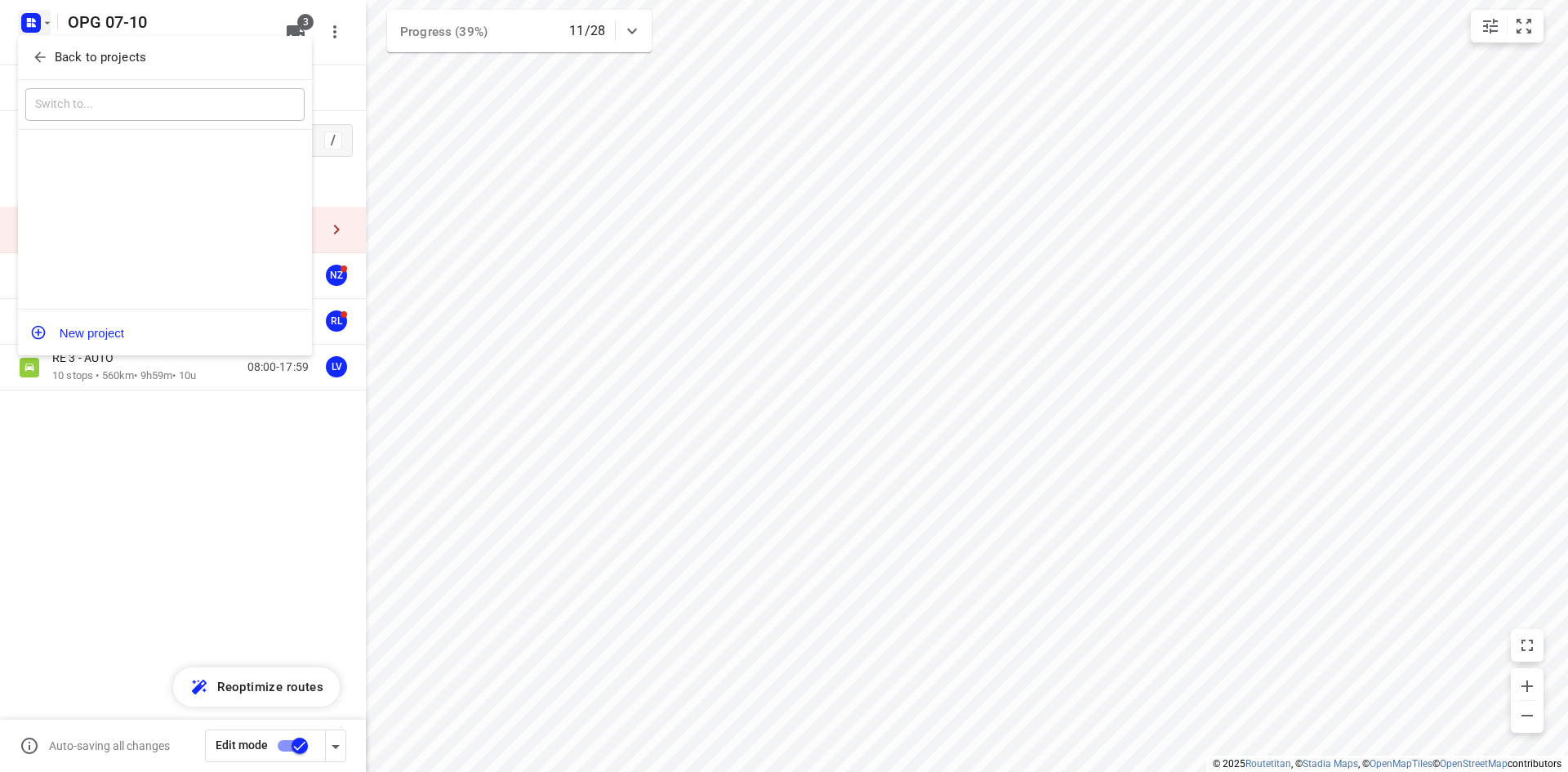
click at [42, 56] on icon "button" at bounding box center [40, 57] width 16 height 16
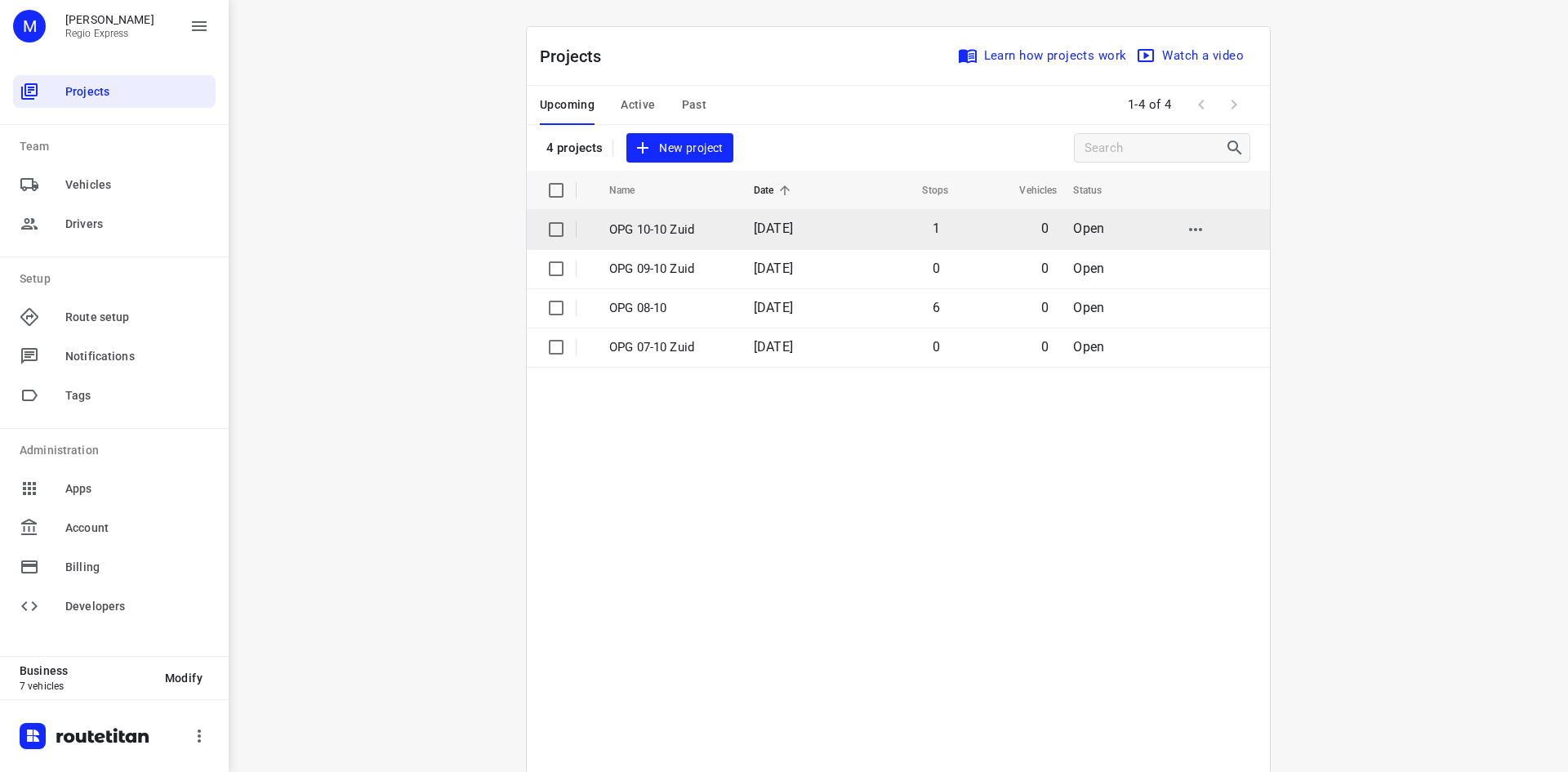
click at [644, 213] on td "OPG 10-10 Zuid" at bounding box center [667, 229] width 147 height 39
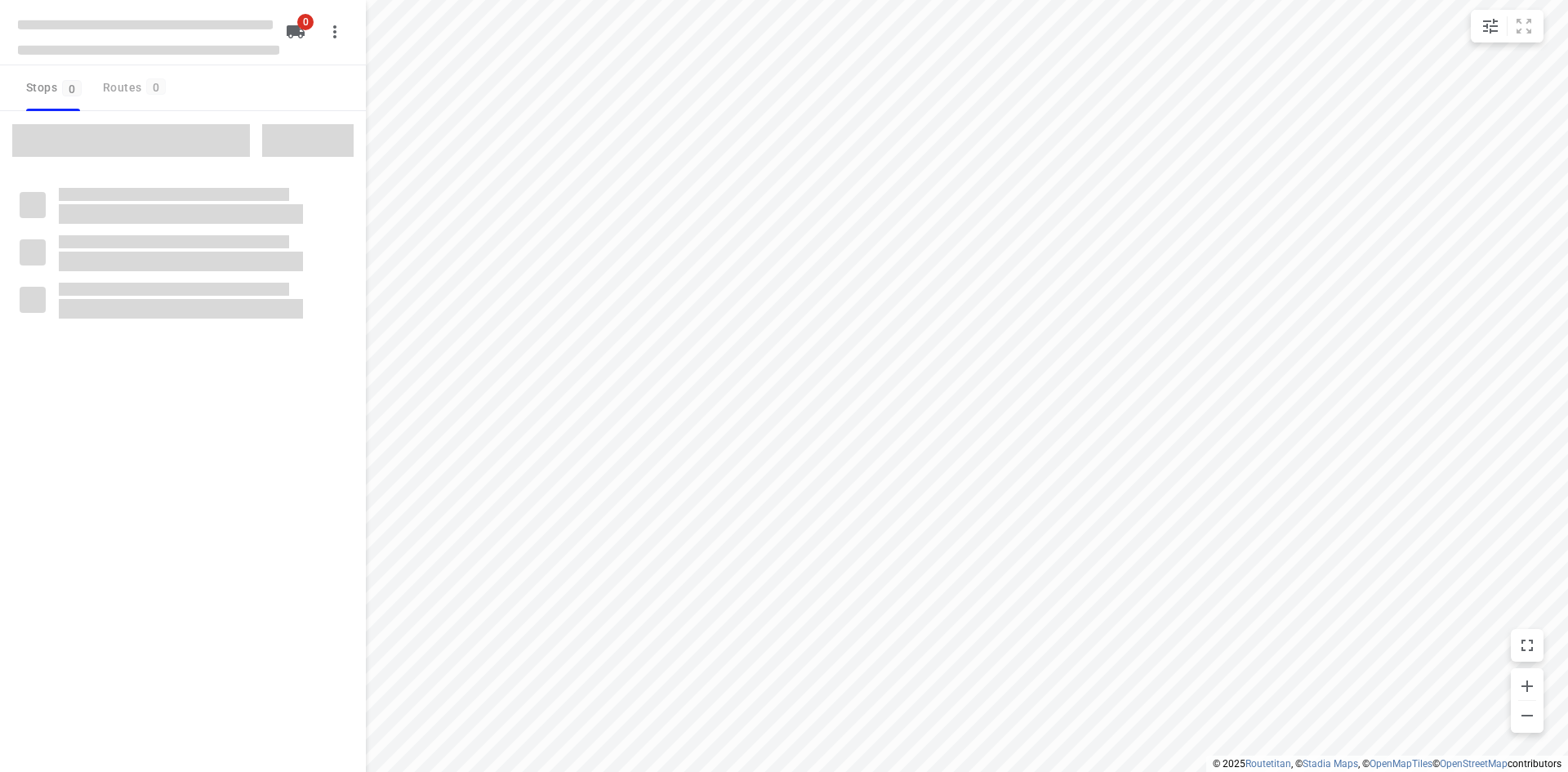
type input "distance"
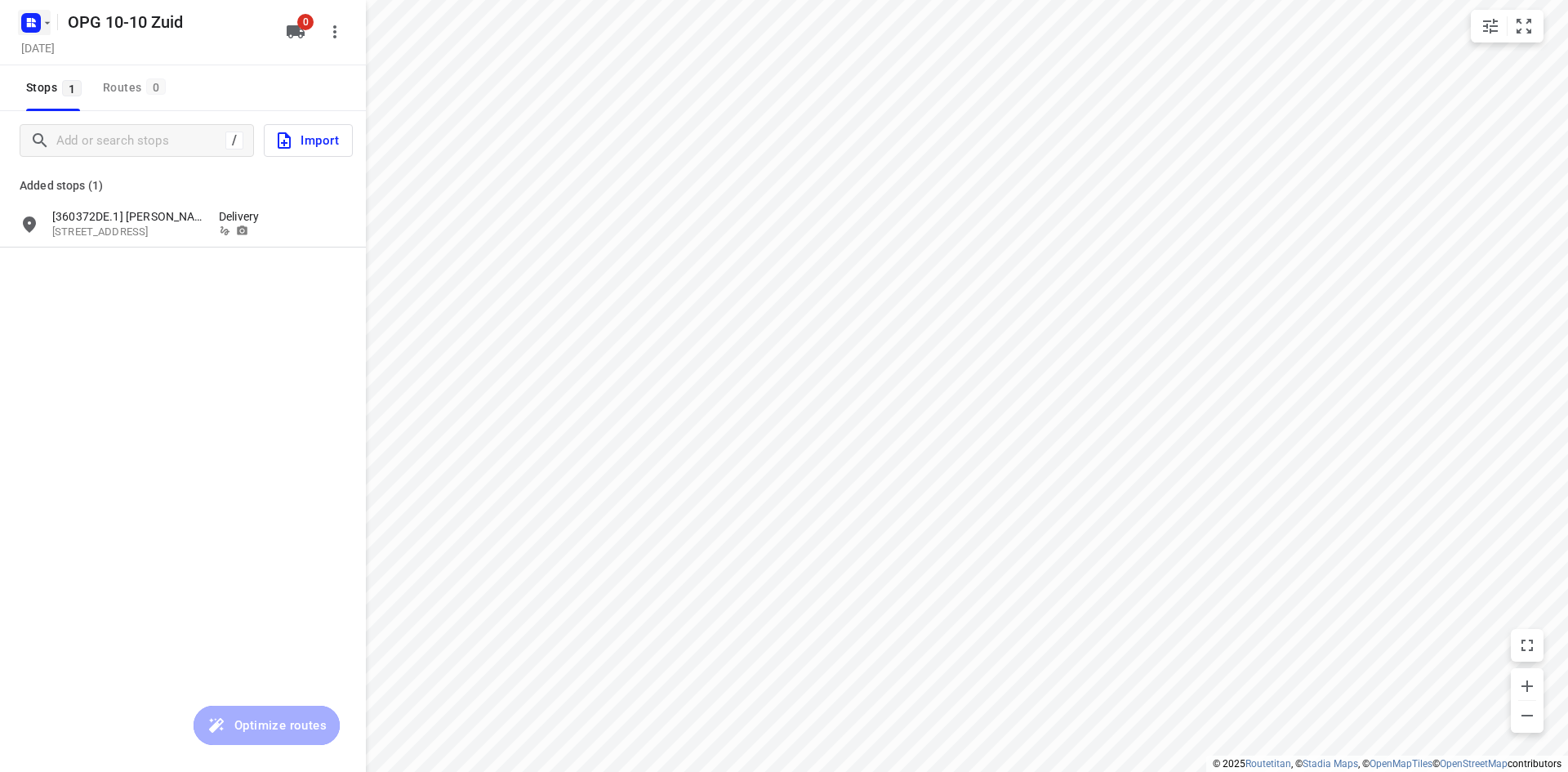
click at [43, 22] on icon "button" at bounding box center [47, 23] width 13 height 13
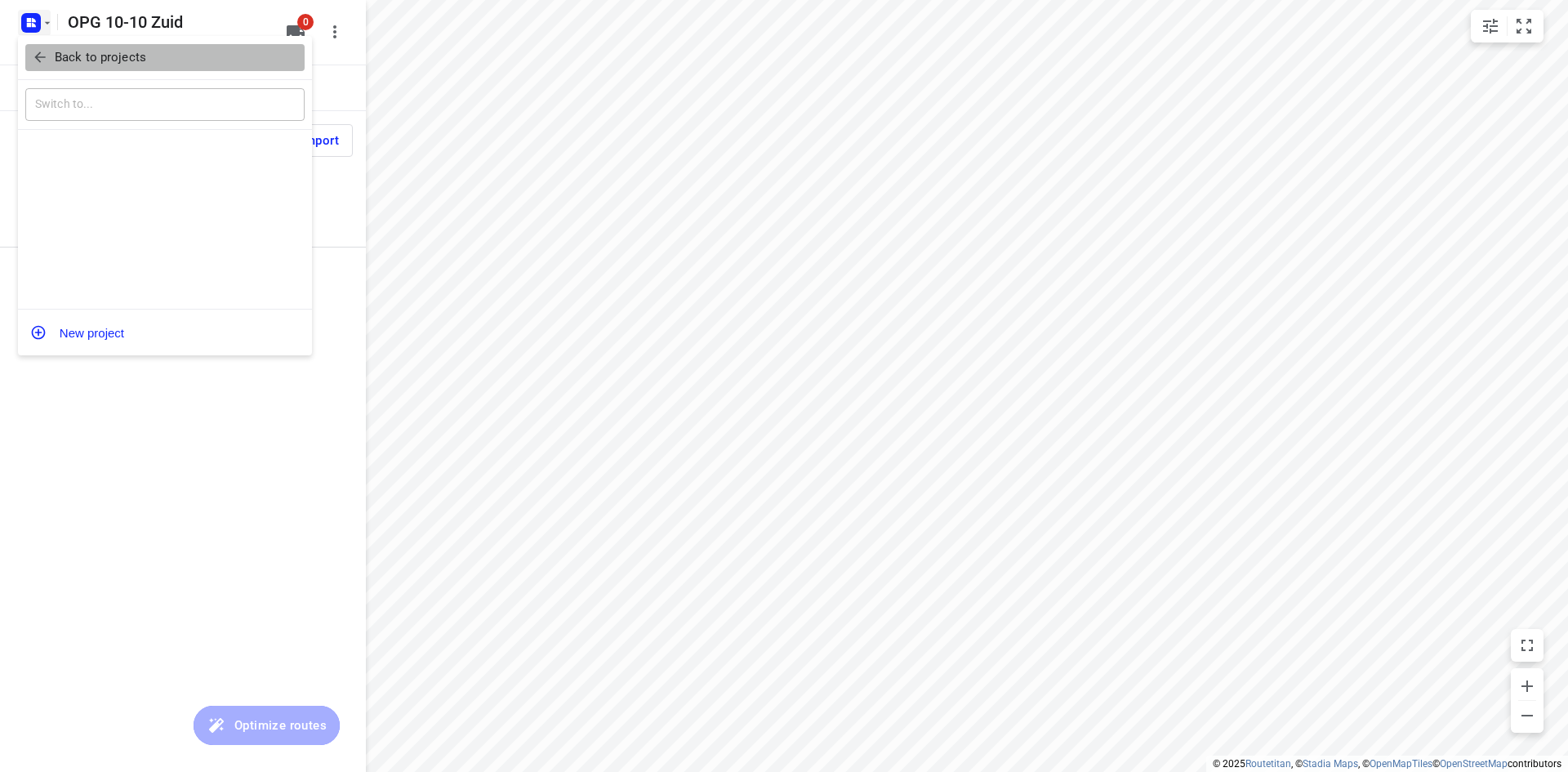
click at [49, 51] on span "Back to projects" at bounding box center [165, 58] width 266 height 19
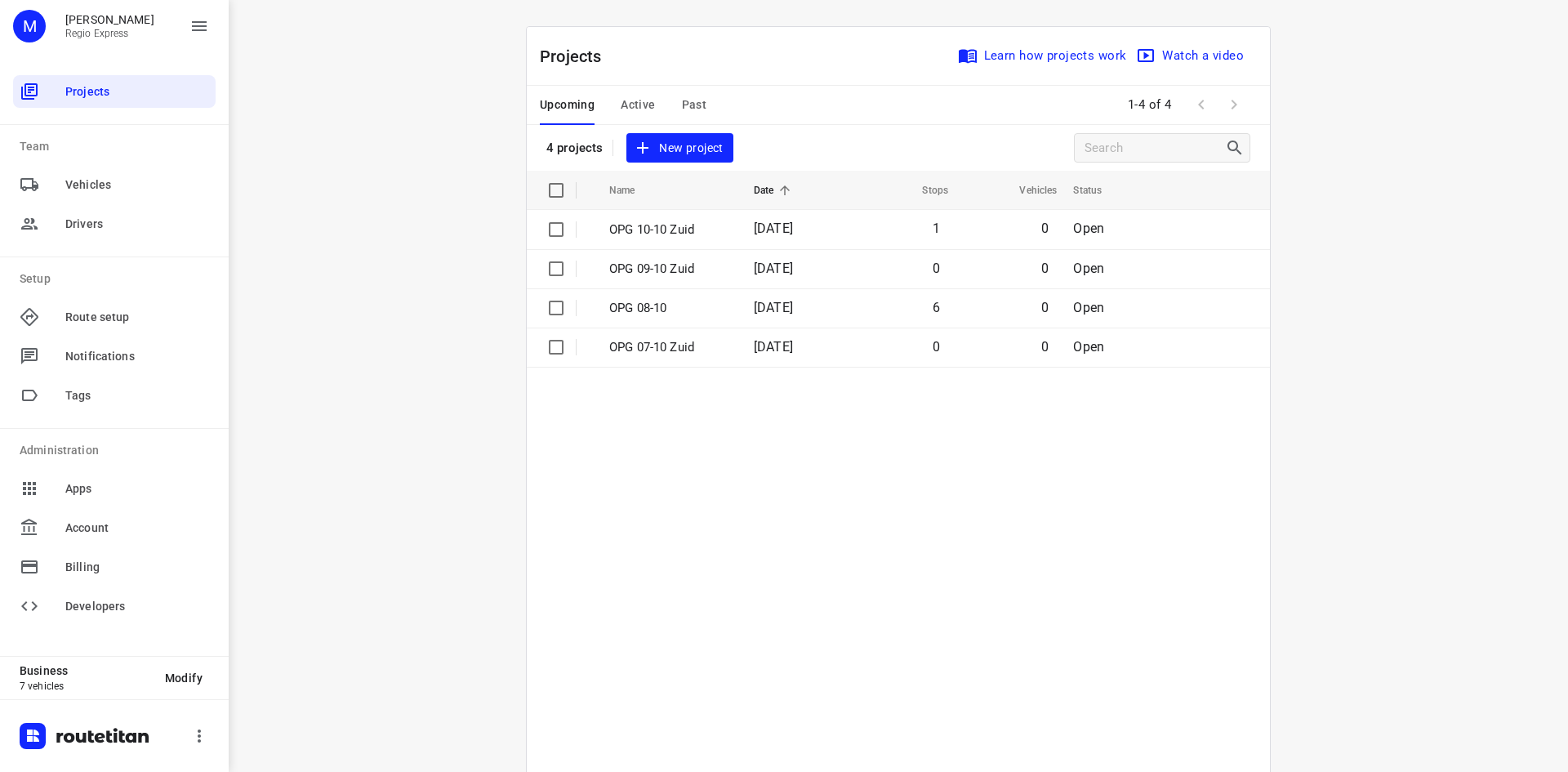
click at [637, 100] on span "Active" at bounding box center [638, 105] width 35 height 21
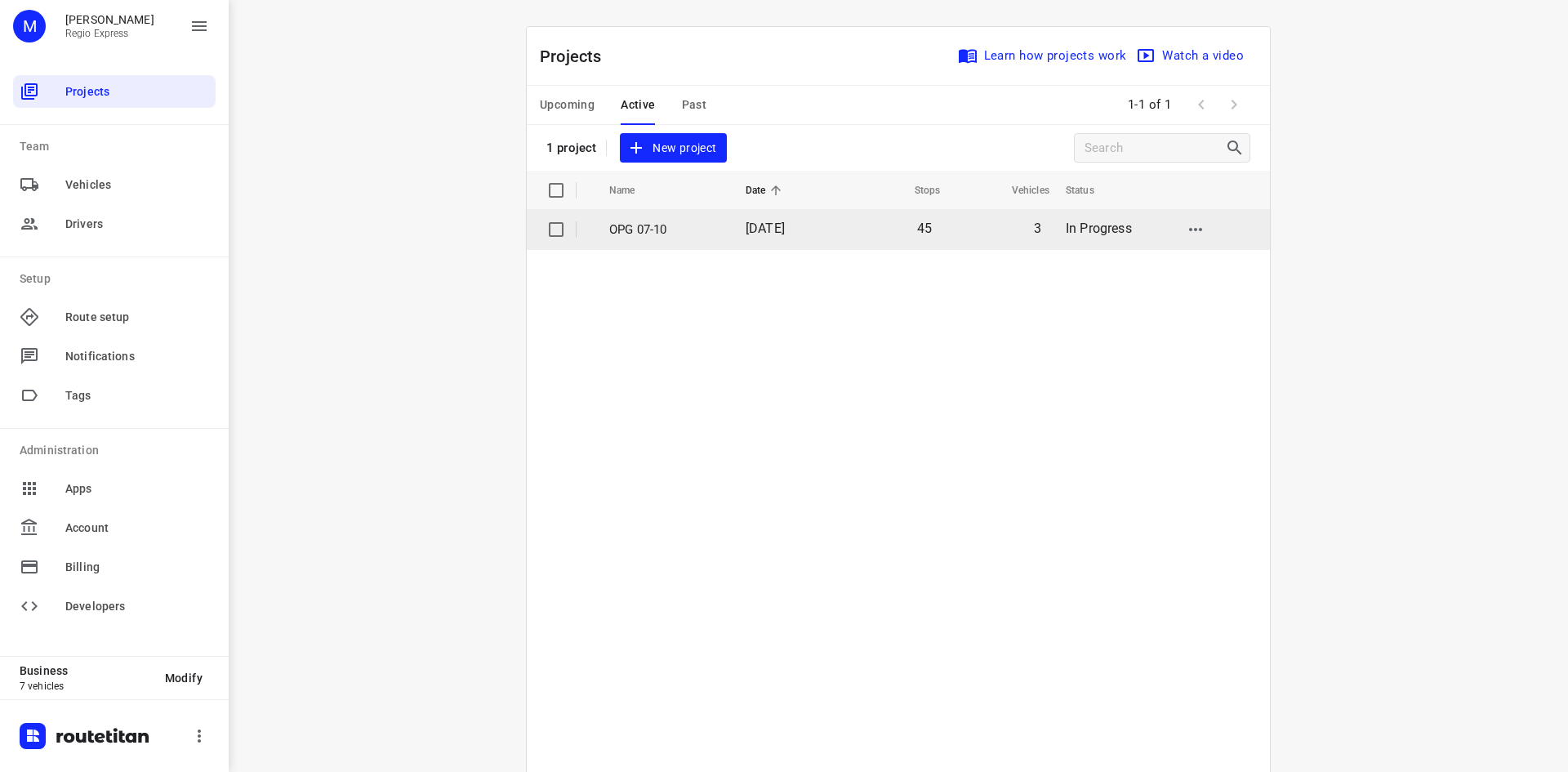
click at [638, 232] on p "OPG 07-10" at bounding box center [665, 230] width 112 height 19
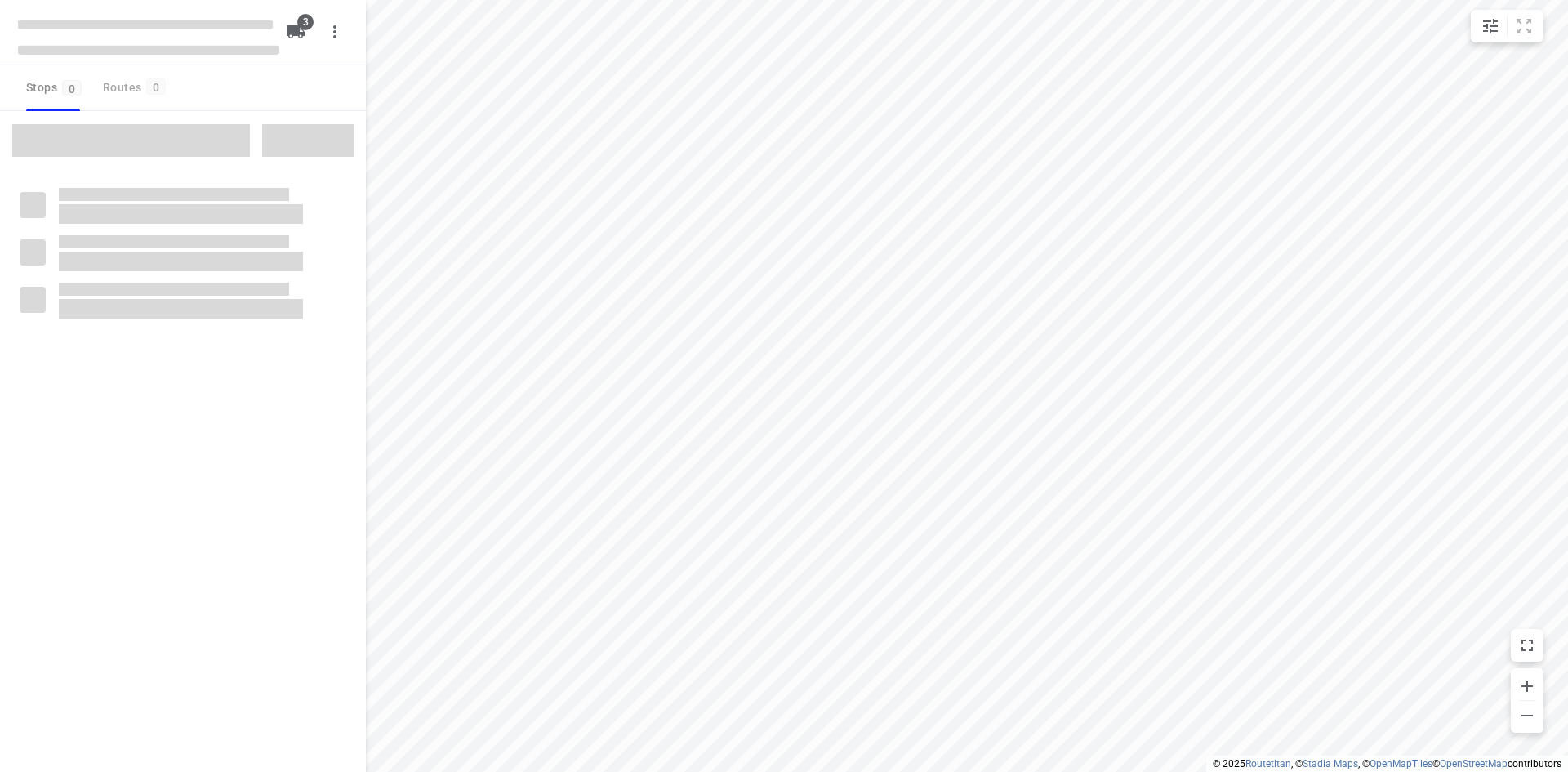
type input "distance"
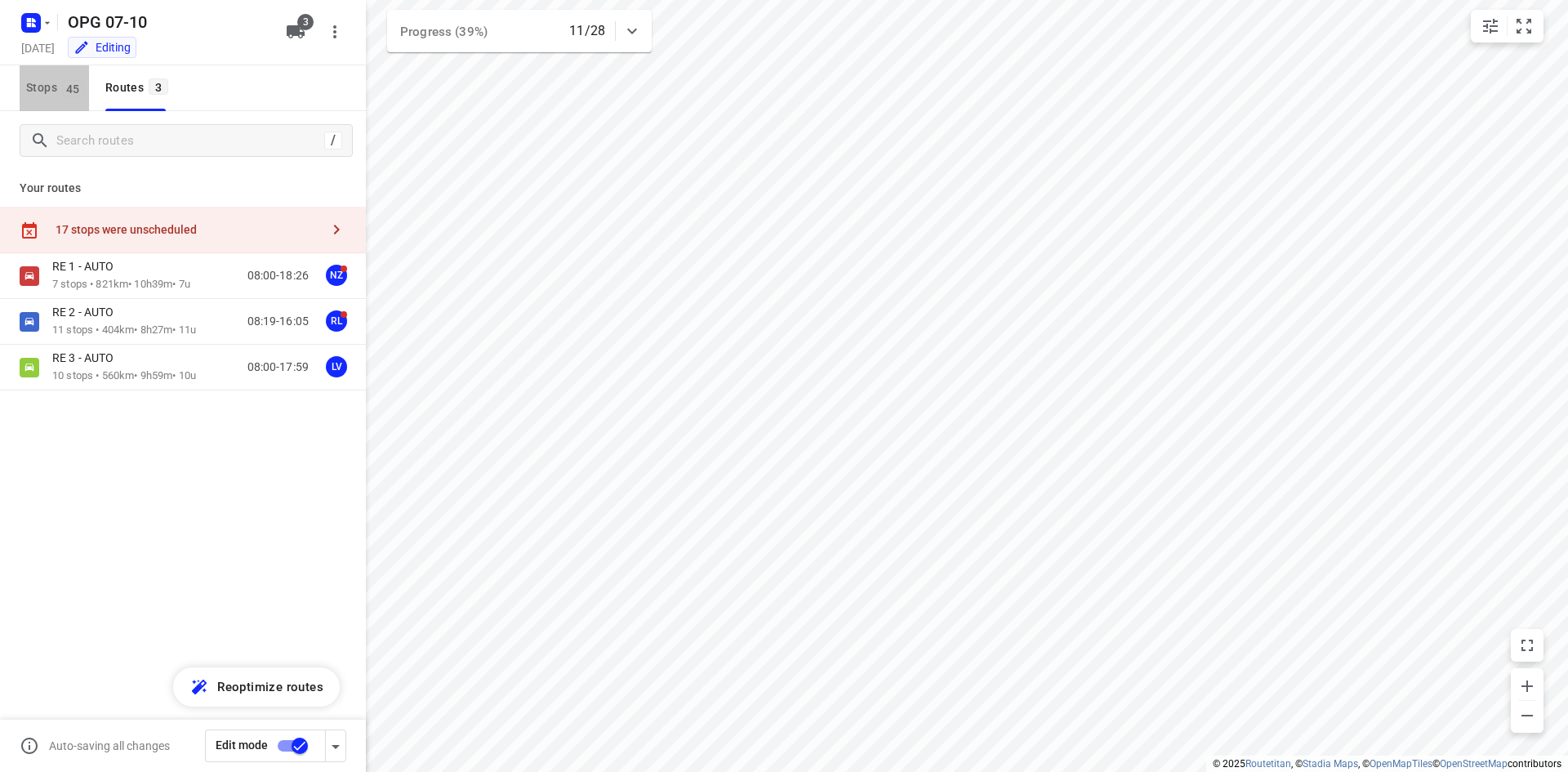
click at [77, 92] on span "45" at bounding box center [73, 88] width 22 height 16
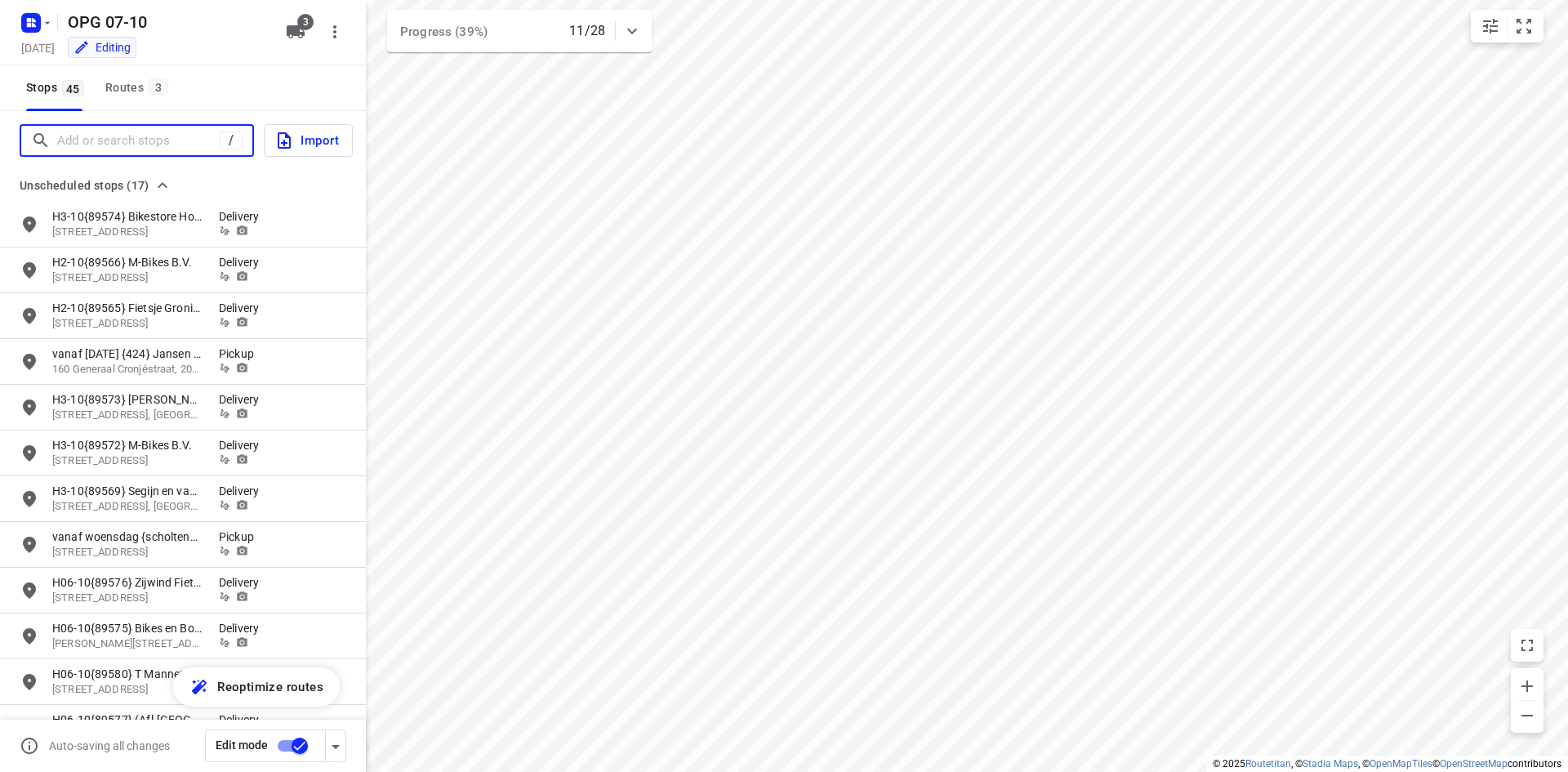
click at [112, 144] on input "Add or search stops" at bounding box center [138, 141] width 162 height 25
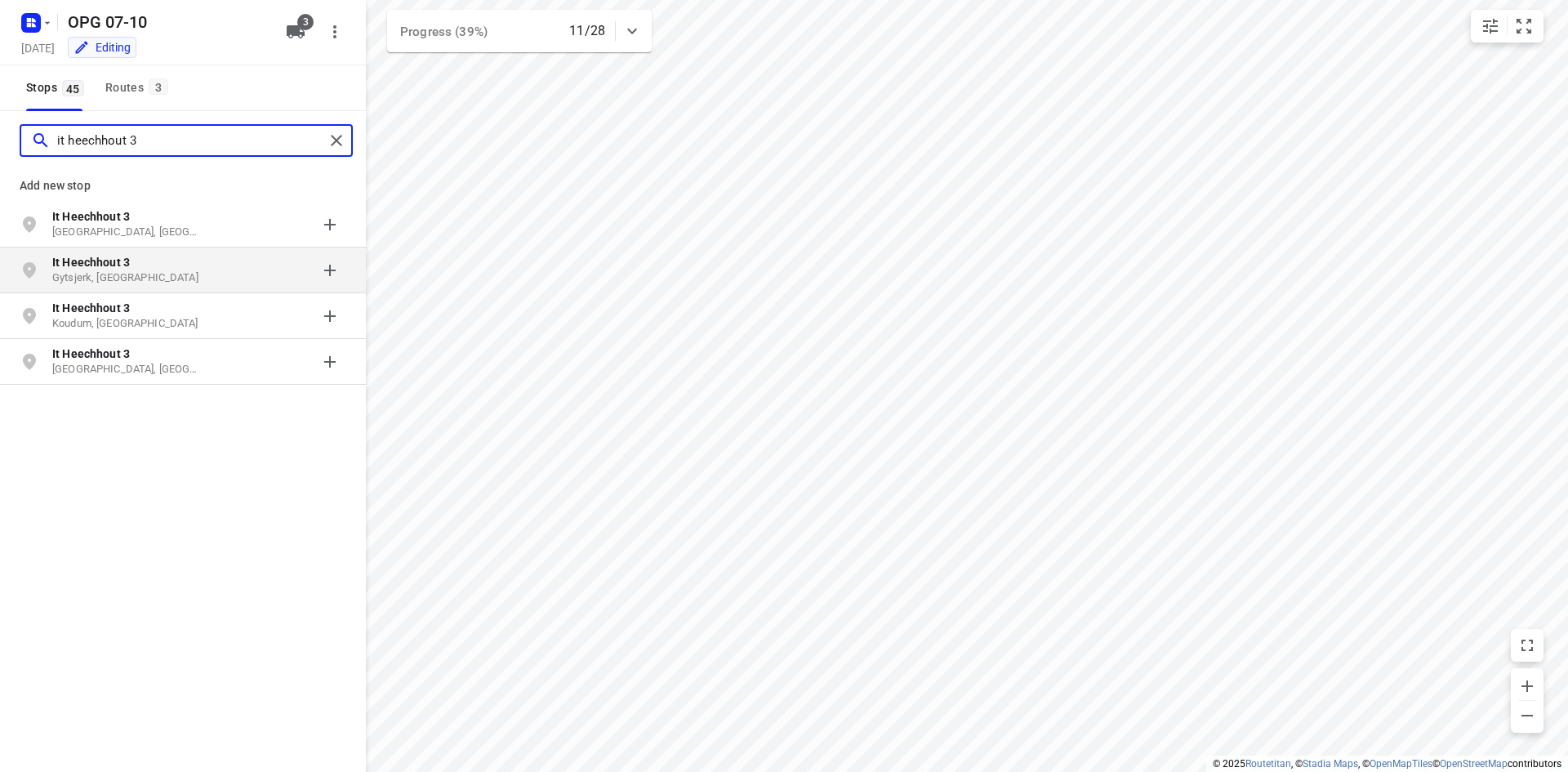
type input "it heechhout 3"
click at [151, 267] on p "It Heechhout 3" at bounding box center [127, 262] width 150 height 16
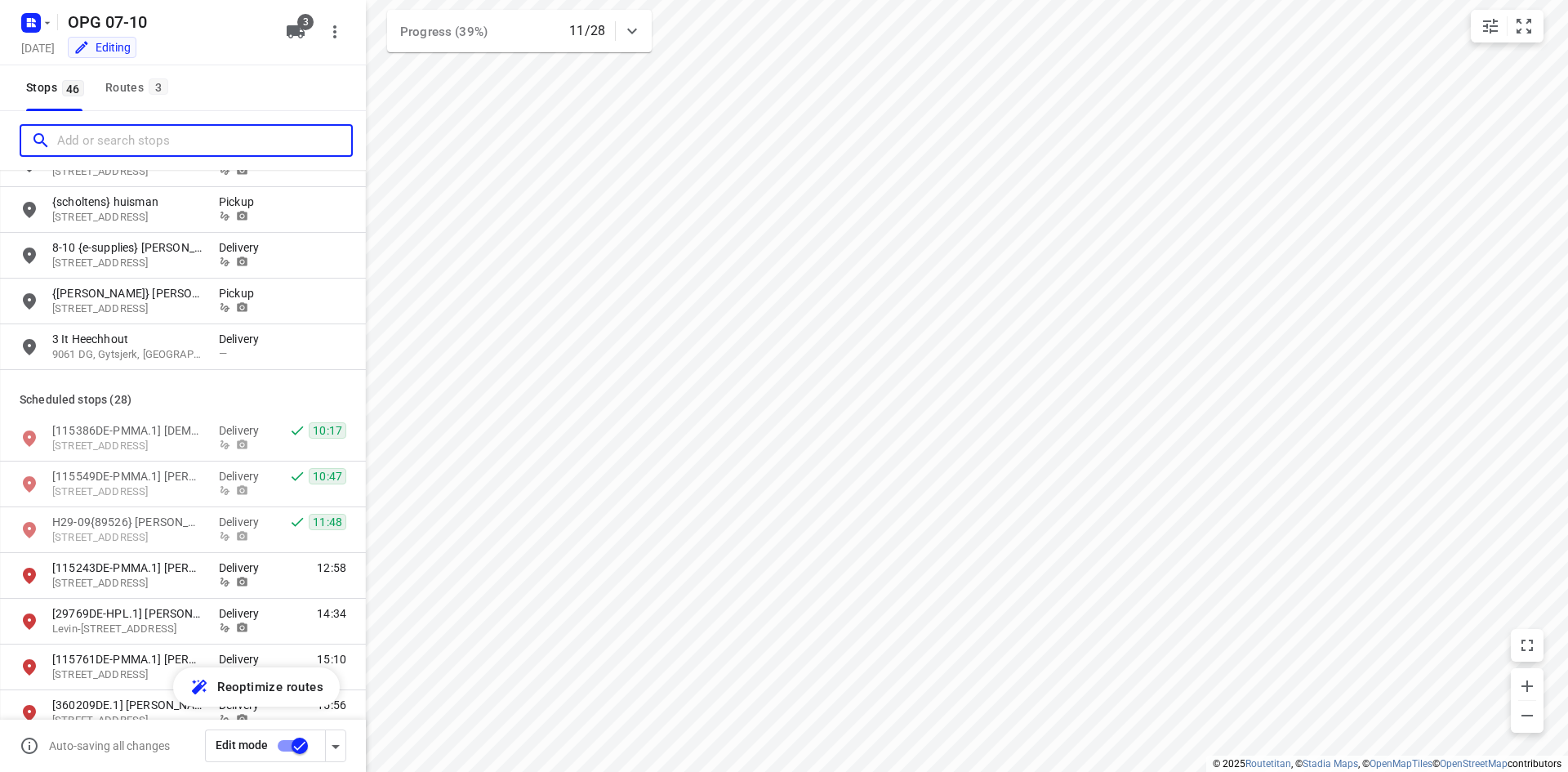
scroll to position [653, 0]
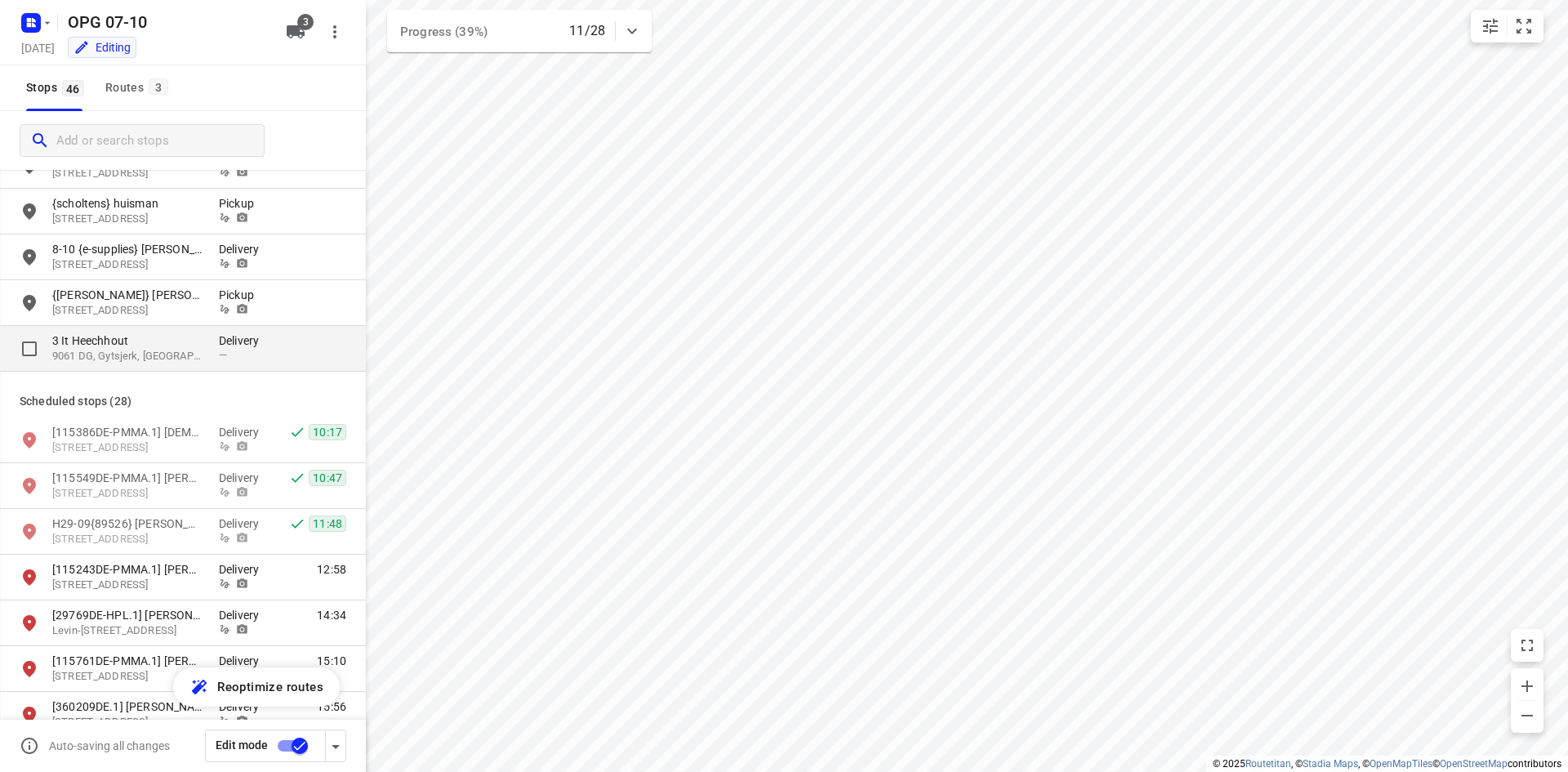
click at [159, 357] on p "9061 DG, Gytsjerk, [GEOGRAPHIC_DATA]" at bounding box center [127, 357] width 150 height 16
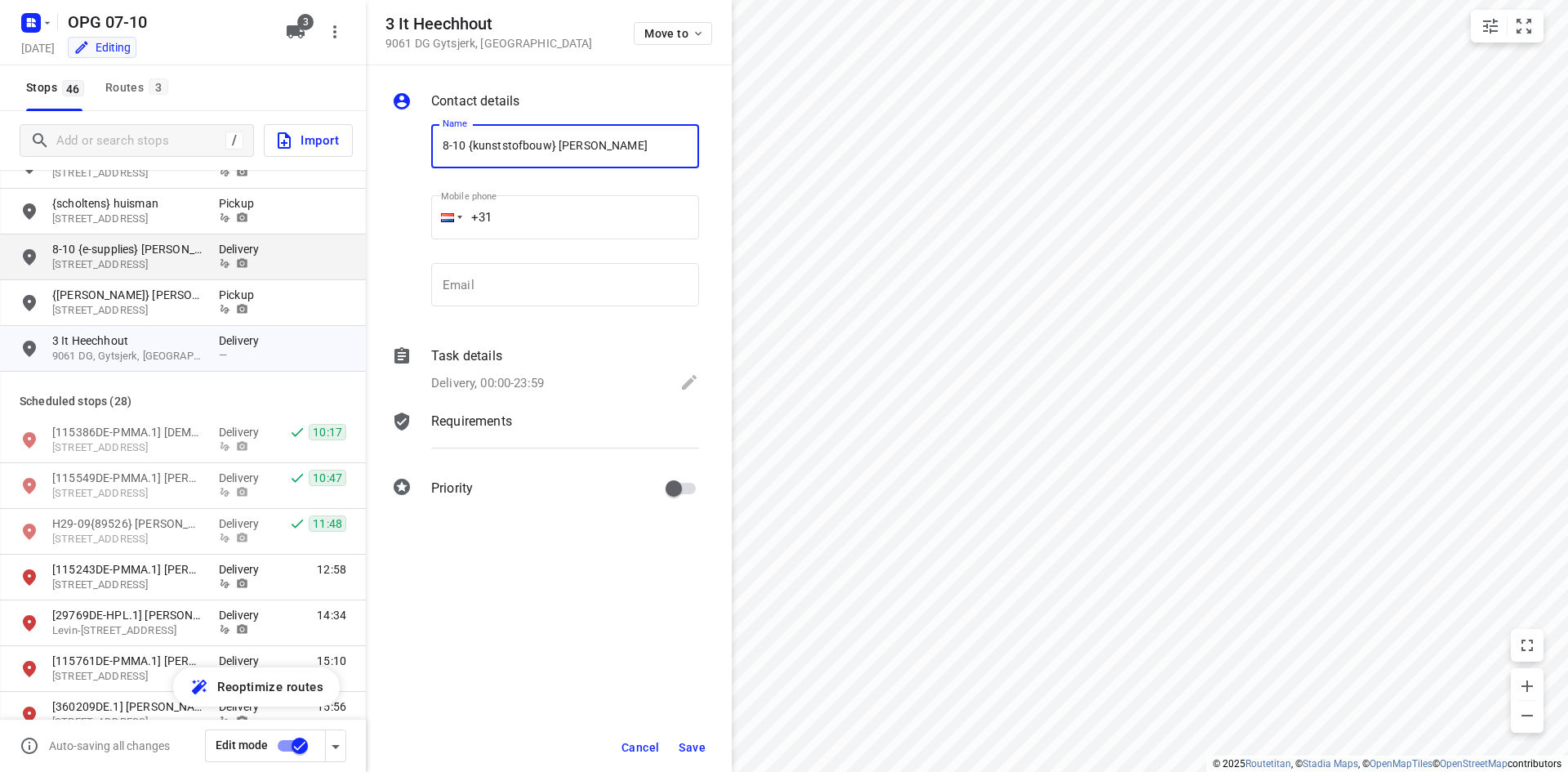
type input "8-10 {kunststofbouw} [PERSON_NAME]"
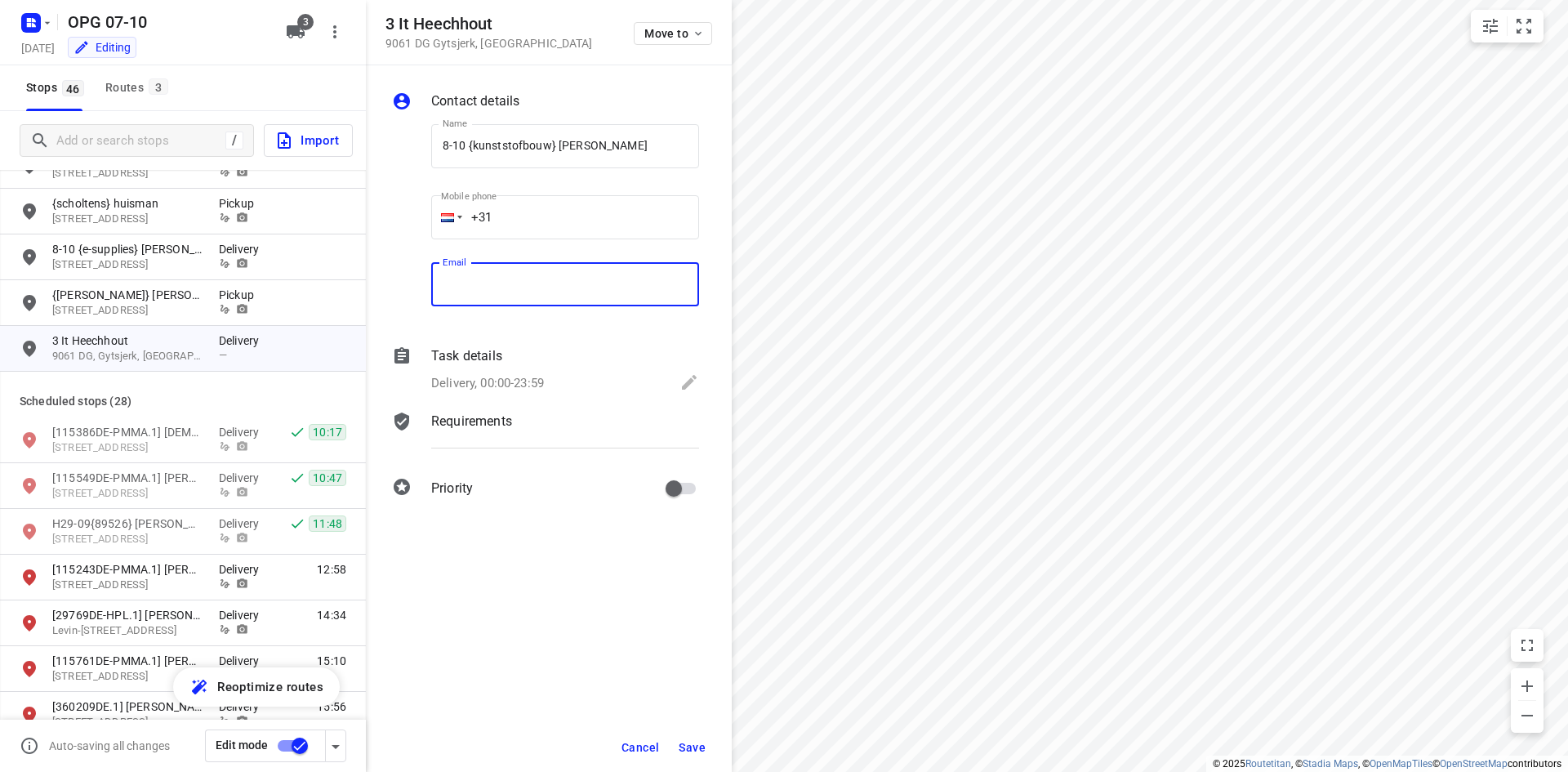
click at [454, 300] on input "email" at bounding box center [565, 285] width 268 height 44
paste input "[EMAIL_ADDRESS][DOMAIN_NAME]"
type input "[EMAIL_ADDRESS][DOMAIN_NAME]"
click at [535, 378] on p "Delivery, 00:00-23:59" at bounding box center [487, 383] width 113 height 19
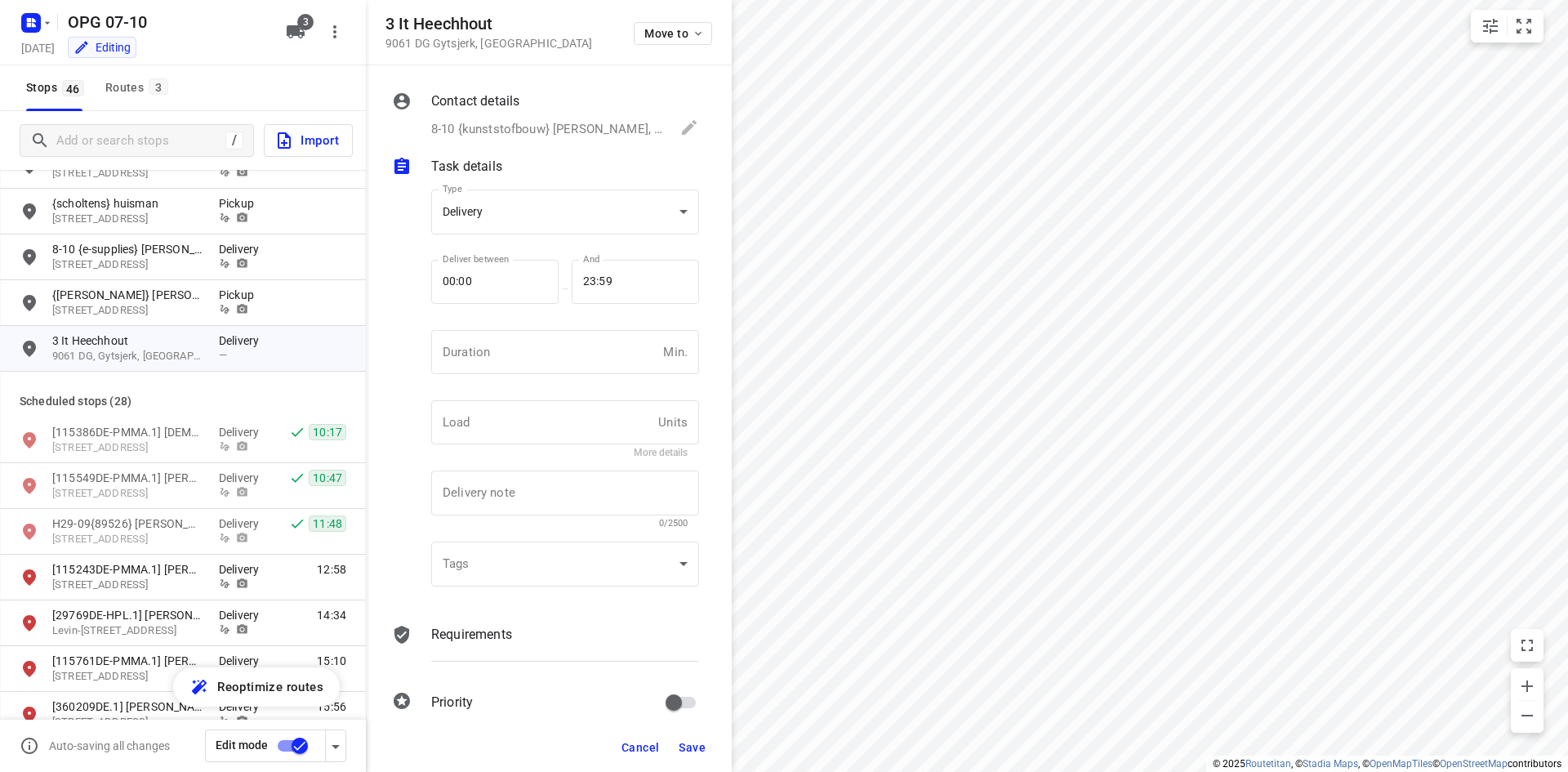
click at [533, 376] on div "Duration Min. Duration" at bounding box center [565, 359] width 268 height 57
click at [530, 361] on input "number" at bounding box center [544, 352] width 225 height 44
type input "10"
type input "1"
click at [471, 644] on div "Requirements" at bounding box center [565, 650] width 274 height 56
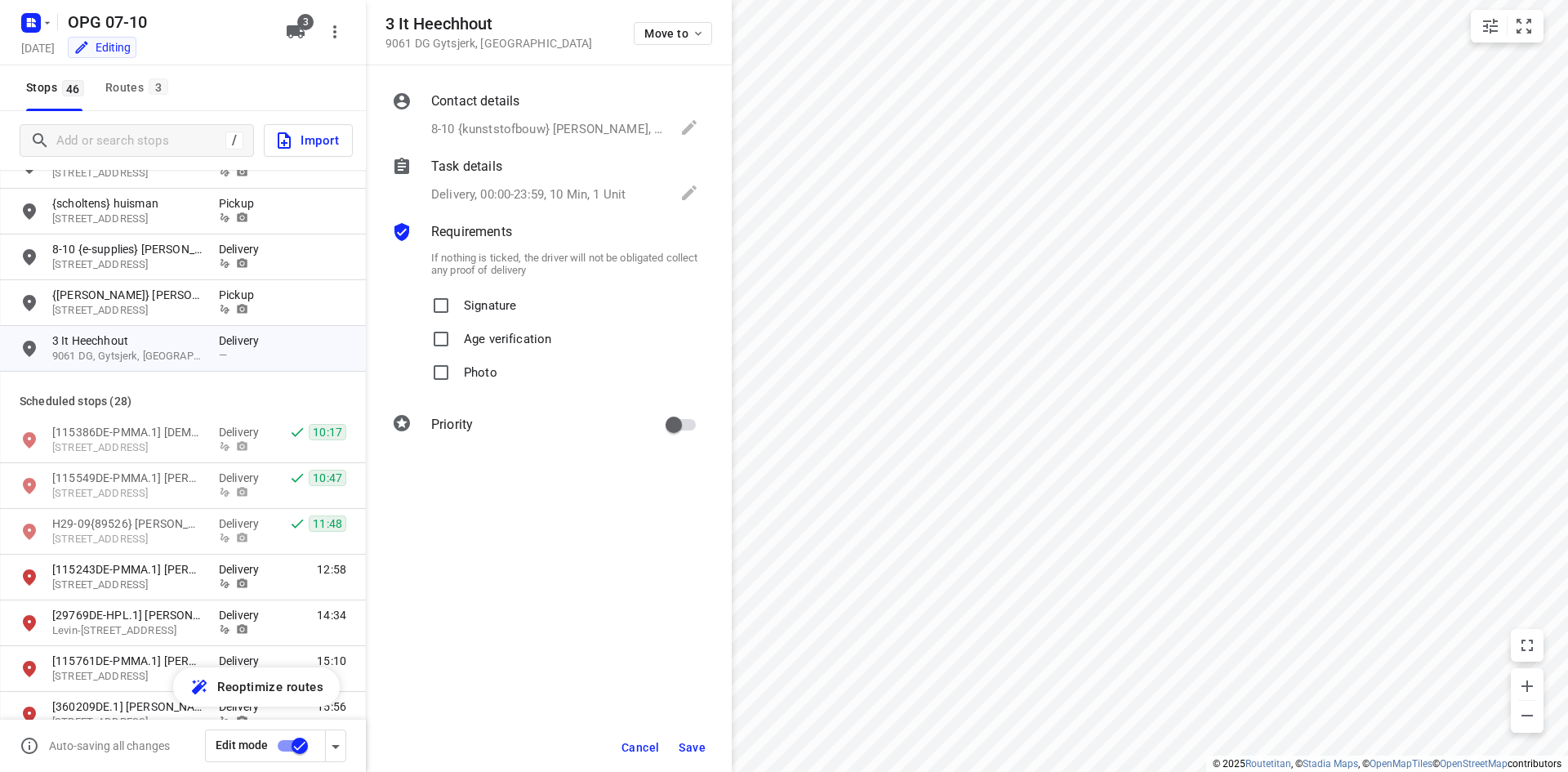
click at [476, 304] on p "Signature" at bounding box center [490, 300] width 52 height 23
click at [457, 304] on input "Signature" at bounding box center [441, 305] width 33 height 33
checkbox input "true"
drag, startPoint x: 470, startPoint y: 371, endPoint x: 530, endPoint y: 388, distance: 62.4
click at [470, 371] on p "Photo" at bounding box center [480, 368] width 34 height 23
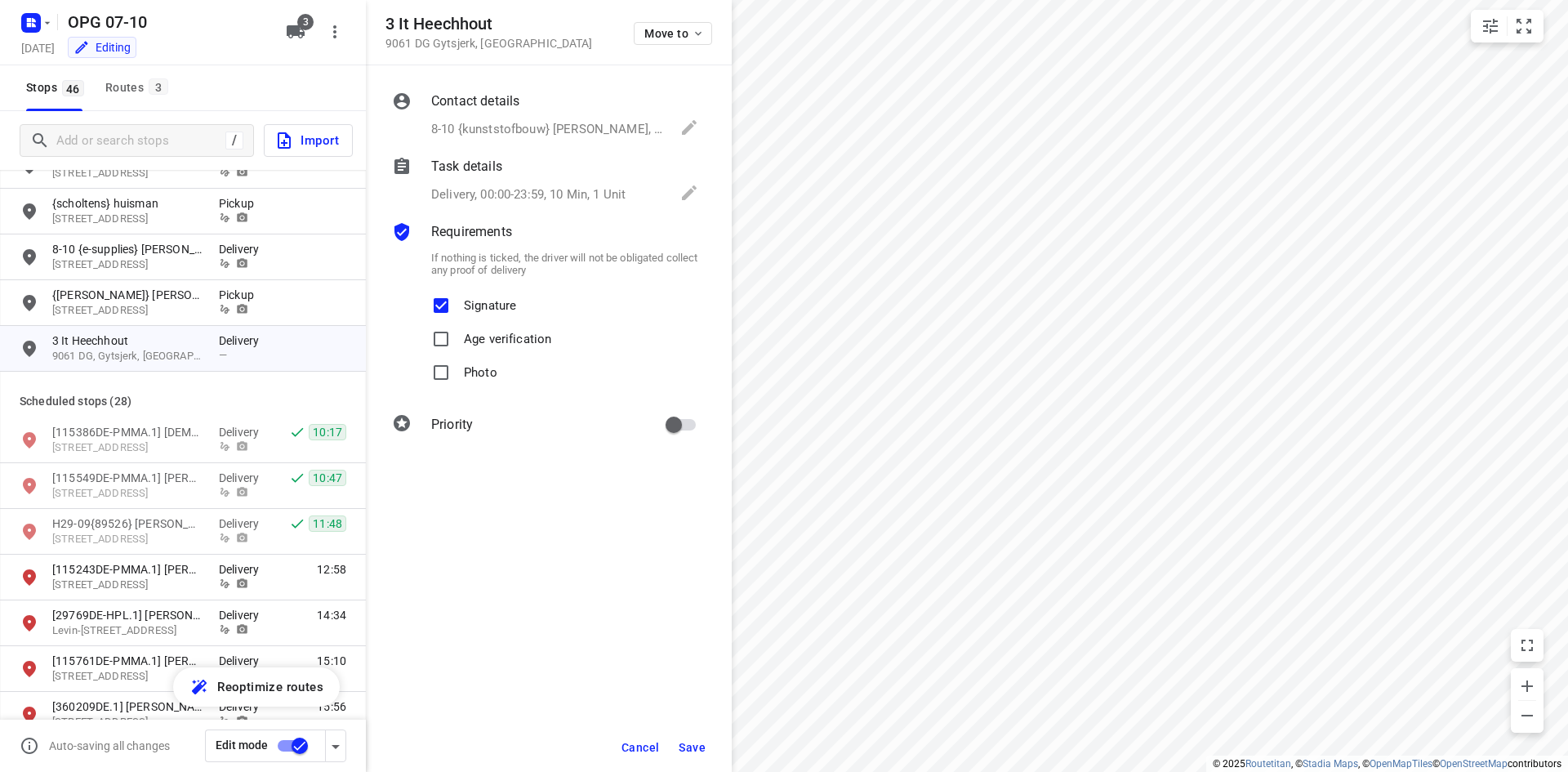
click at [457, 371] on input "Photo" at bounding box center [441, 373] width 33 height 33
checkbox input "true"
click at [667, 427] on input "primary checkbox" at bounding box center [673, 425] width 93 height 31
click at [691, 429] on input "primary checkbox" at bounding box center [689, 425] width 93 height 31
click at [688, 438] on input "primary checkbox" at bounding box center [673, 425] width 93 height 31
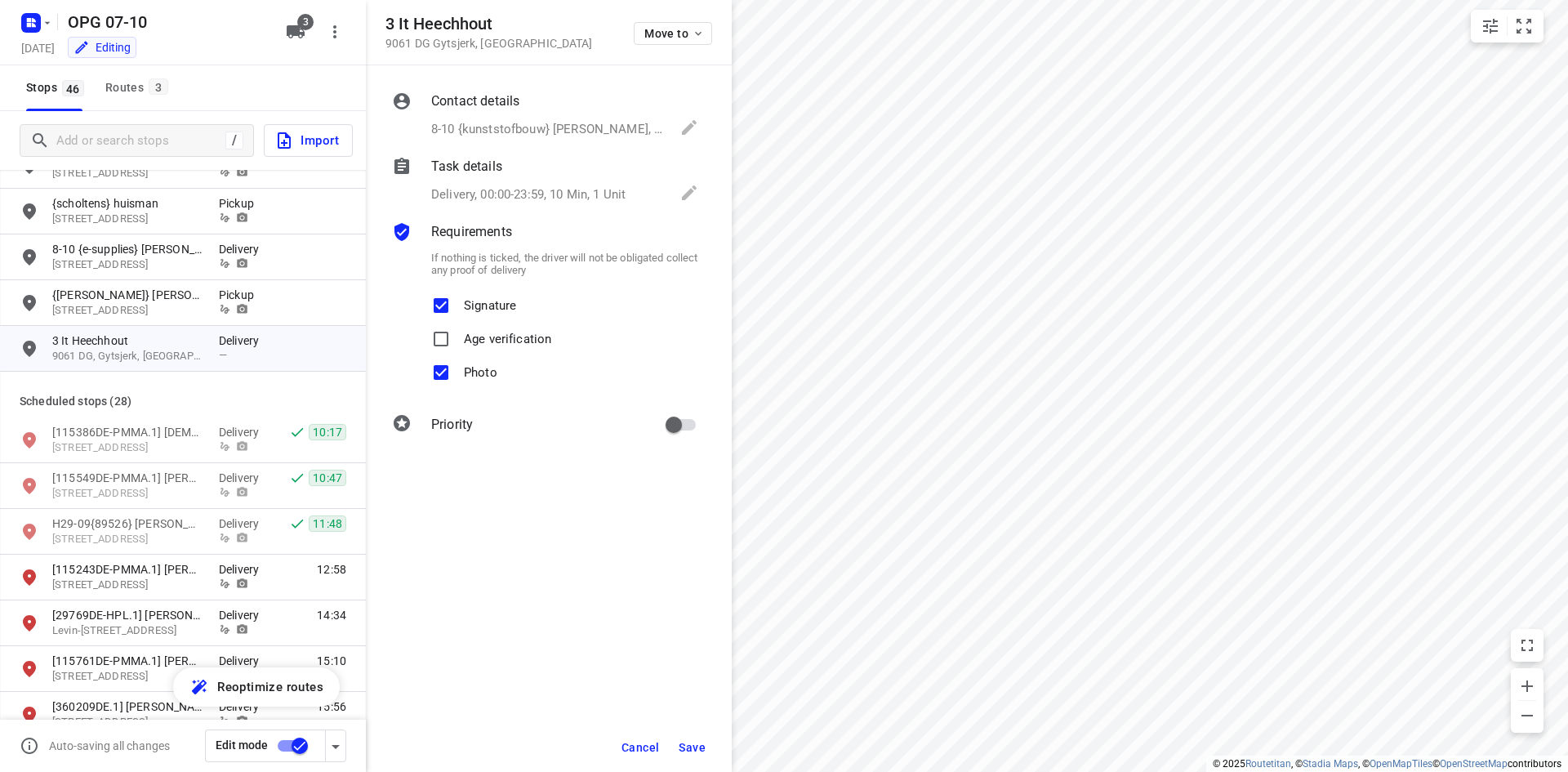
checkbox input "true"
click at [533, 118] on div "8-10 {kunststofbouw} [PERSON_NAME], [EMAIL_ADDRESS][DOMAIN_NAME]" at bounding box center [565, 129] width 268 height 23
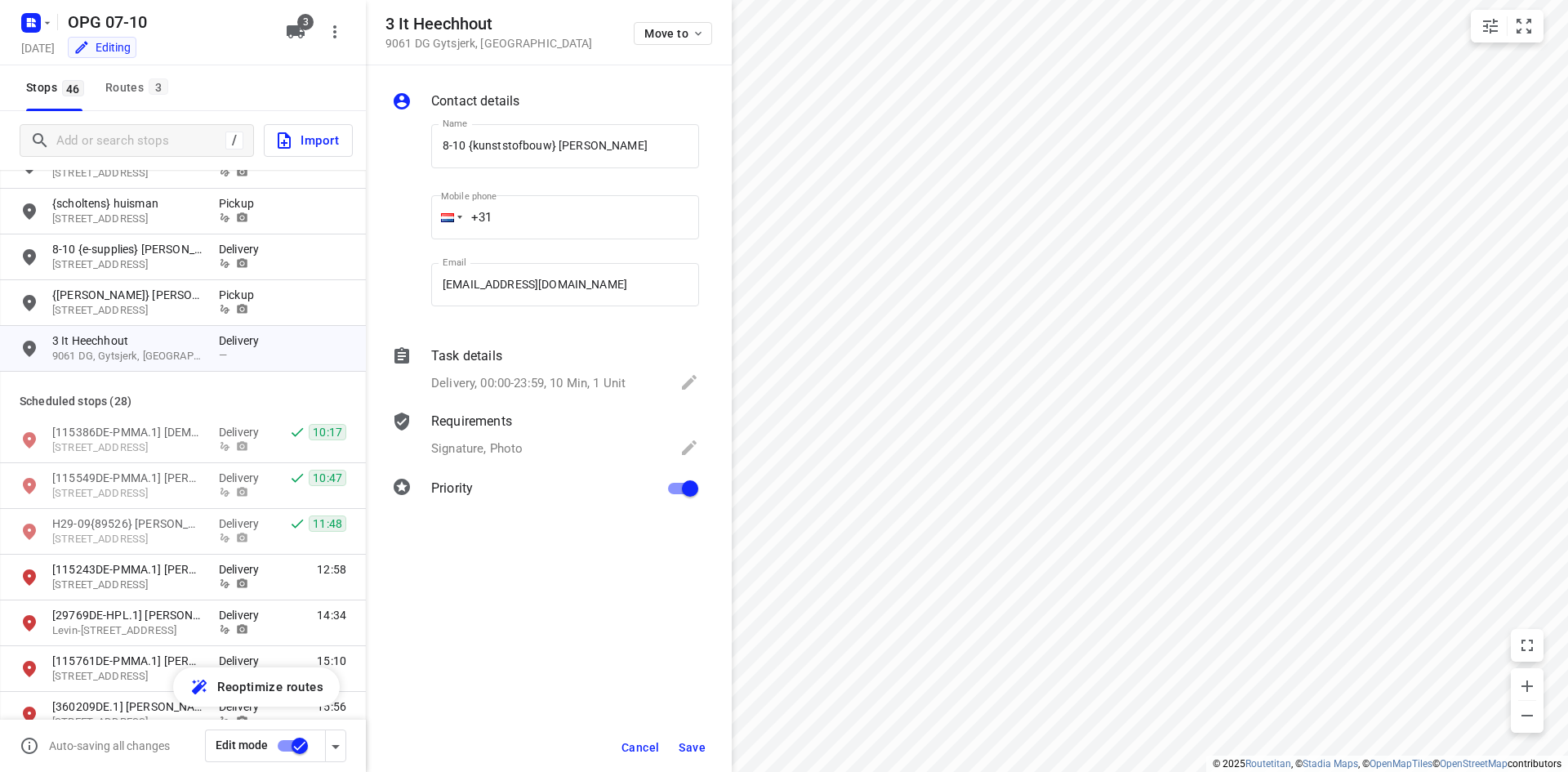
click at [556, 217] on input "+31" at bounding box center [565, 217] width 268 height 44
type input "[PHONE_NUMBER]"
click at [702, 750] on span "Save" at bounding box center [692, 747] width 27 height 13
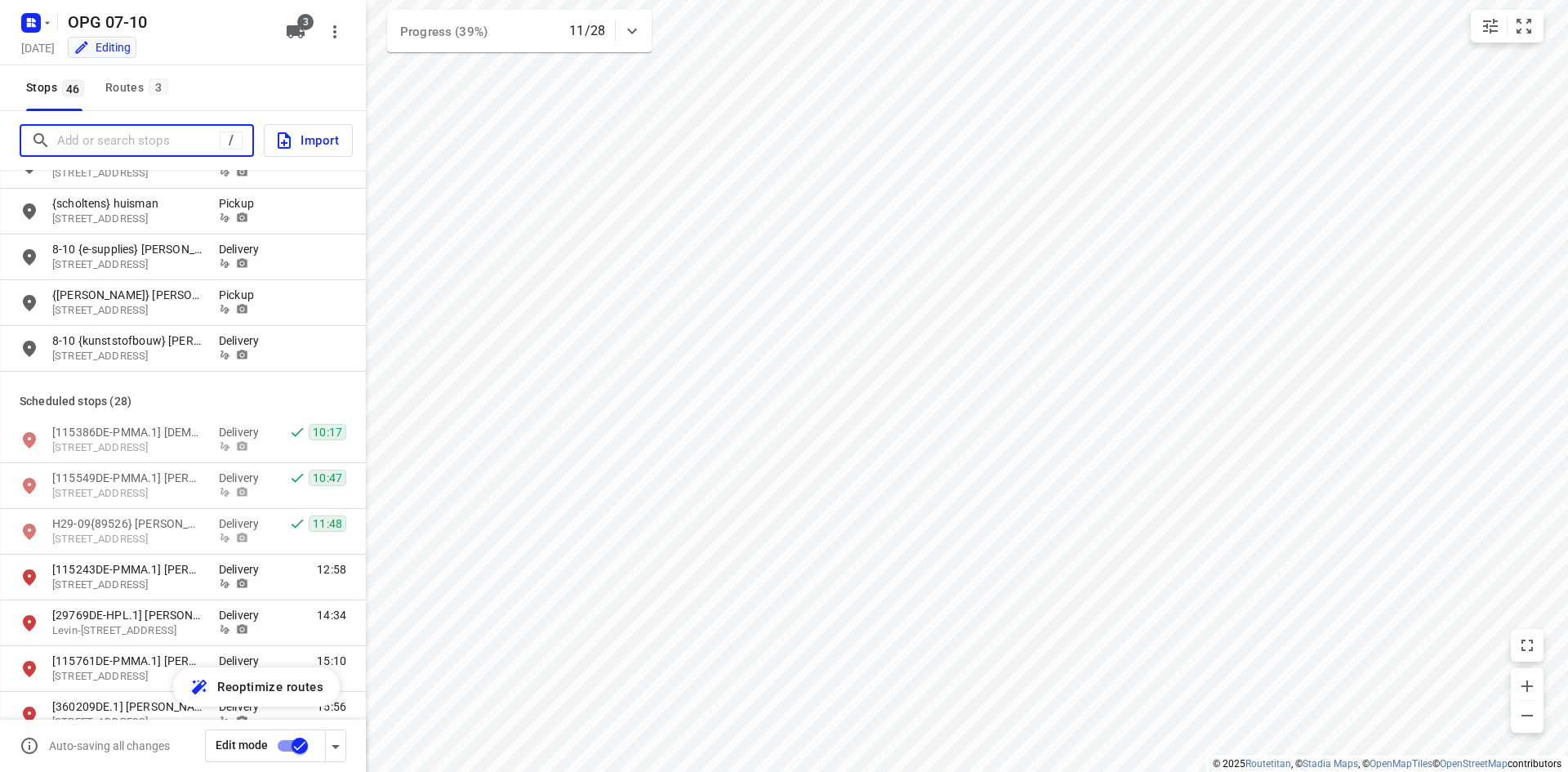
click at [122, 150] on input "Add or search stops" at bounding box center [138, 141] width 162 height 25
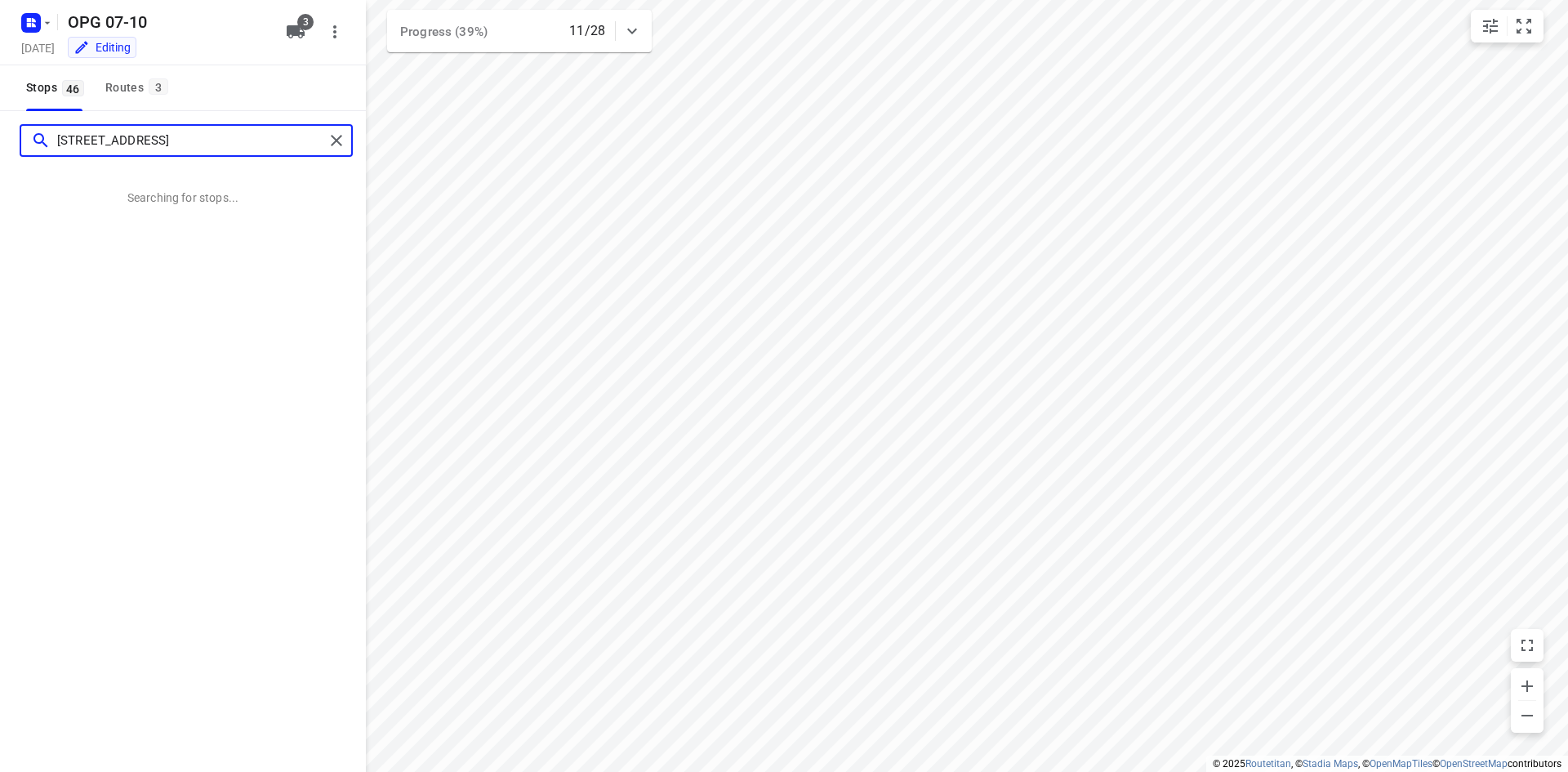
click at [90, 144] on input "[STREET_ADDRESS]" at bounding box center [191, 141] width 267 height 25
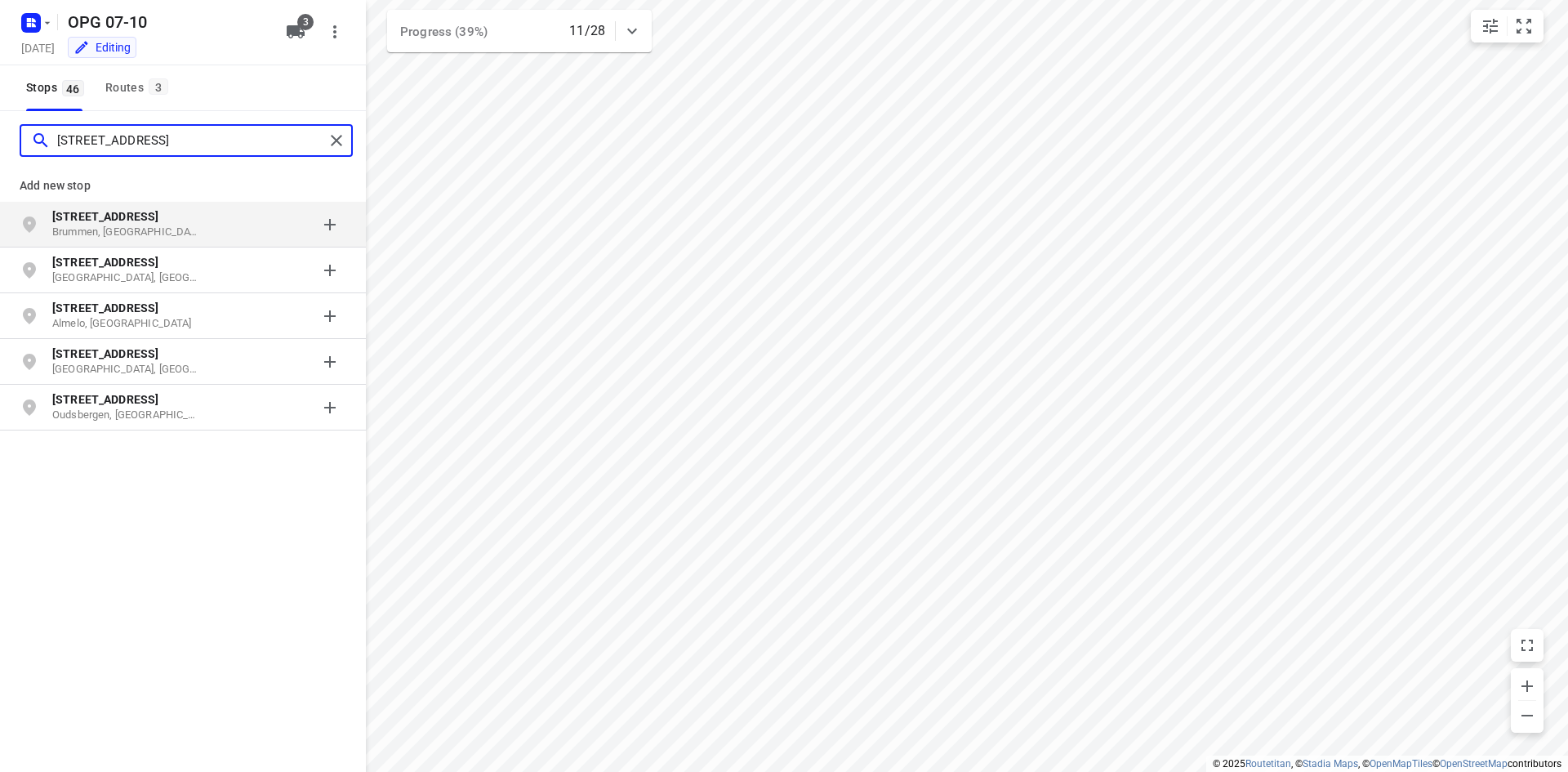
type input "[STREET_ADDRESS]"
click at [227, 232] on div "grid" at bounding box center [282, 225] width 127 height 33
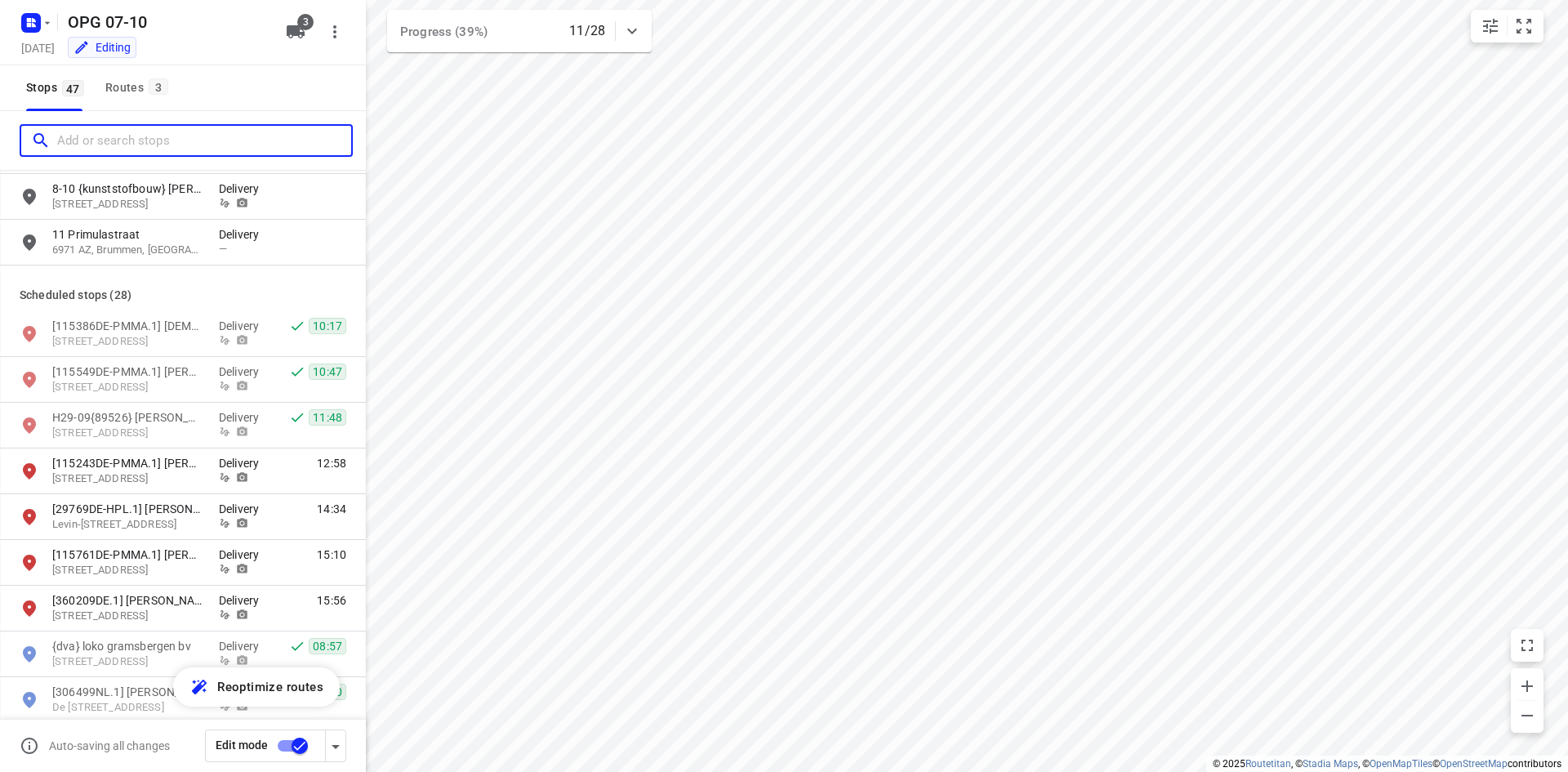
scroll to position [817, 0]
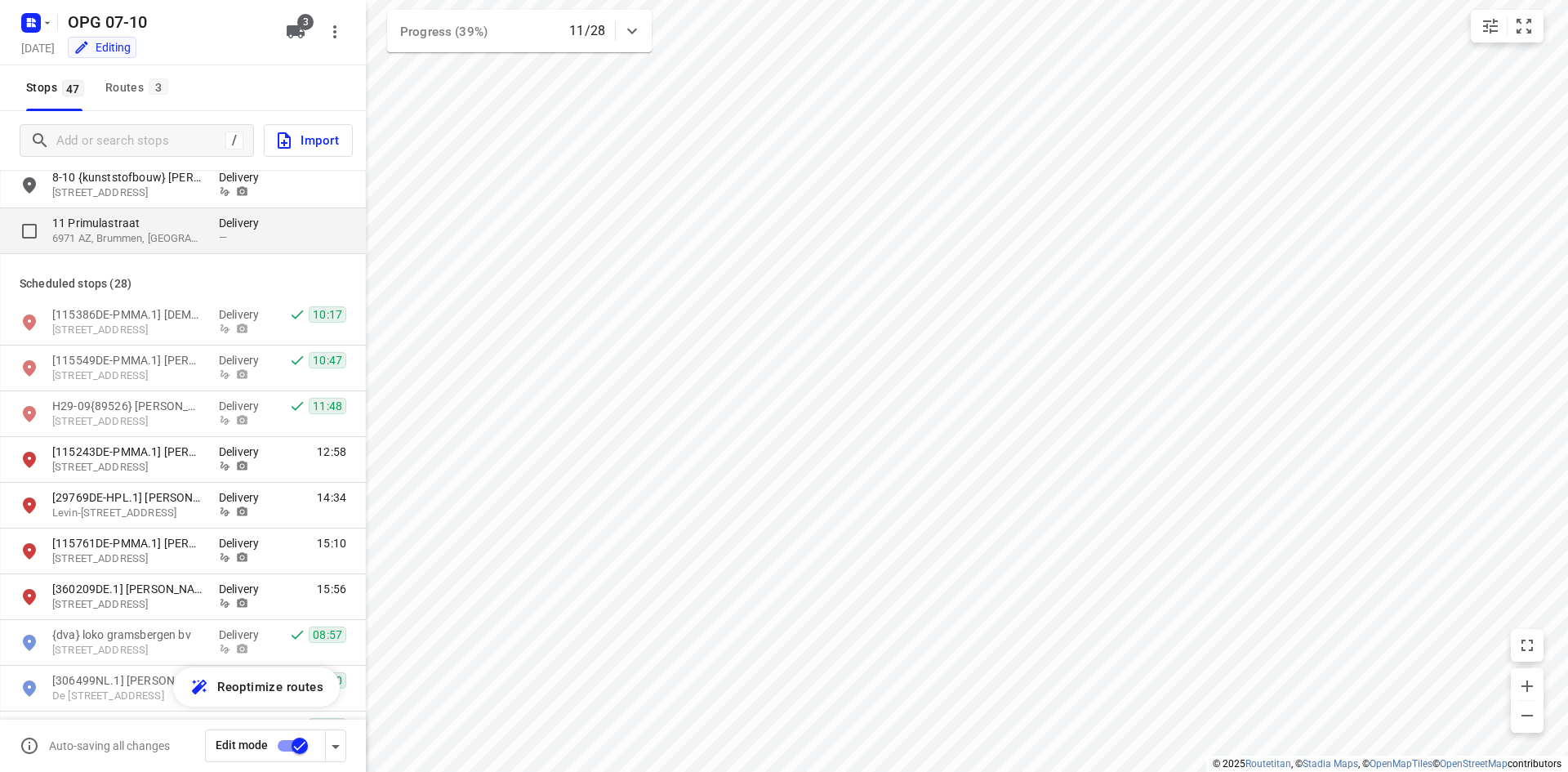
click at [218, 251] on div "[STREET_ADDRESS] Delivery —" at bounding box center [183, 231] width 366 height 46
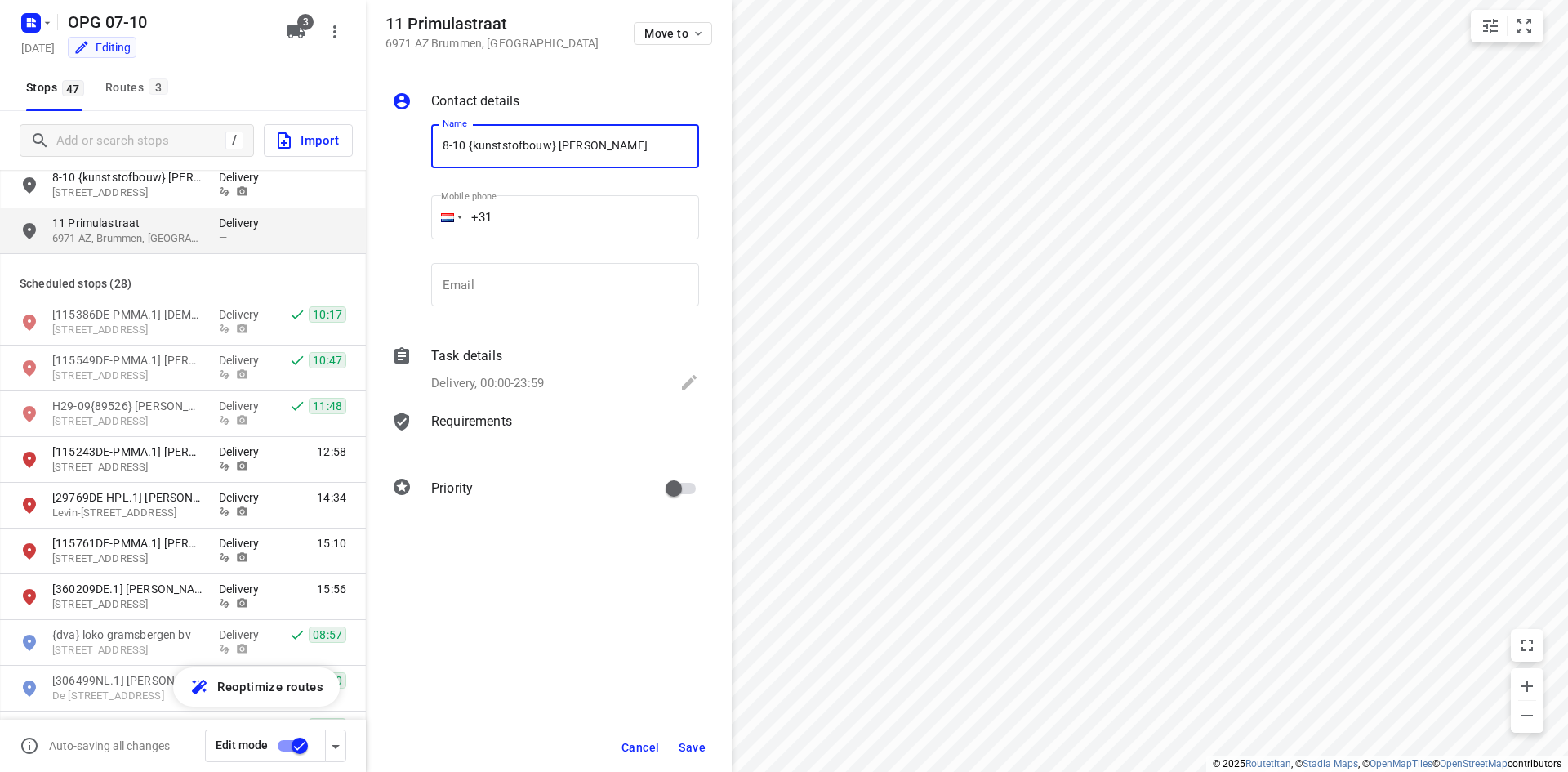
type input "8-10 {kunststofbouw} [PERSON_NAME]"
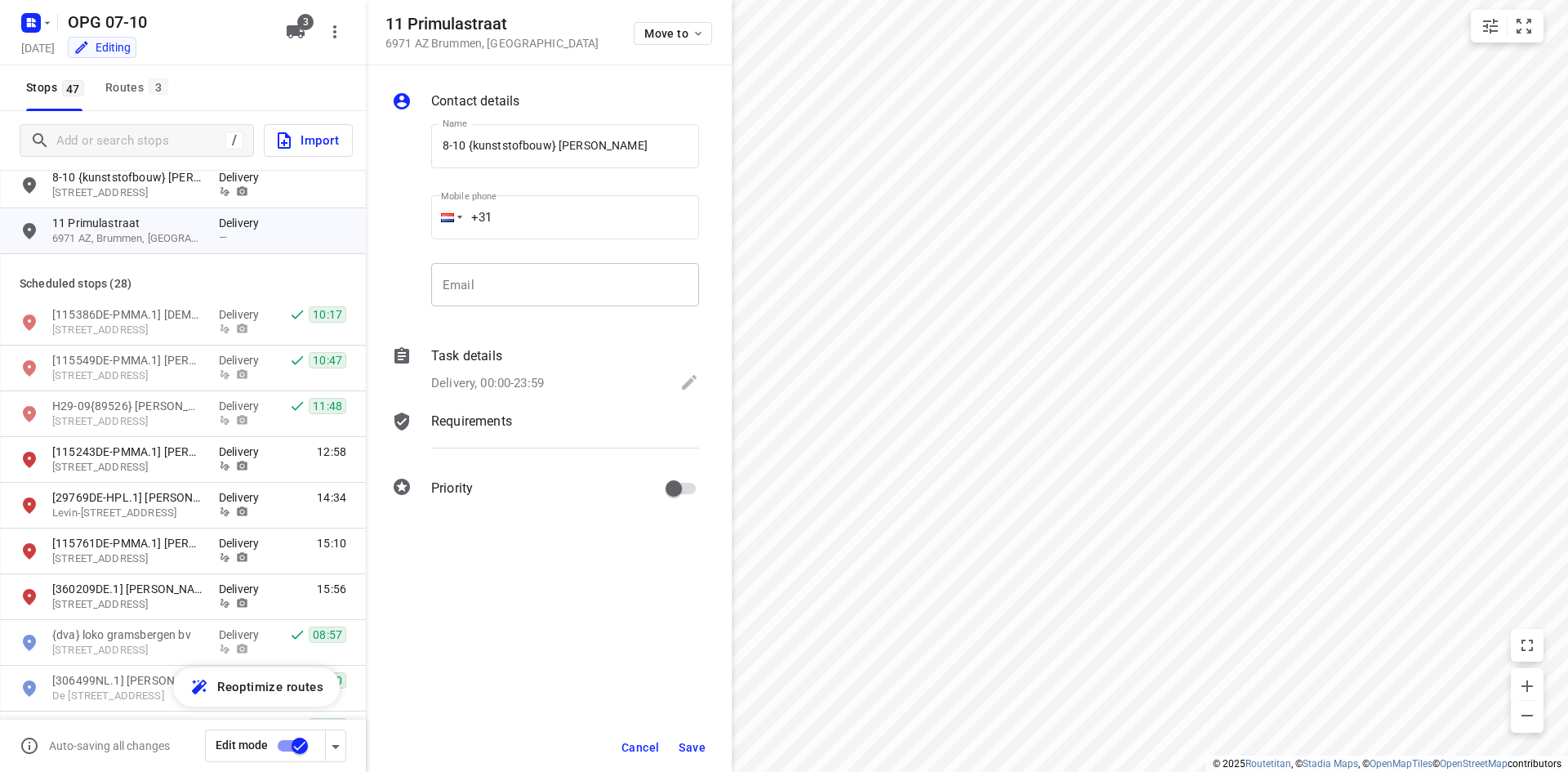
click at [540, 302] on input "email" at bounding box center [565, 285] width 268 height 44
paste input "[EMAIL_ADDRESS][DOMAIN_NAME]"
type input "[EMAIL_ADDRESS][DOMAIN_NAME]"
click at [518, 226] on input "+31" at bounding box center [565, 217] width 268 height 44
click at [600, 226] on input "+31" at bounding box center [565, 217] width 268 height 44
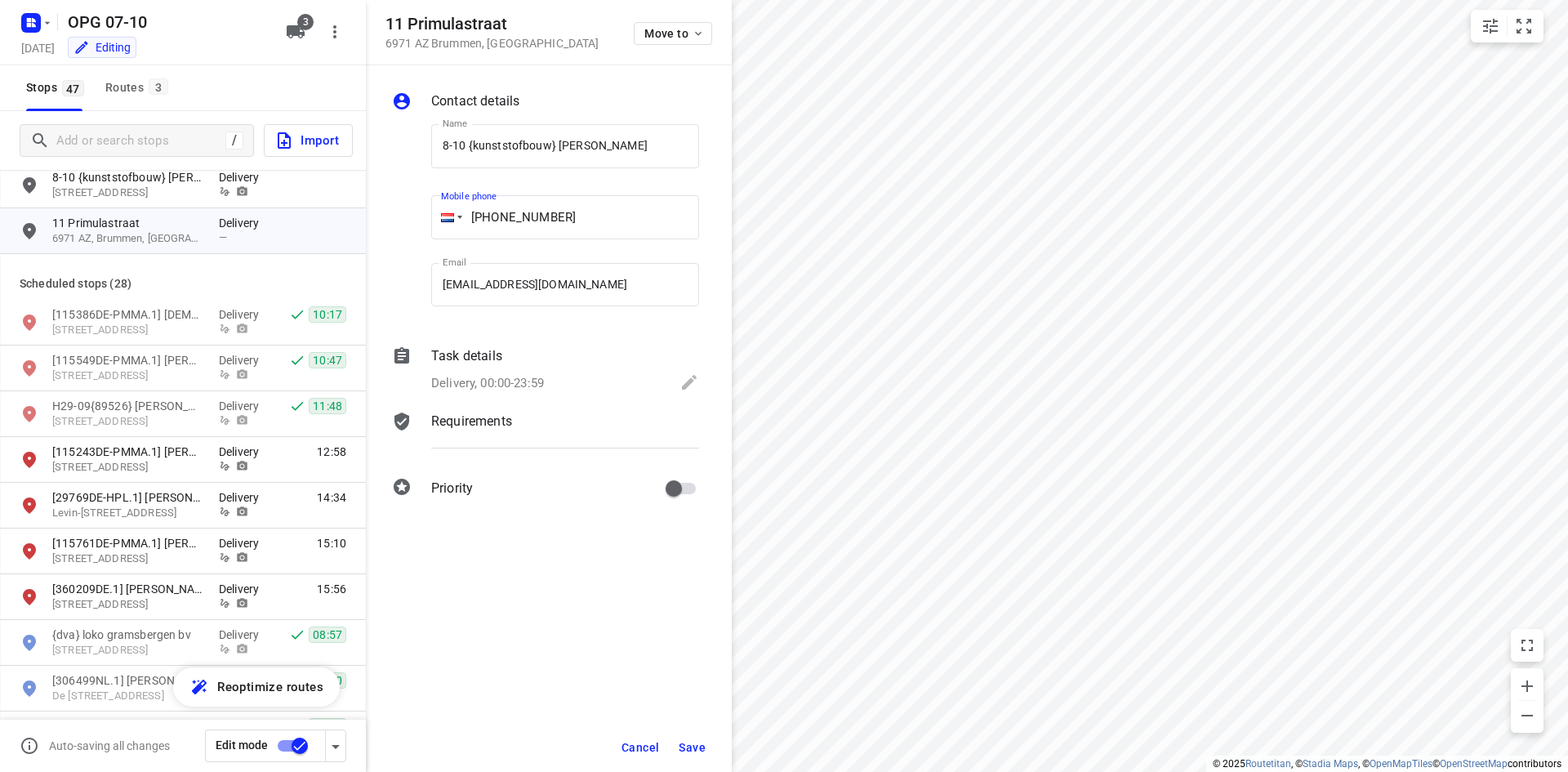
type input "[PHONE_NUMBER]"
click at [519, 376] on p "Delivery, 00:00-23:59" at bounding box center [487, 383] width 113 height 19
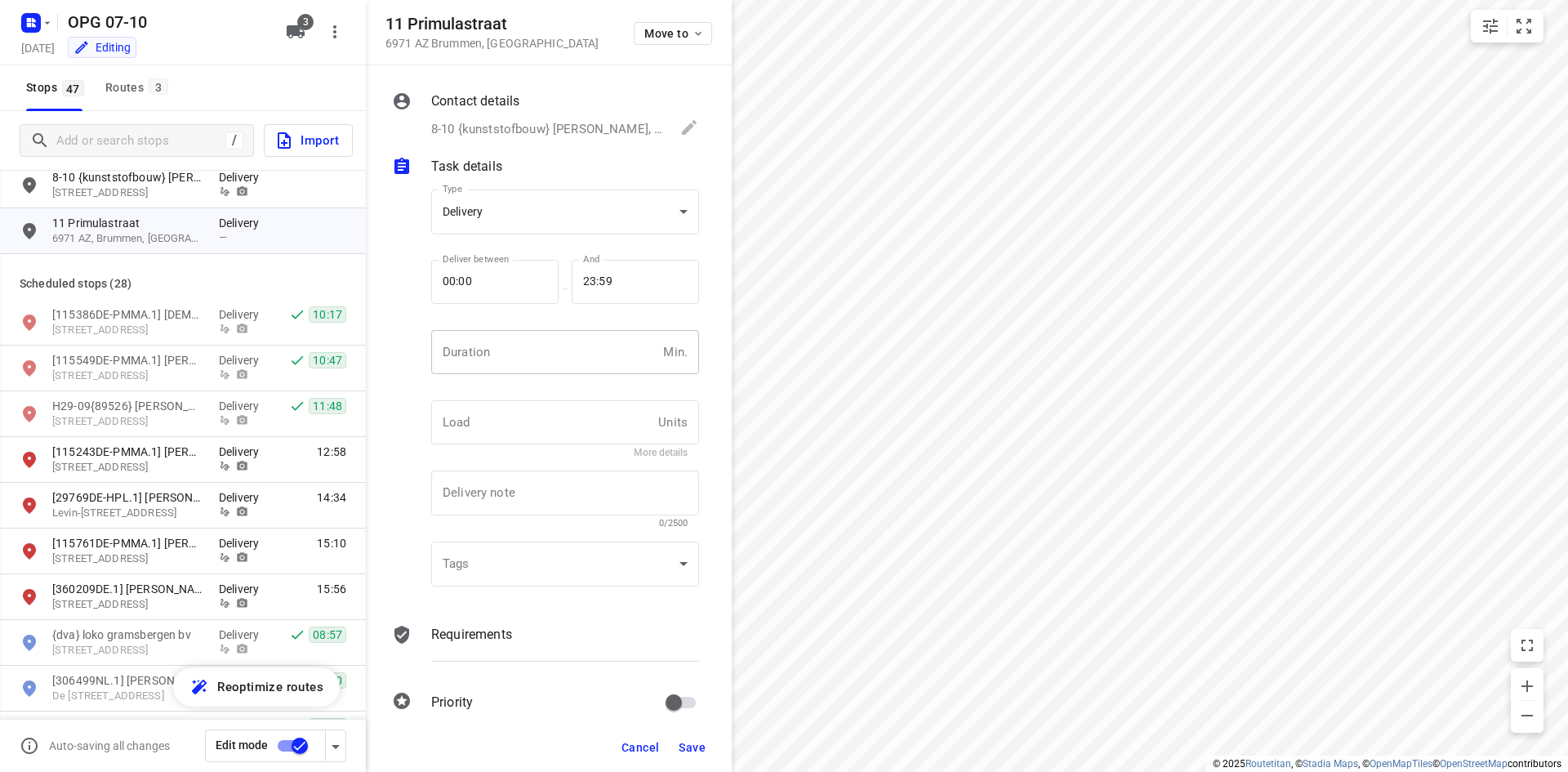
click at [512, 345] on input "number" at bounding box center [544, 352] width 225 height 44
type input "10"
type input "1"
click at [441, 658] on div "Requirements" at bounding box center [565, 650] width 274 height 56
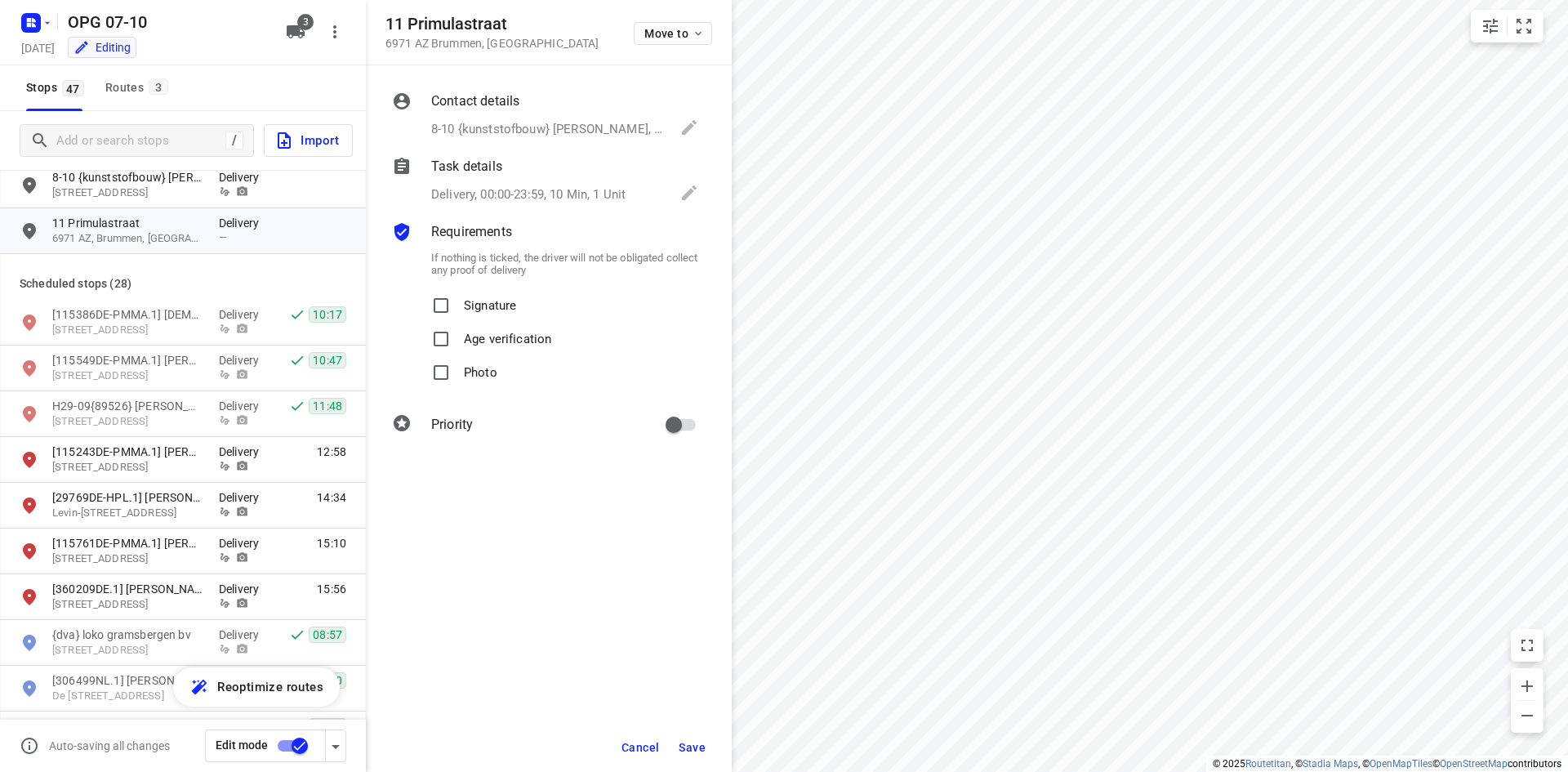
click at [467, 311] on p "Signature" at bounding box center [490, 300] width 52 height 23
click at [457, 311] on input "Signature" at bounding box center [441, 305] width 33 height 33
checkbox input "true"
click at [465, 372] on p "Photo" at bounding box center [480, 368] width 34 height 23
click at [457, 372] on input "Photo" at bounding box center [441, 373] width 33 height 33
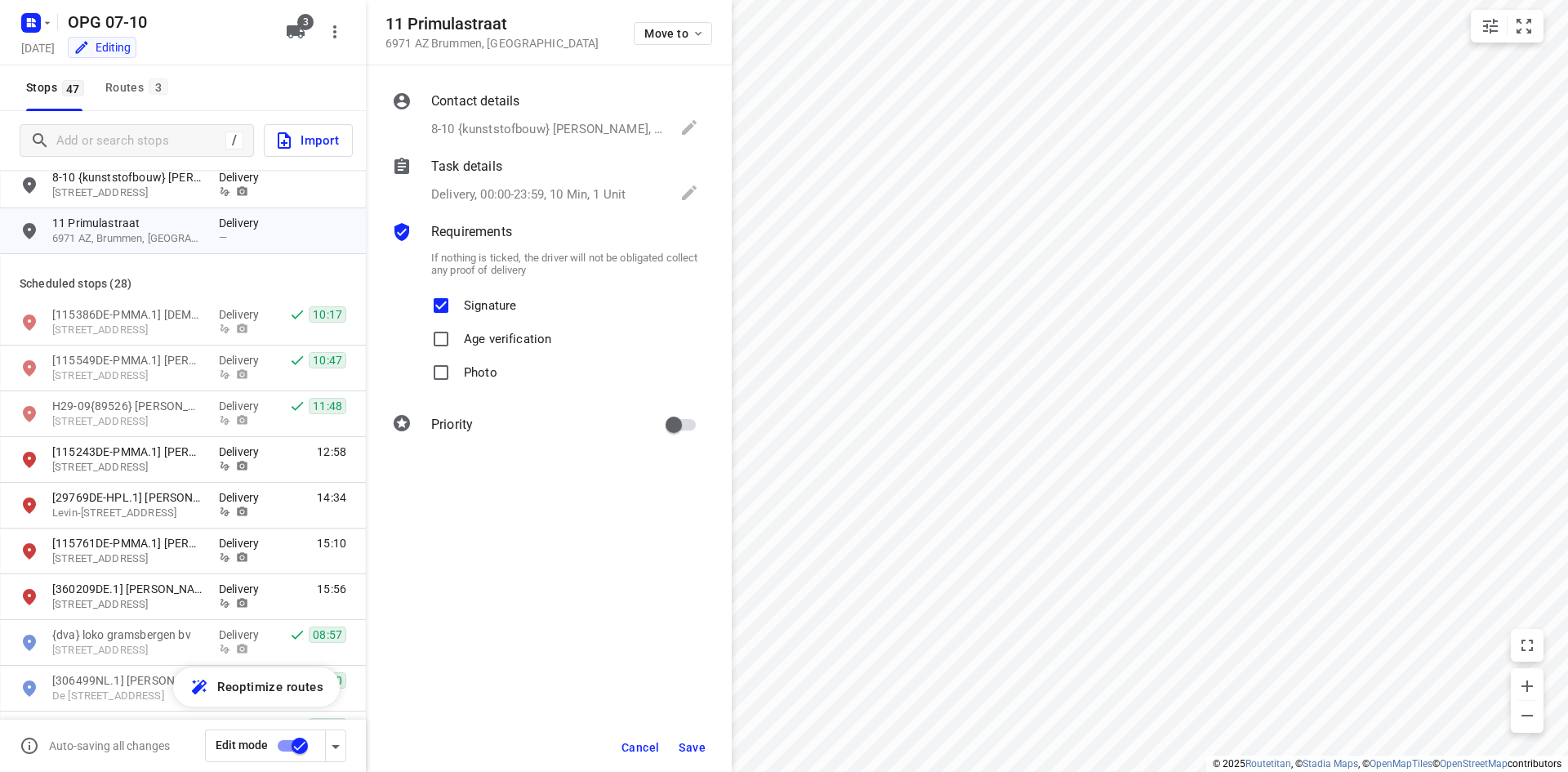
checkbox input "true"
click at [673, 438] on input "primary checkbox" at bounding box center [673, 425] width 93 height 31
checkbox input "true"
click at [696, 738] on button "Save" at bounding box center [692, 748] width 40 height 29
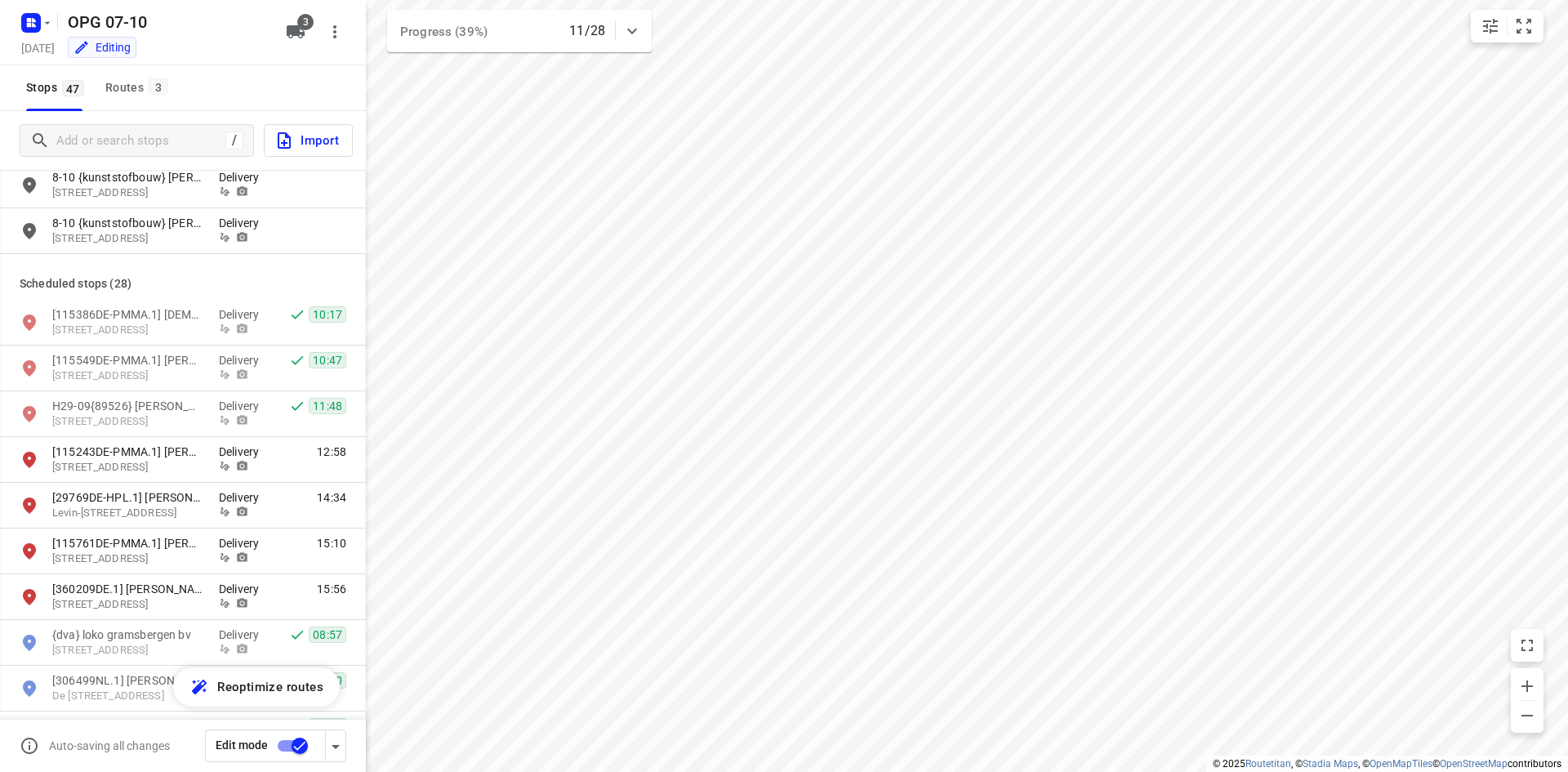
click at [180, 261] on div "Scheduled stops ( 28 )" at bounding box center [183, 277] width 366 height 46
click at [184, 233] on p "[STREET_ADDRESS]" at bounding box center [127, 239] width 150 height 16
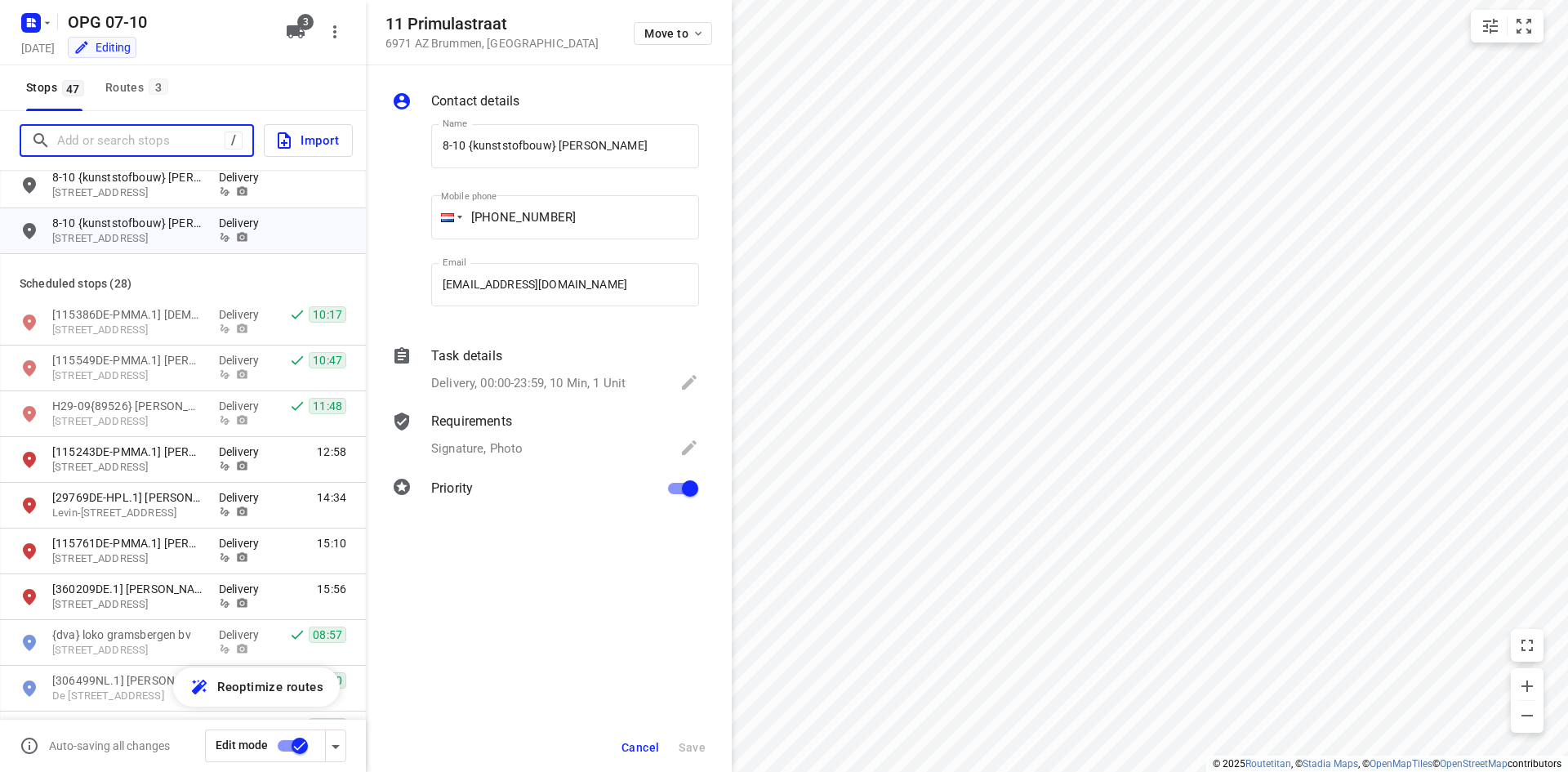
click at [202, 128] on input "Add or search stops" at bounding box center [140, 141] width 167 height 25
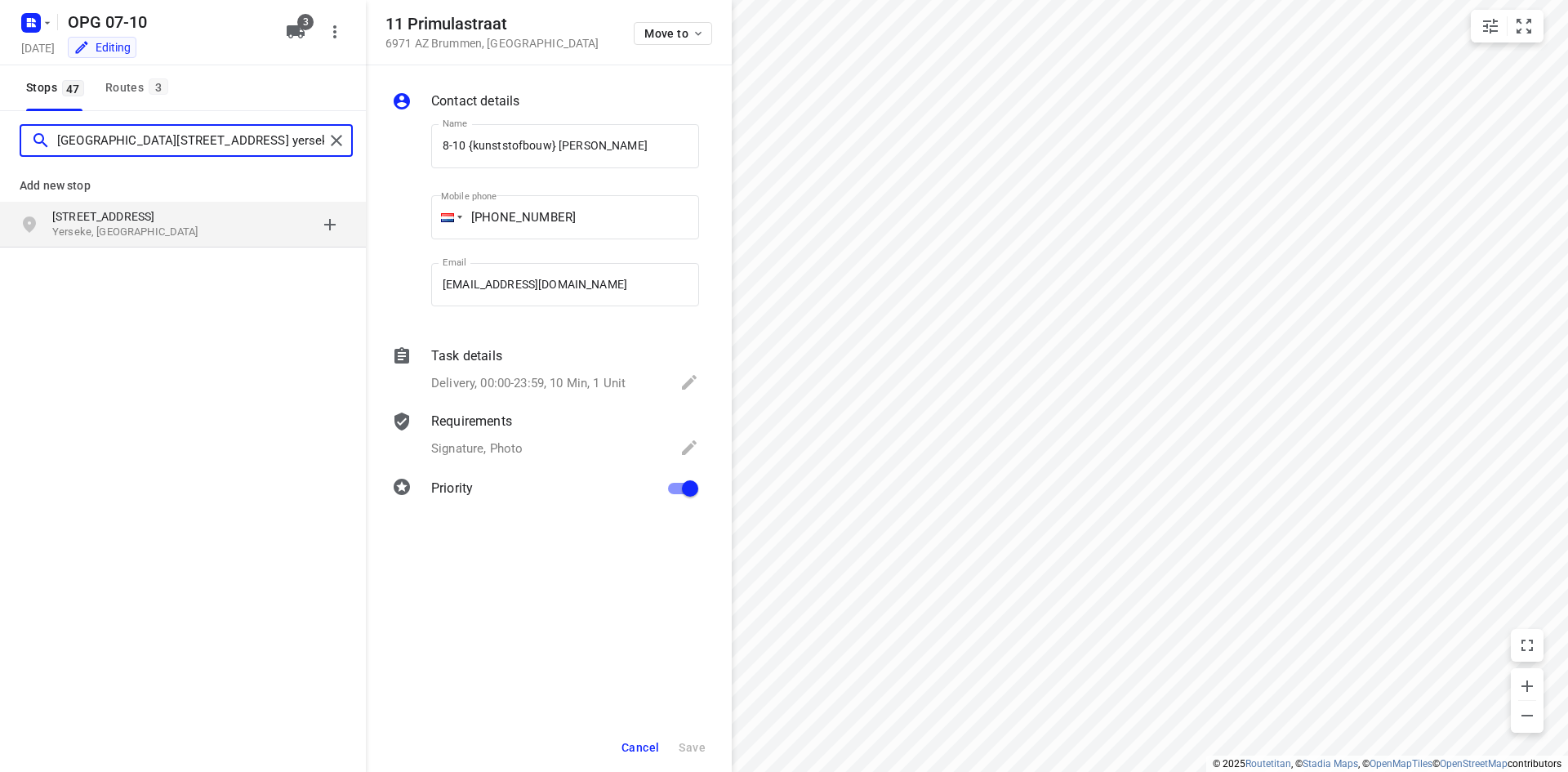
type input "[GEOGRAPHIC_DATA][STREET_ADDRESS] yerseke"
click at [78, 226] on p "Yerseke, [GEOGRAPHIC_DATA]" at bounding box center [127, 232] width 150 height 16
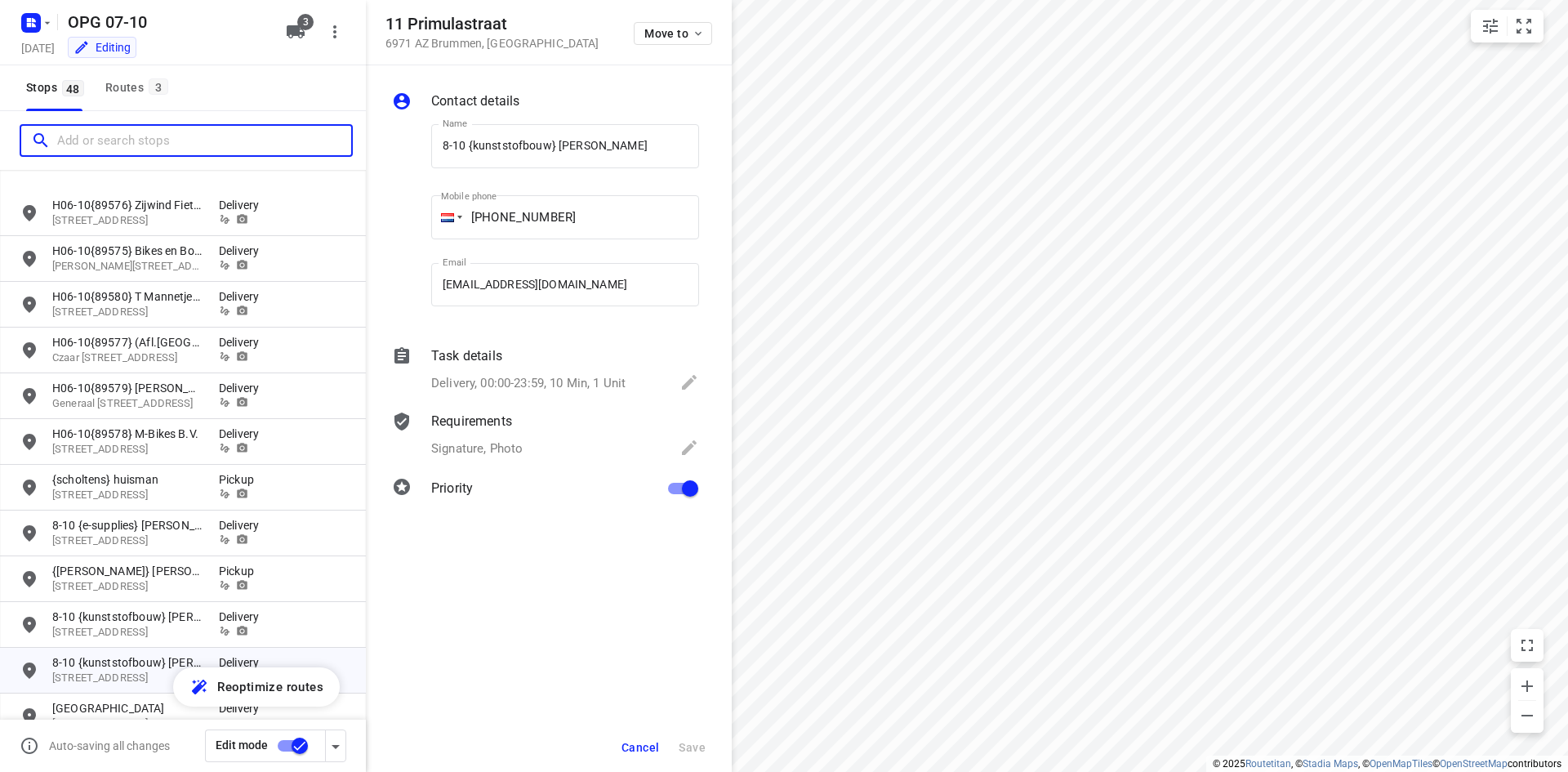
scroll to position [490, 0]
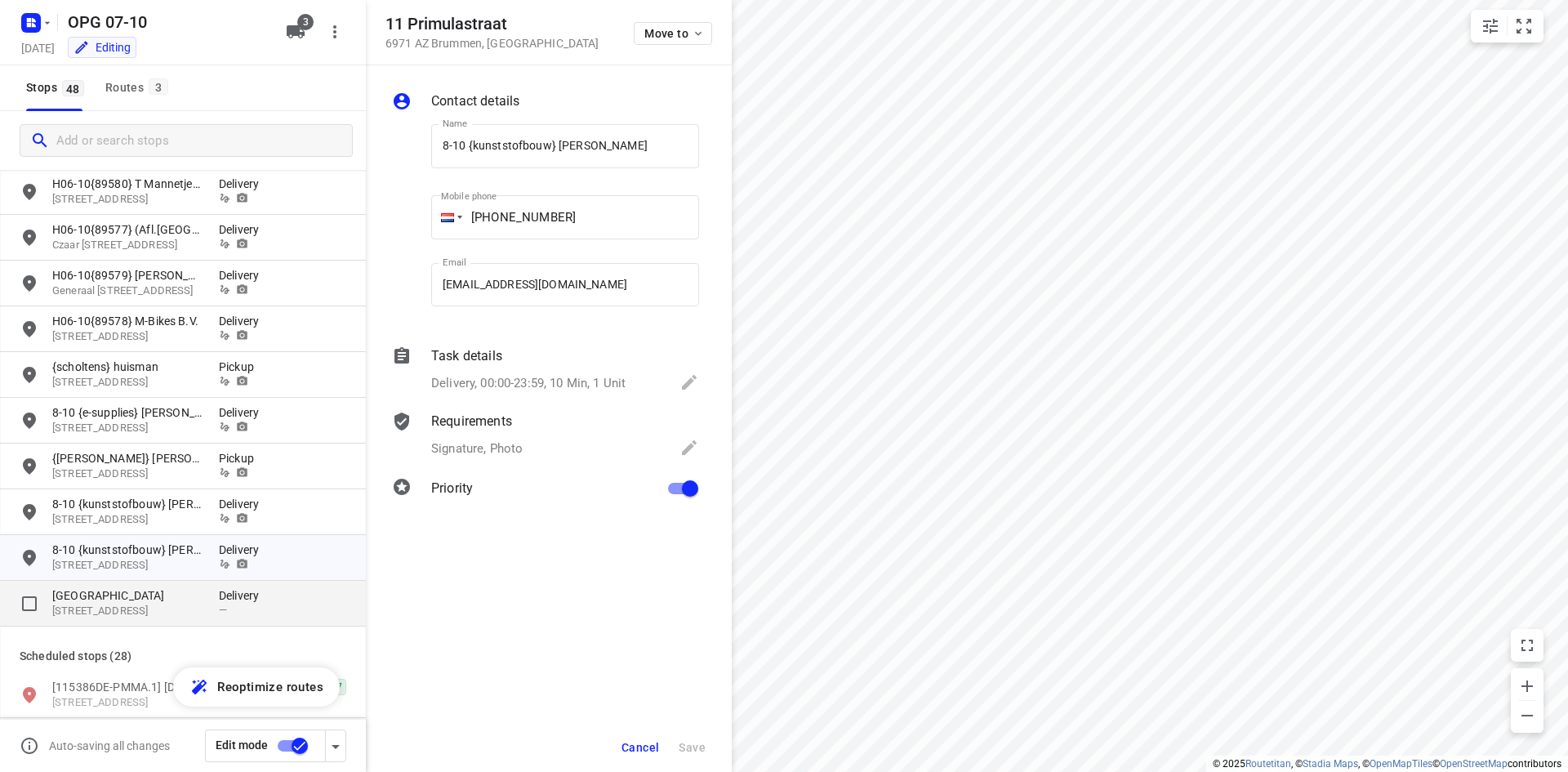
click at [173, 612] on p "[STREET_ADDRESS]" at bounding box center [127, 612] width 150 height 16
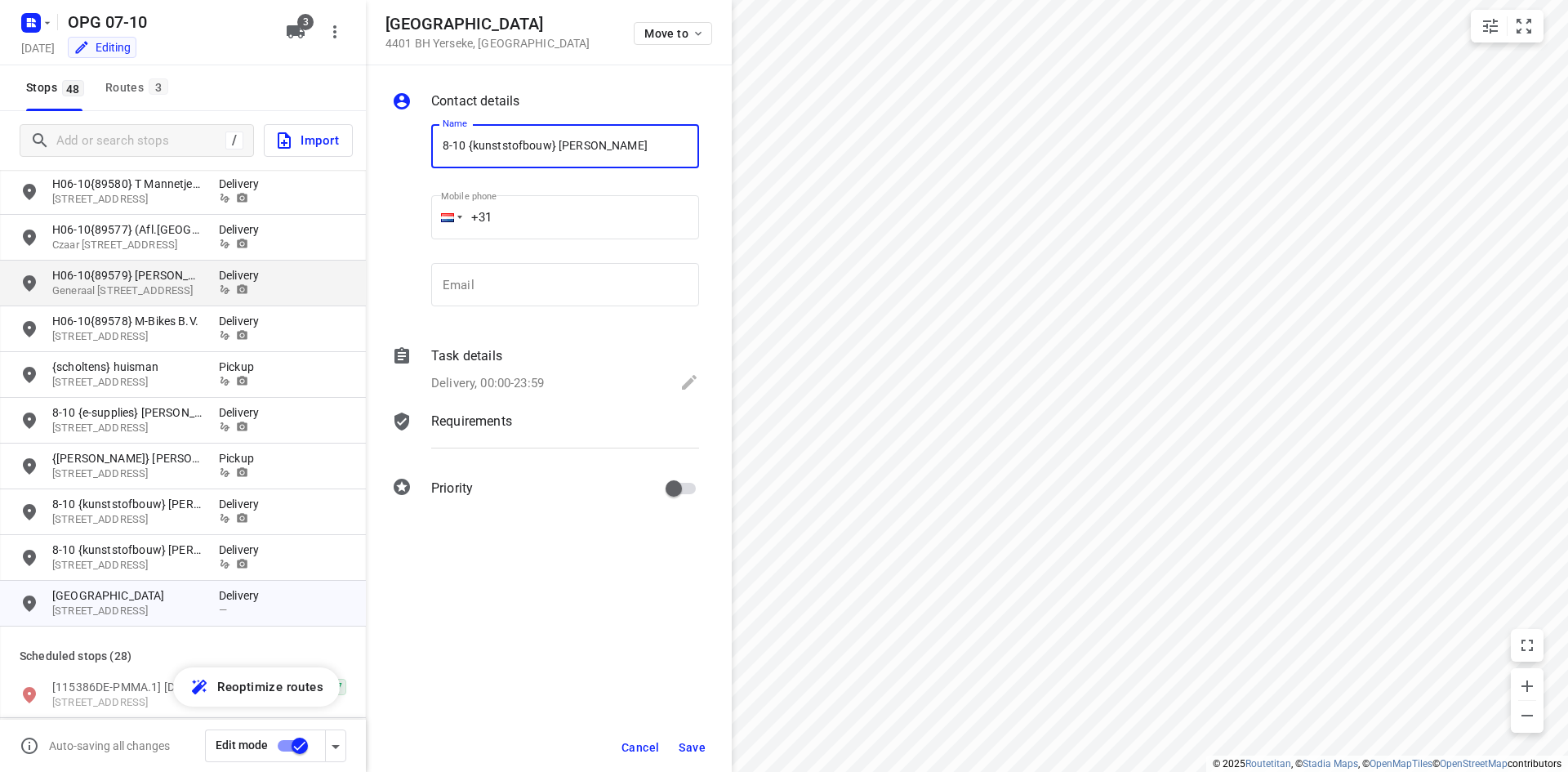
type input "8-10 {kunststofbouw} [PERSON_NAME]"
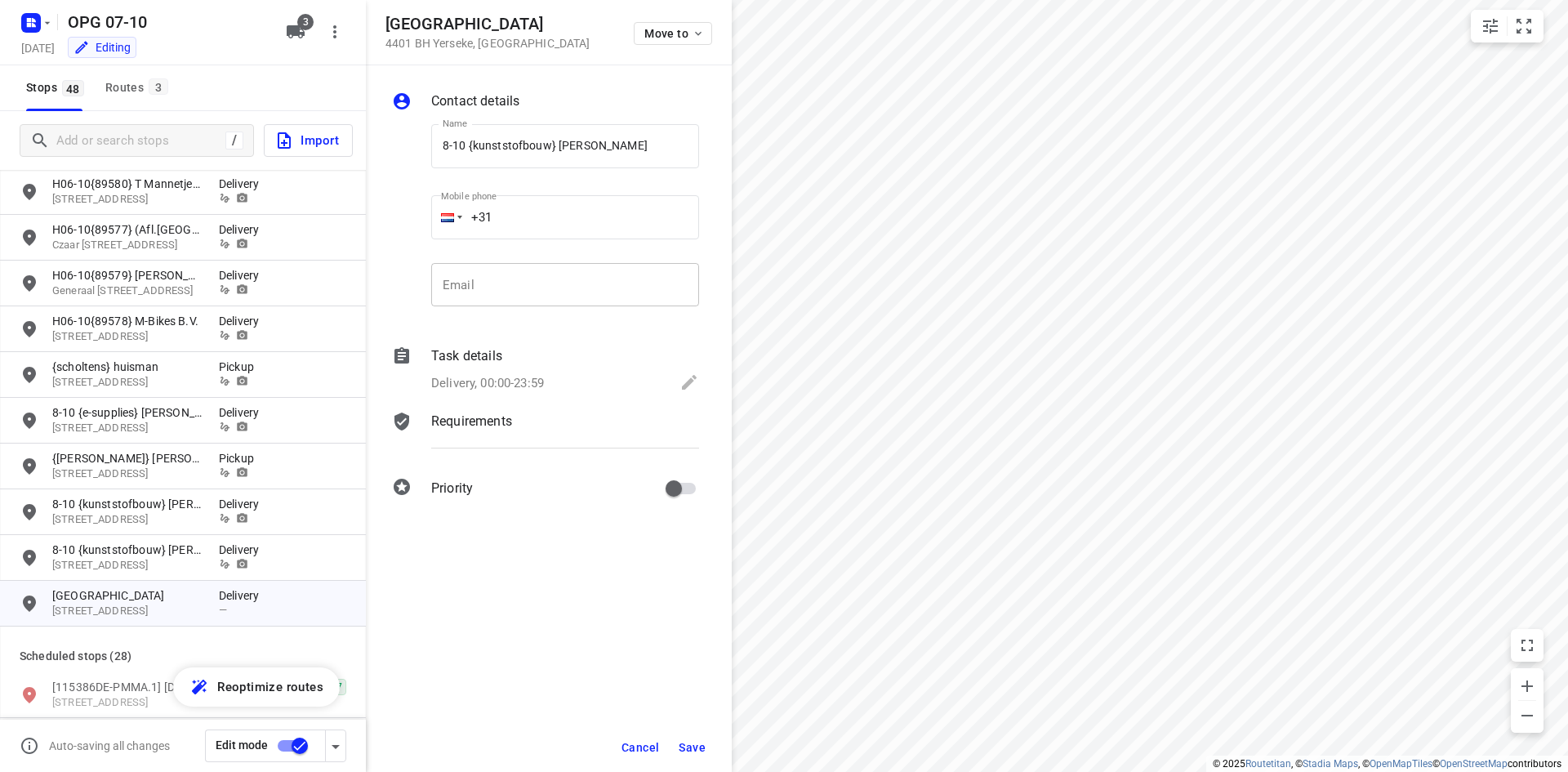
click at [549, 265] on input "email" at bounding box center [565, 285] width 268 height 44
paste input "[EMAIL_ADDRESS][DOMAIN_NAME]"
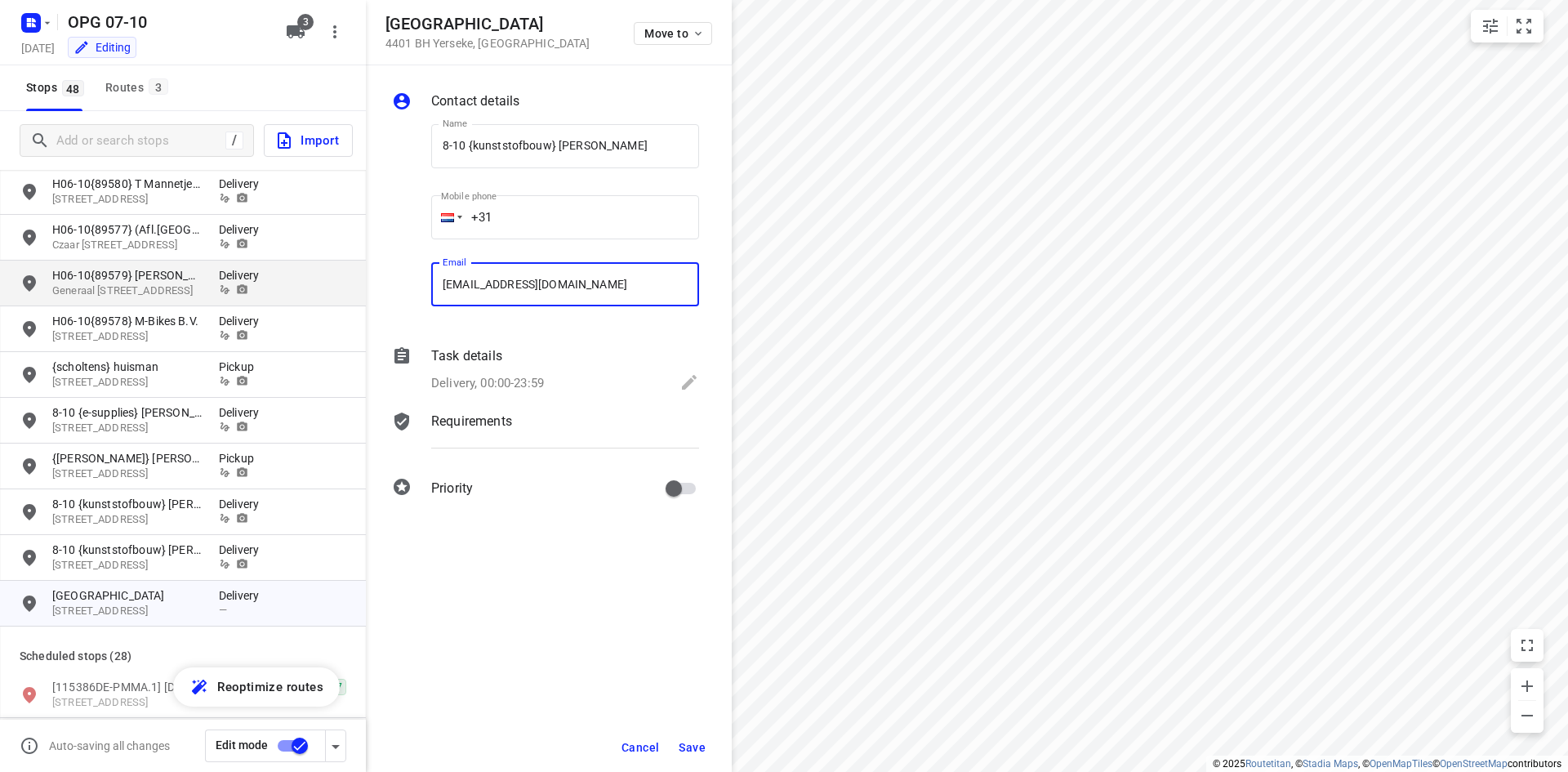
type input "[EMAIL_ADDRESS][DOMAIN_NAME]"
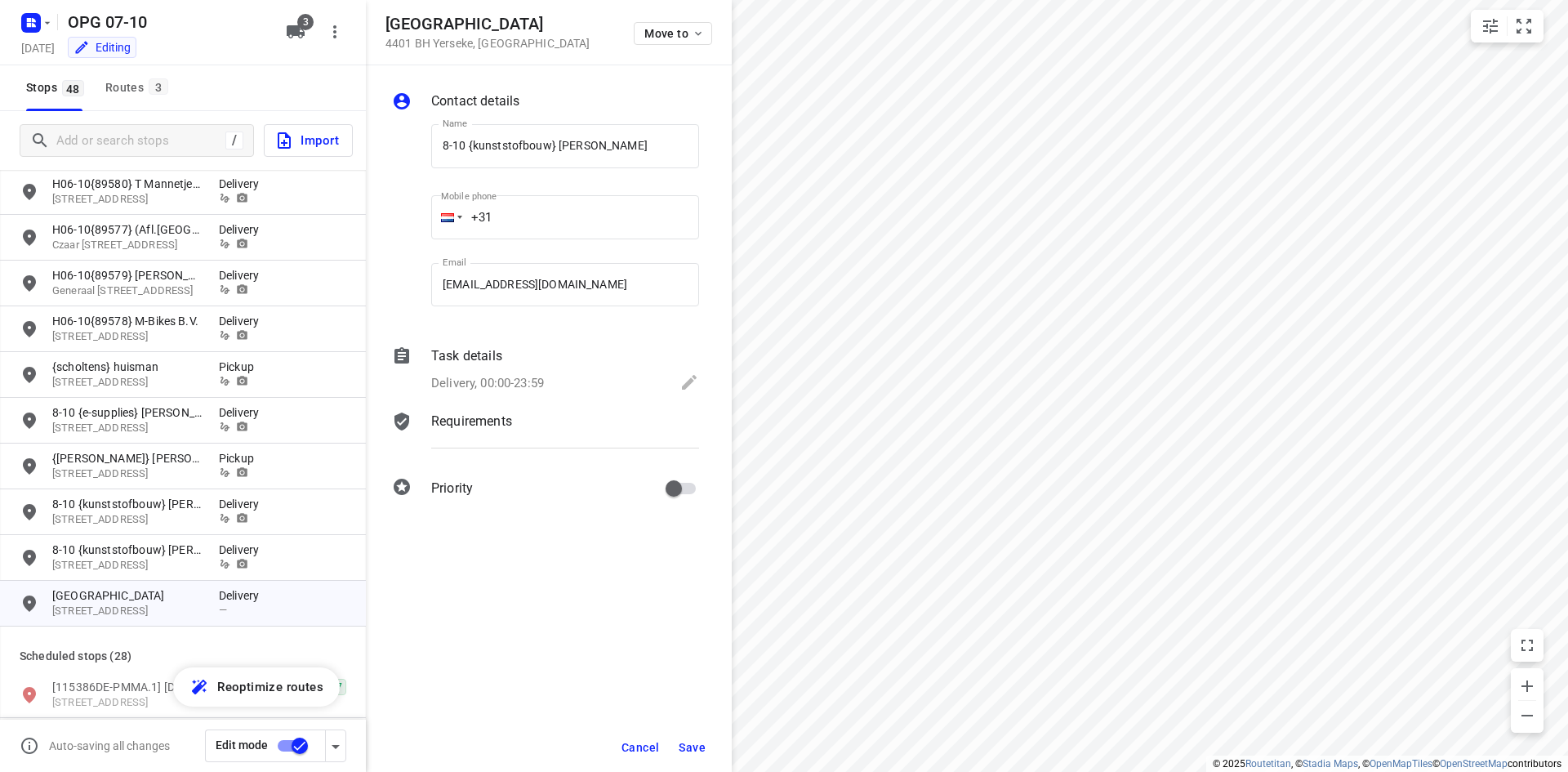
click at [549, 219] on input "+31" at bounding box center [565, 217] width 268 height 44
type input "[PHONE_NUMBER]"
click at [500, 405] on div "Contact details Name 8-10 {kunststofbouw} [PERSON_NAME] Name Mobile phone [PHON…" at bounding box center [549, 298] width 366 height 465
click at [506, 382] on p "Delivery, 00:00-23:59" at bounding box center [487, 383] width 113 height 19
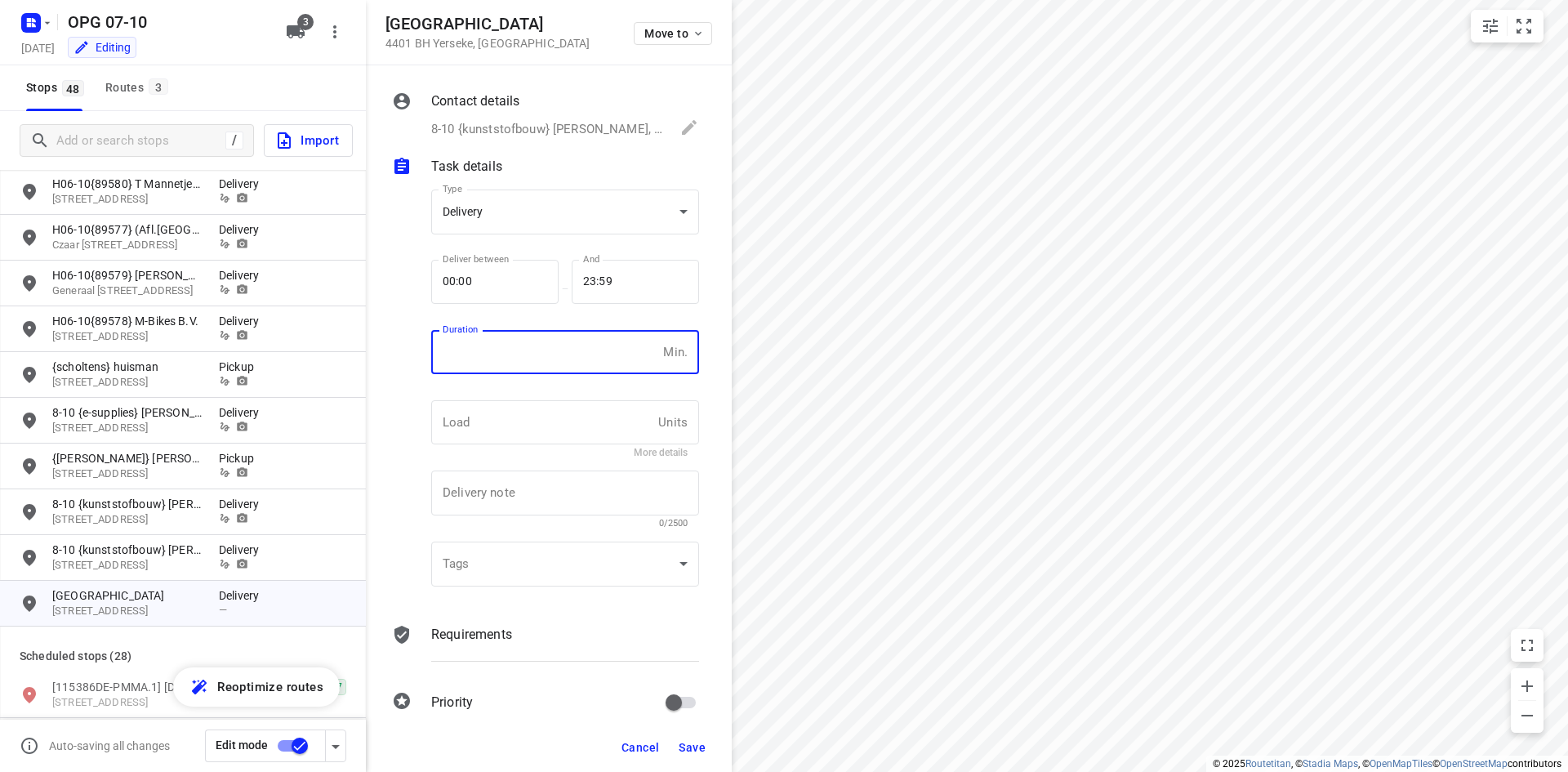
click at [522, 357] on input "number" at bounding box center [544, 352] width 225 height 44
type input "10"
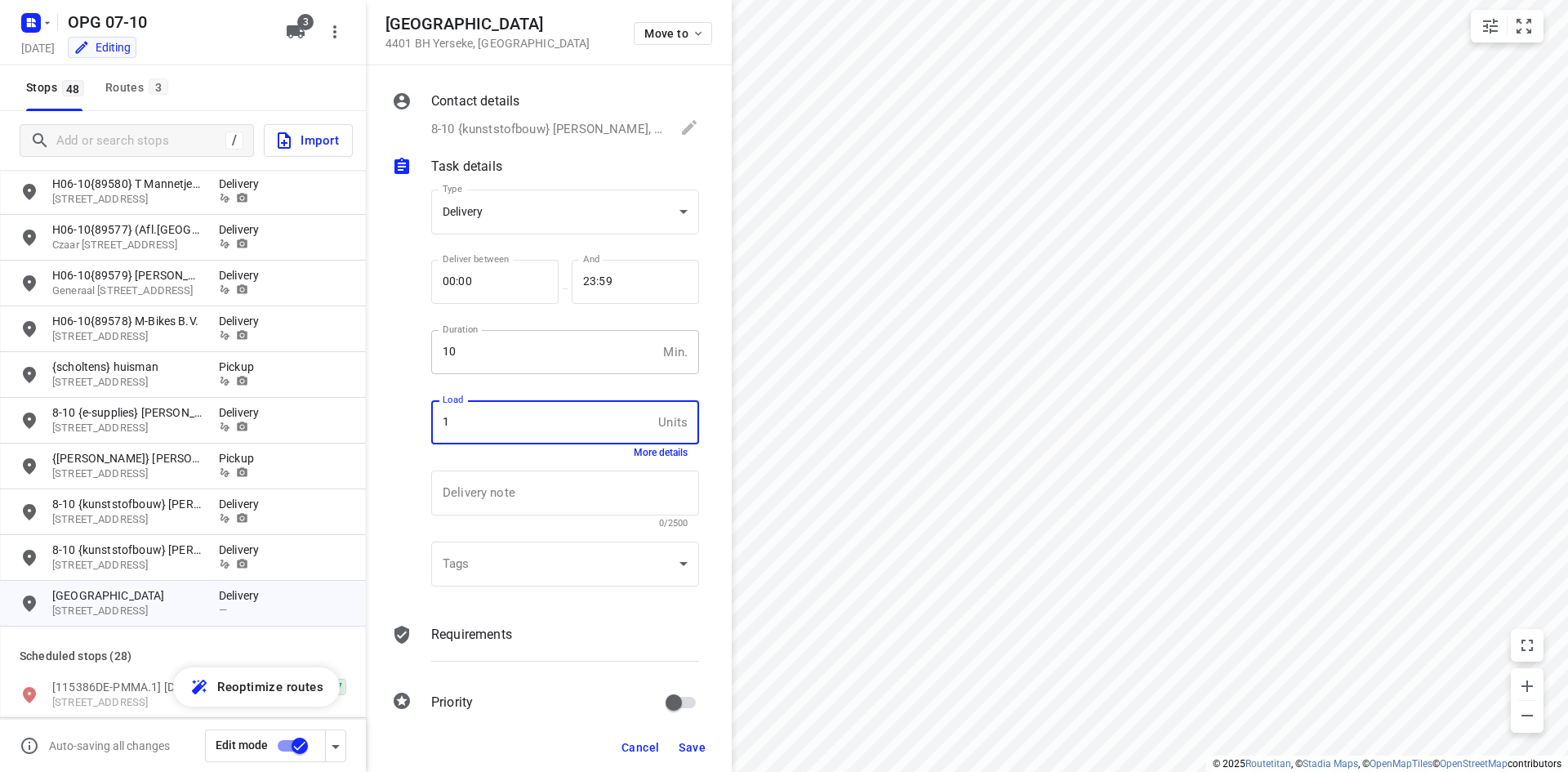
type input "1"
click at [476, 639] on p "Requirements" at bounding box center [471, 635] width 81 height 20
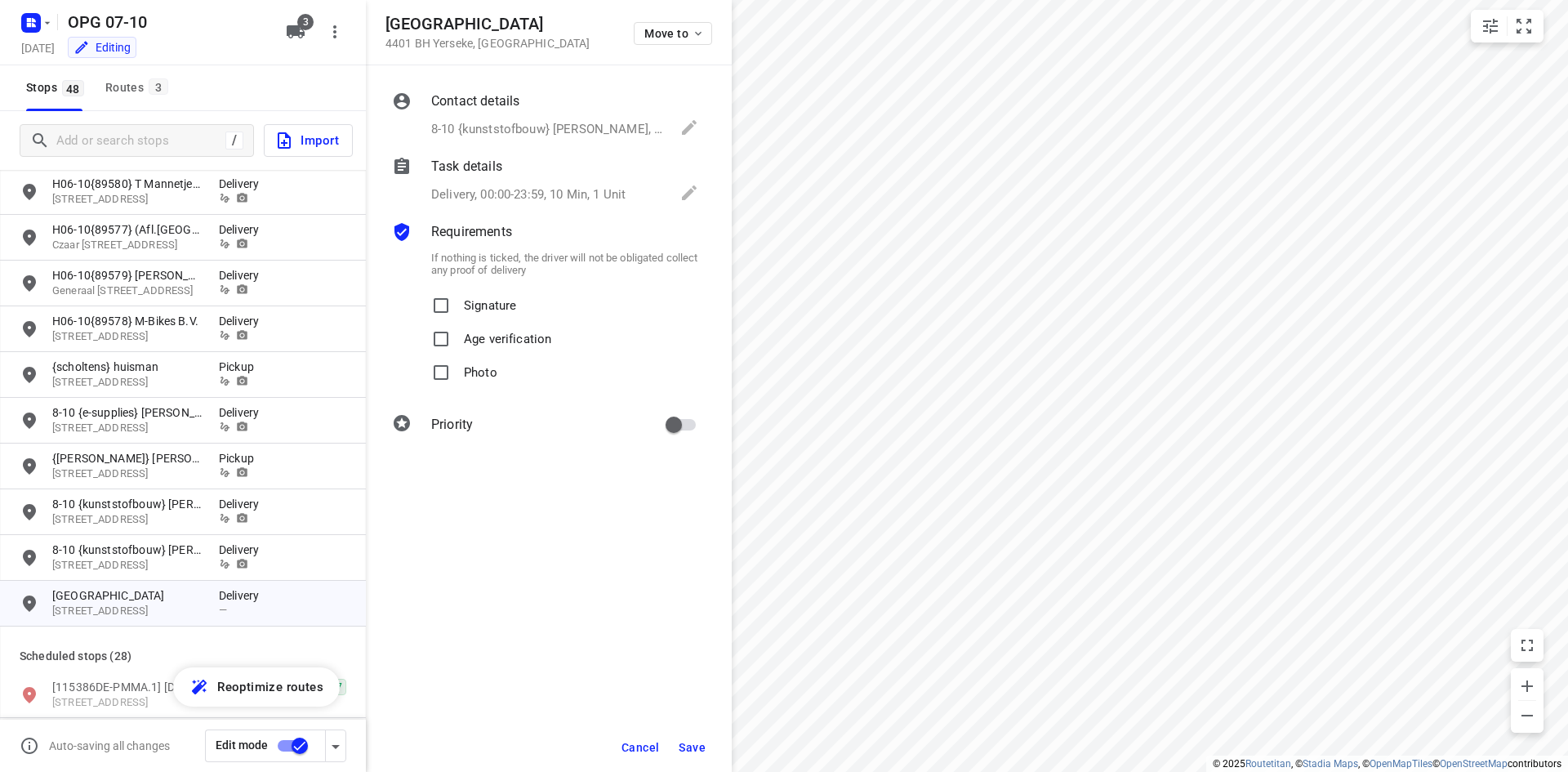
click at [497, 317] on span "Signature" at bounding box center [490, 305] width 52 height 34
click at [457, 317] on input "Signature" at bounding box center [441, 305] width 33 height 33
checkbox input "true"
click at [471, 366] on p "Photo" at bounding box center [480, 368] width 34 height 23
click at [457, 366] on input "Photo" at bounding box center [441, 373] width 33 height 33
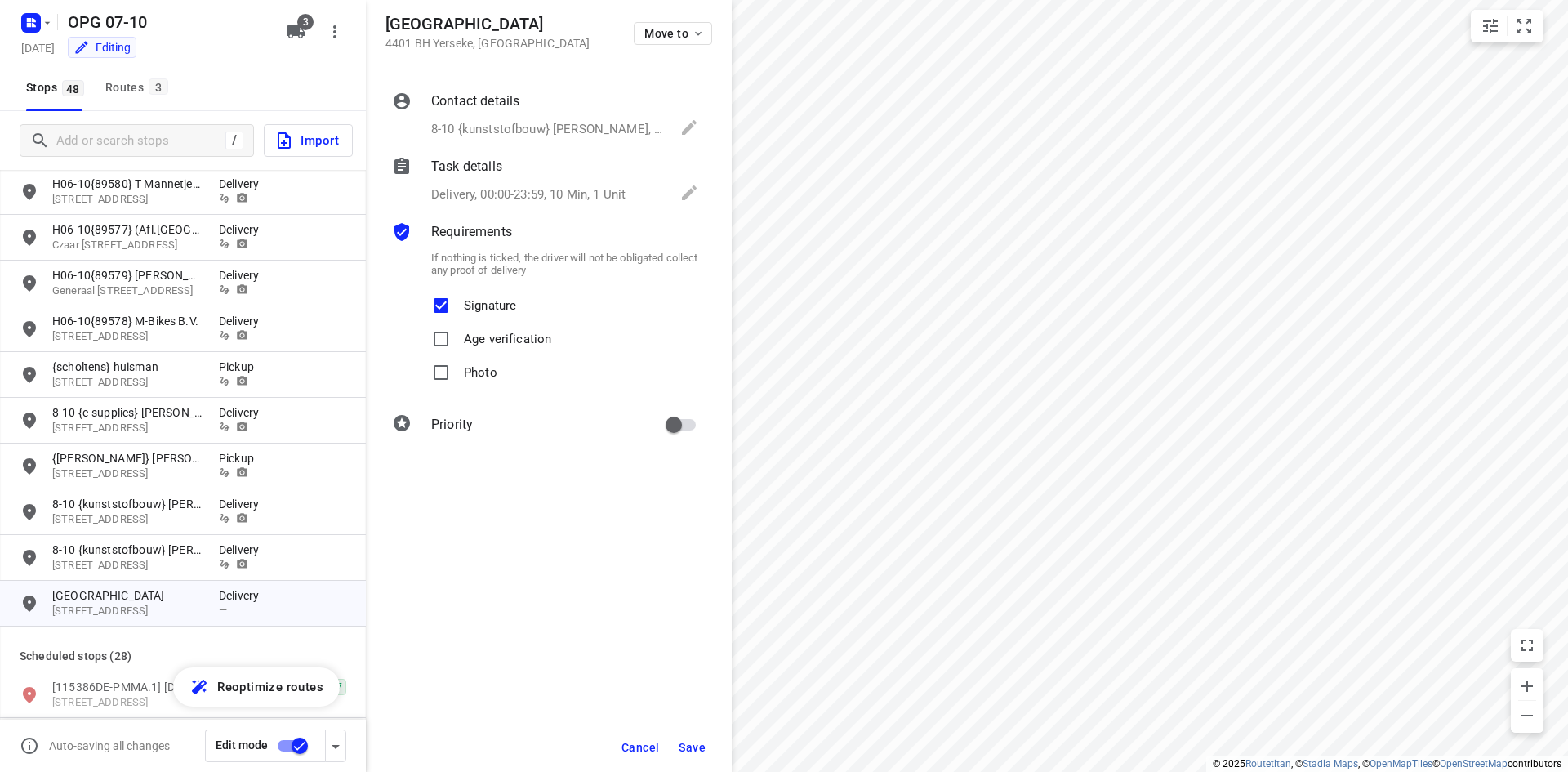
checkbox input "true"
click at [680, 415] on input "primary checkbox" at bounding box center [673, 425] width 93 height 31
checkbox input "true"
click at [686, 728] on div "Cancel Save" at bounding box center [549, 748] width 366 height 49
click at [682, 749] on span "Save" at bounding box center [692, 747] width 27 height 13
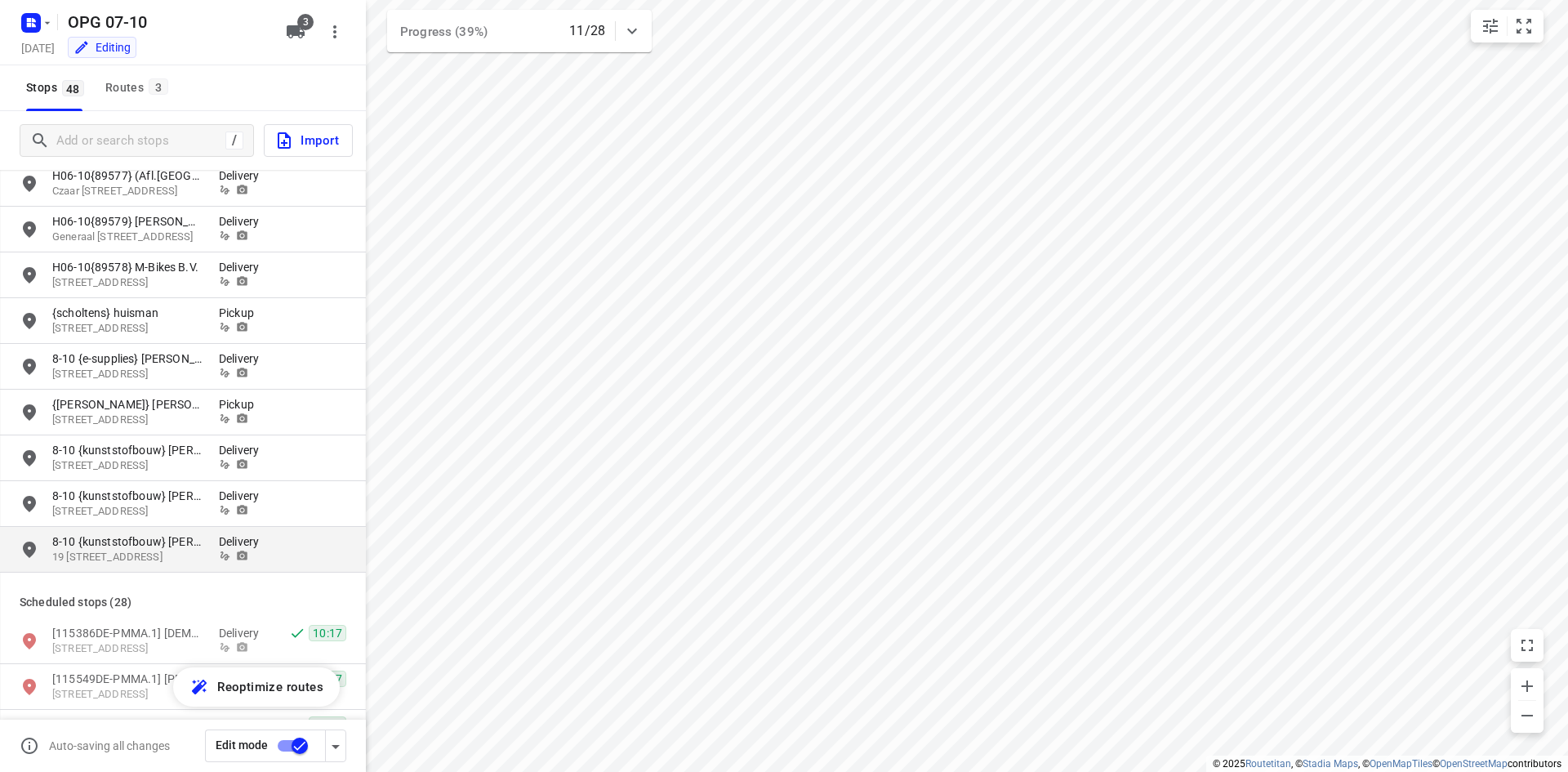
scroll to position [572, 0]
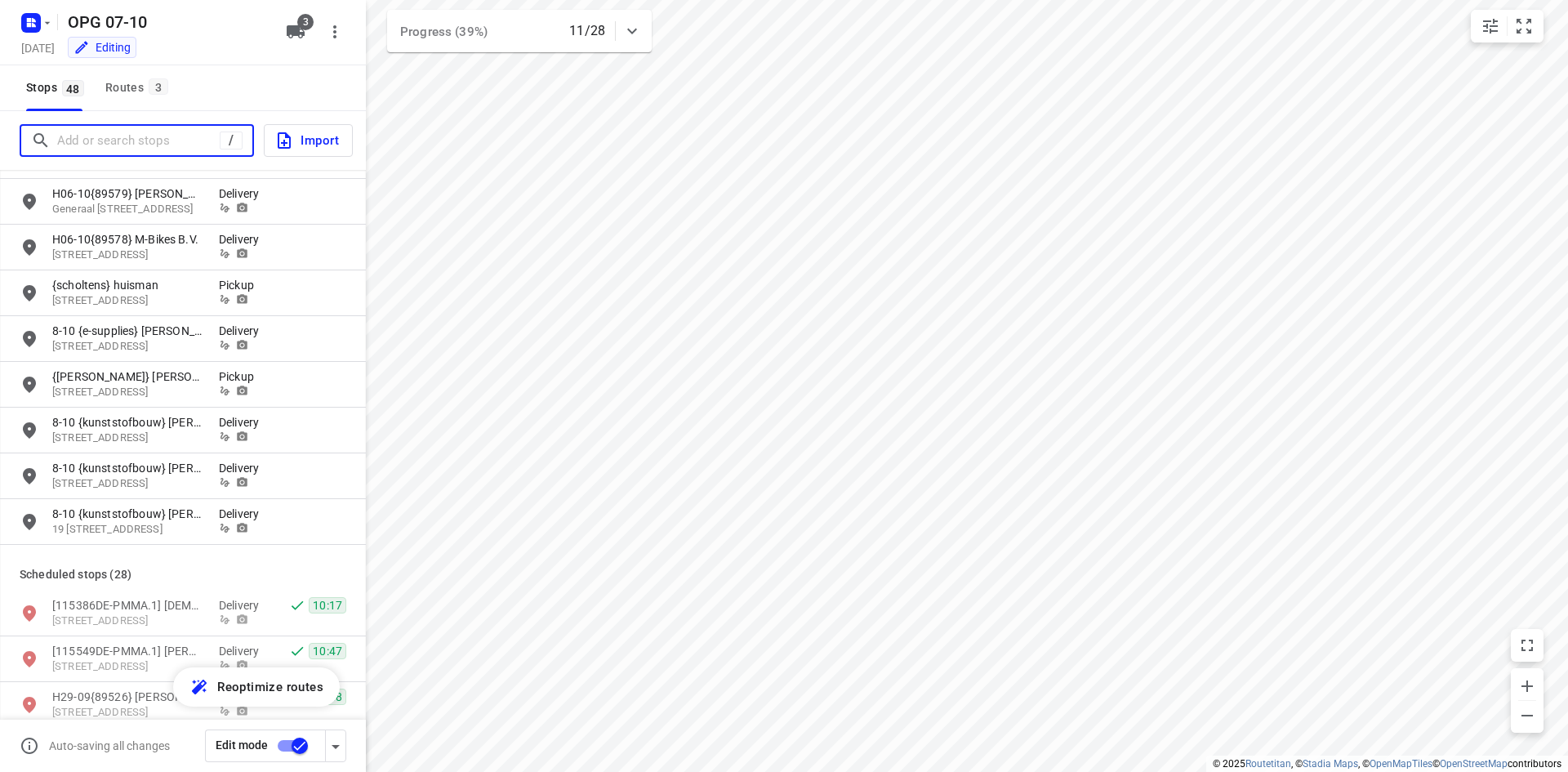
click at [134, 141] on input "Add or search stops" at bounding box center [138, 141] width 162 height 25
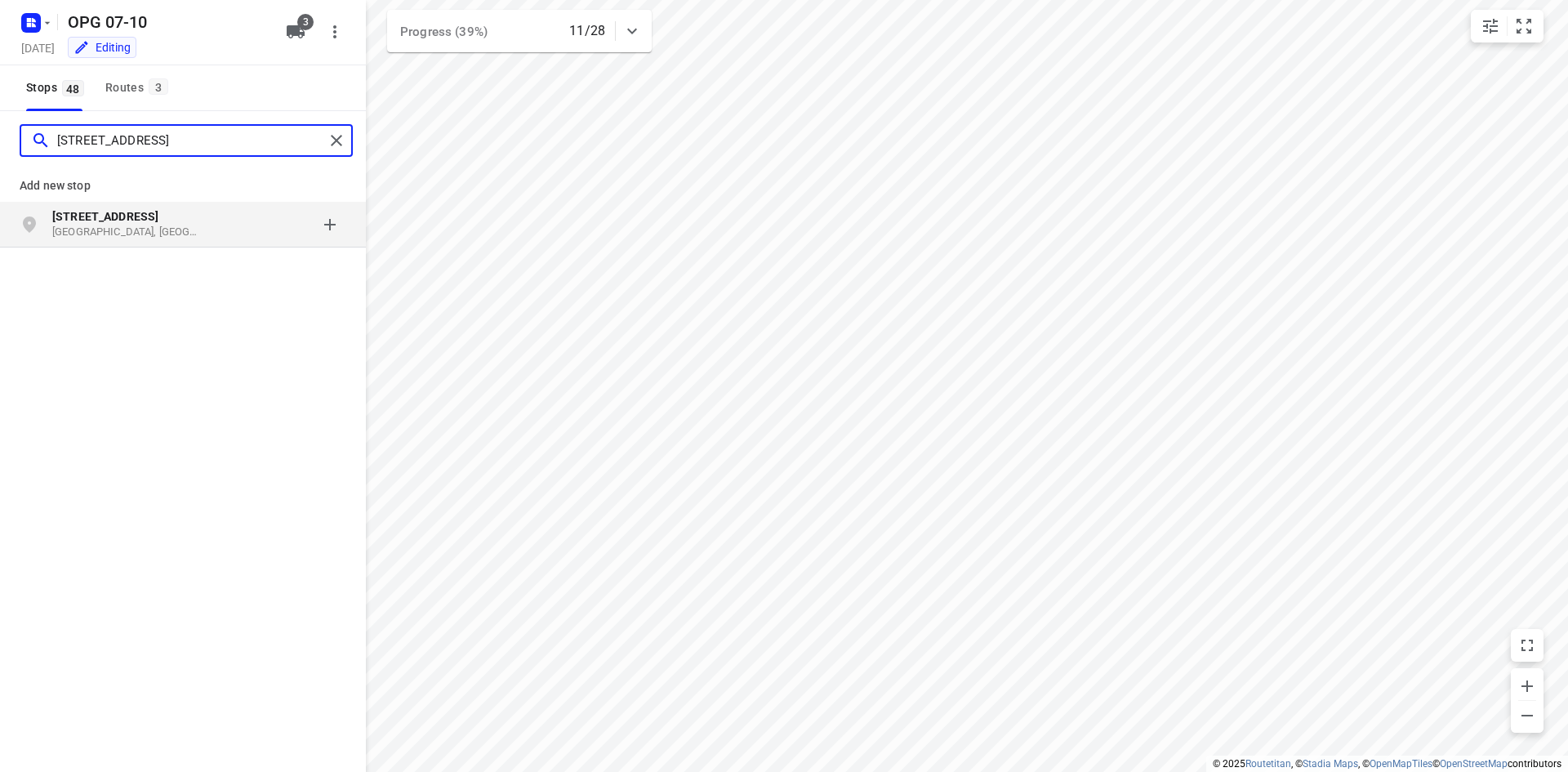
type input "[STREET_ADDRESS]"
click at [123, 219] on b "[STREET_ADDRESS]" at bounding box center [105, 216] width 106 height 13
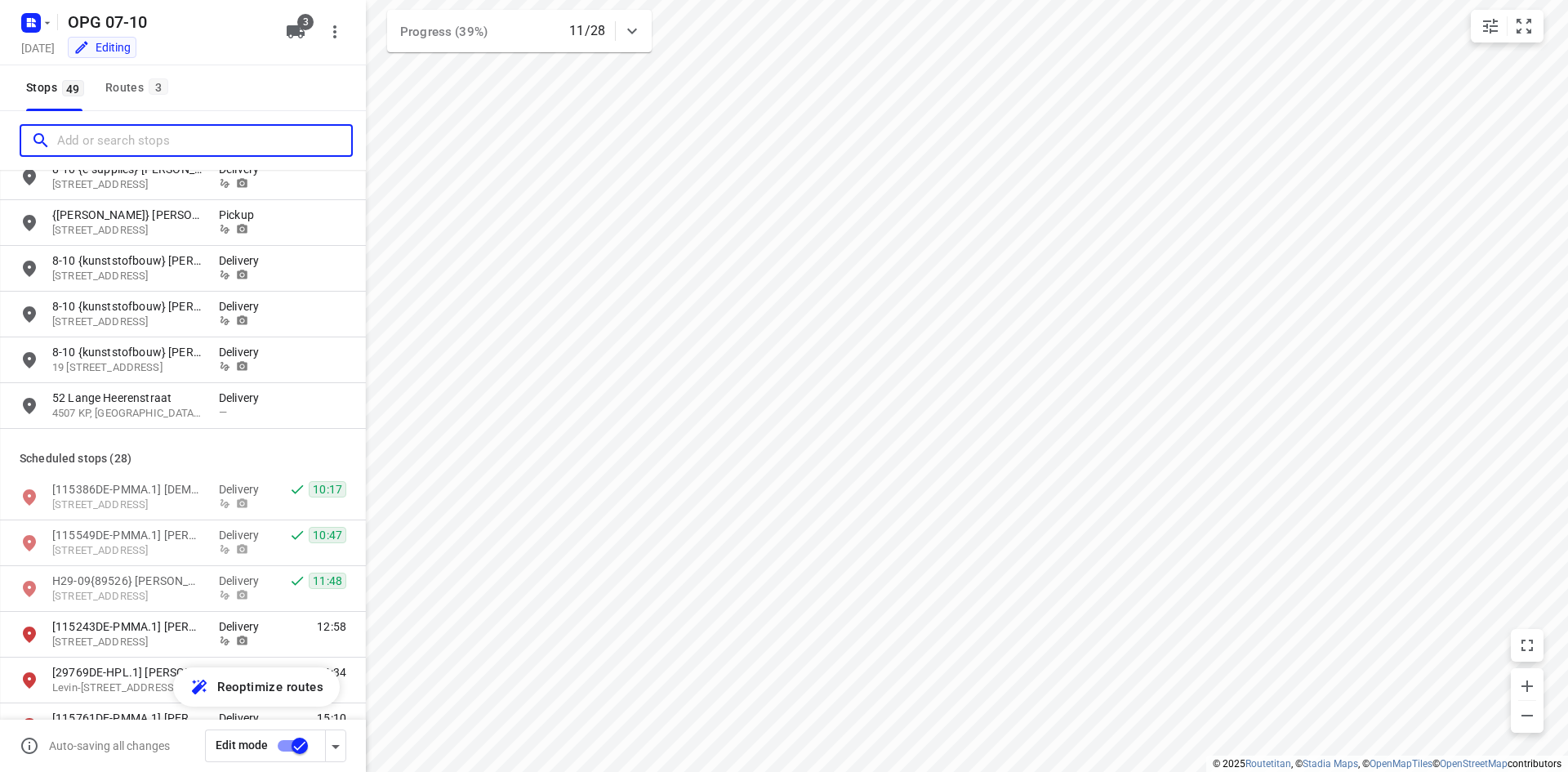
scroll to position [736, 0]
click at [219, 409] on span "—" at bounding box center [222, 410] width 8 height 12
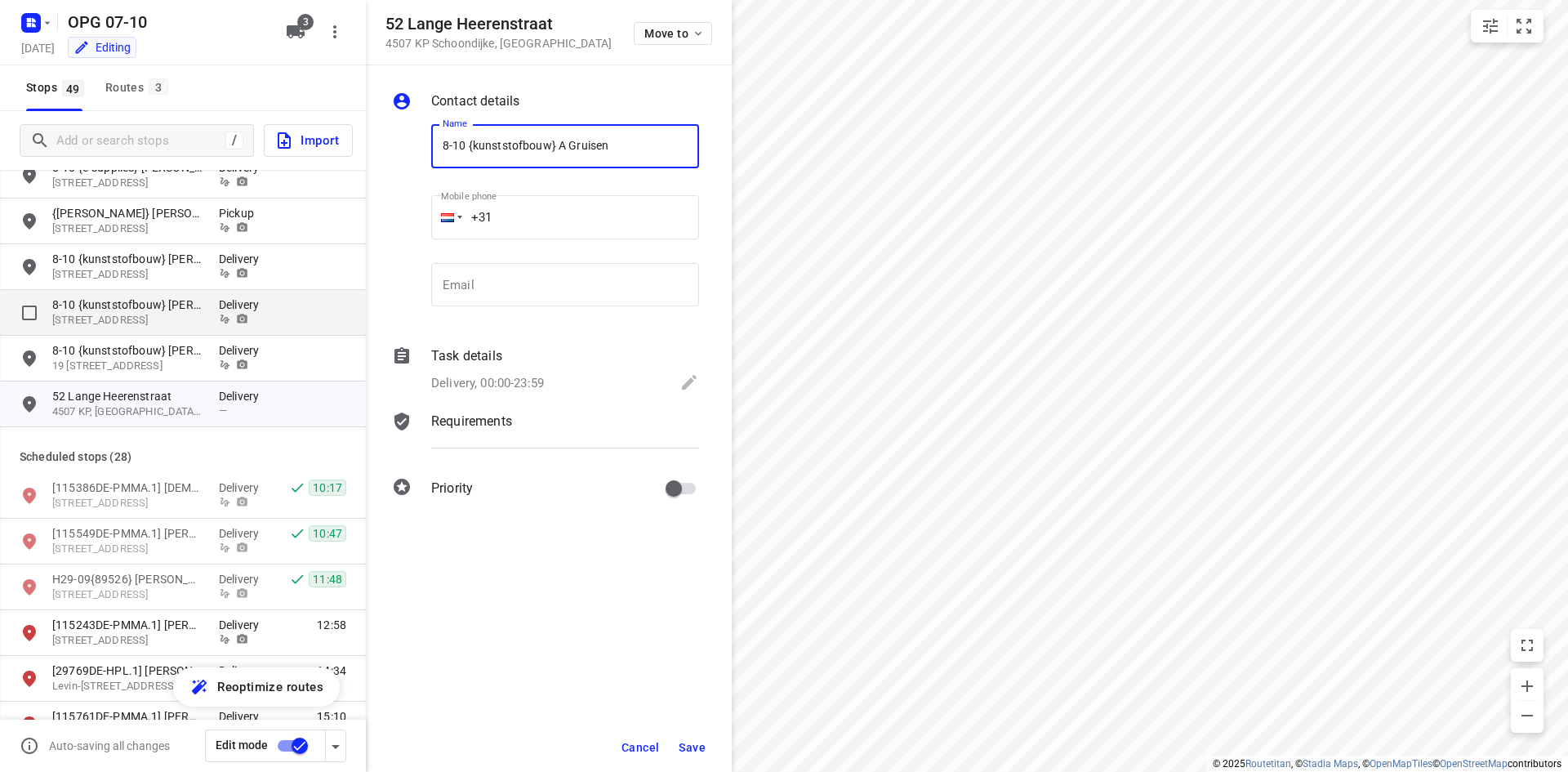
type input "8-10 {kunststofbouw} A Gruisen"
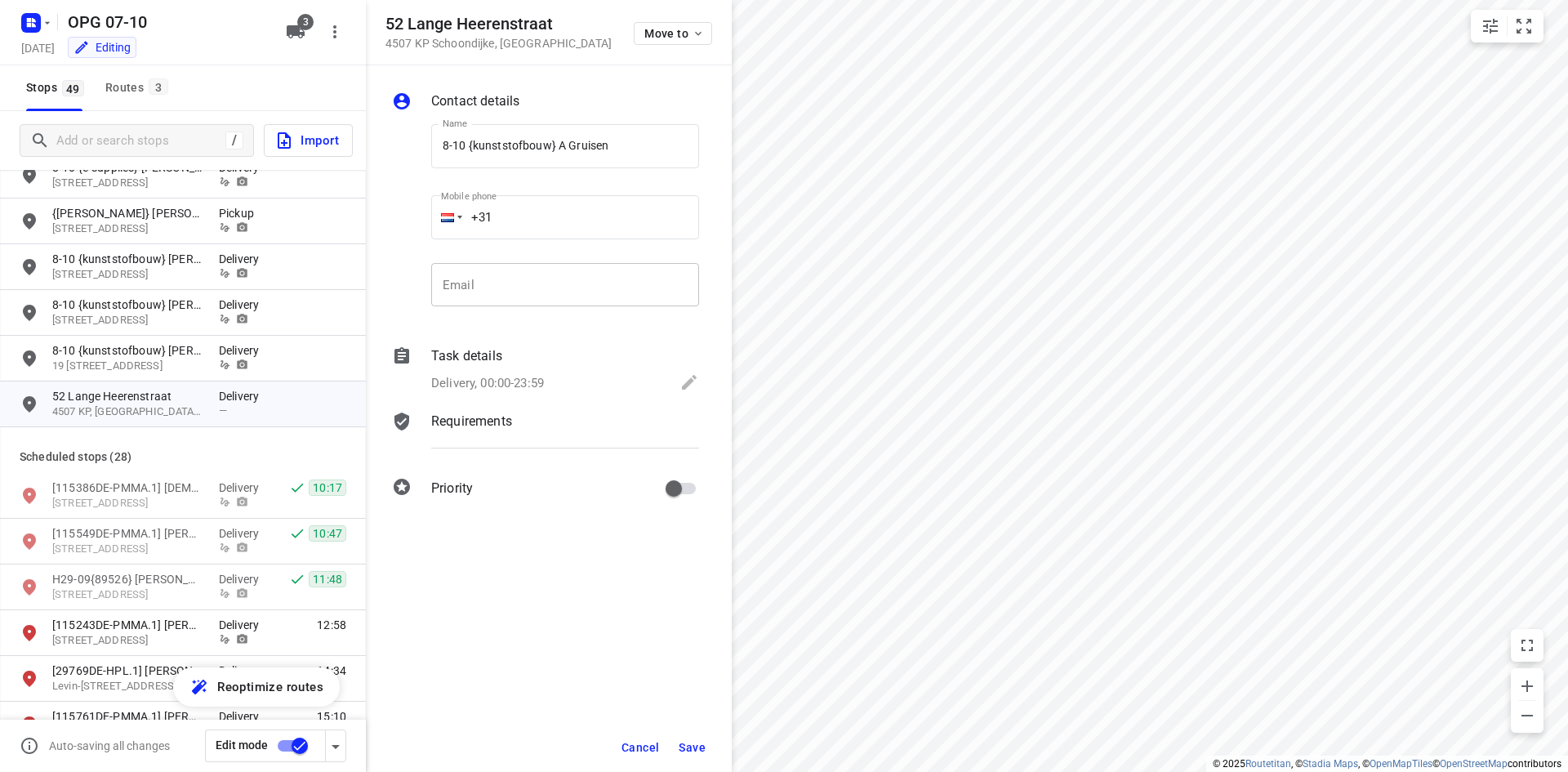
click at [513, 273] on input "email" at bounding box center [565, 285] width 268 height 44
paste input "tel"
type input "+31"
click at [527, 281] on input "email" at bounding box center [565, 285] width 268 height 44
paste input "[EMAIL_ADDRESS][DOMAIN_NAME]"
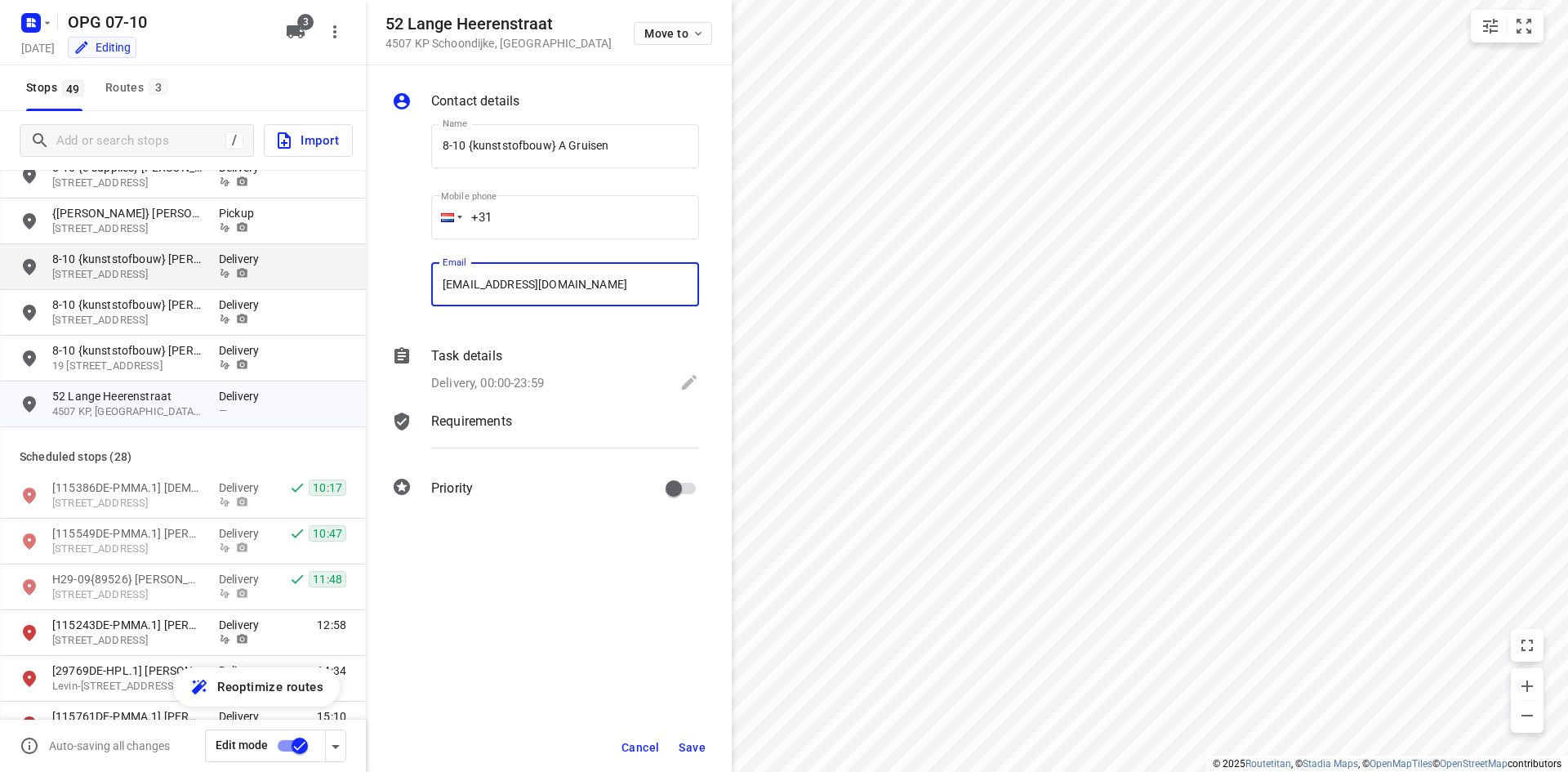
type input "[EMAIL_ADDRESS][DOMAIN_NAME]"
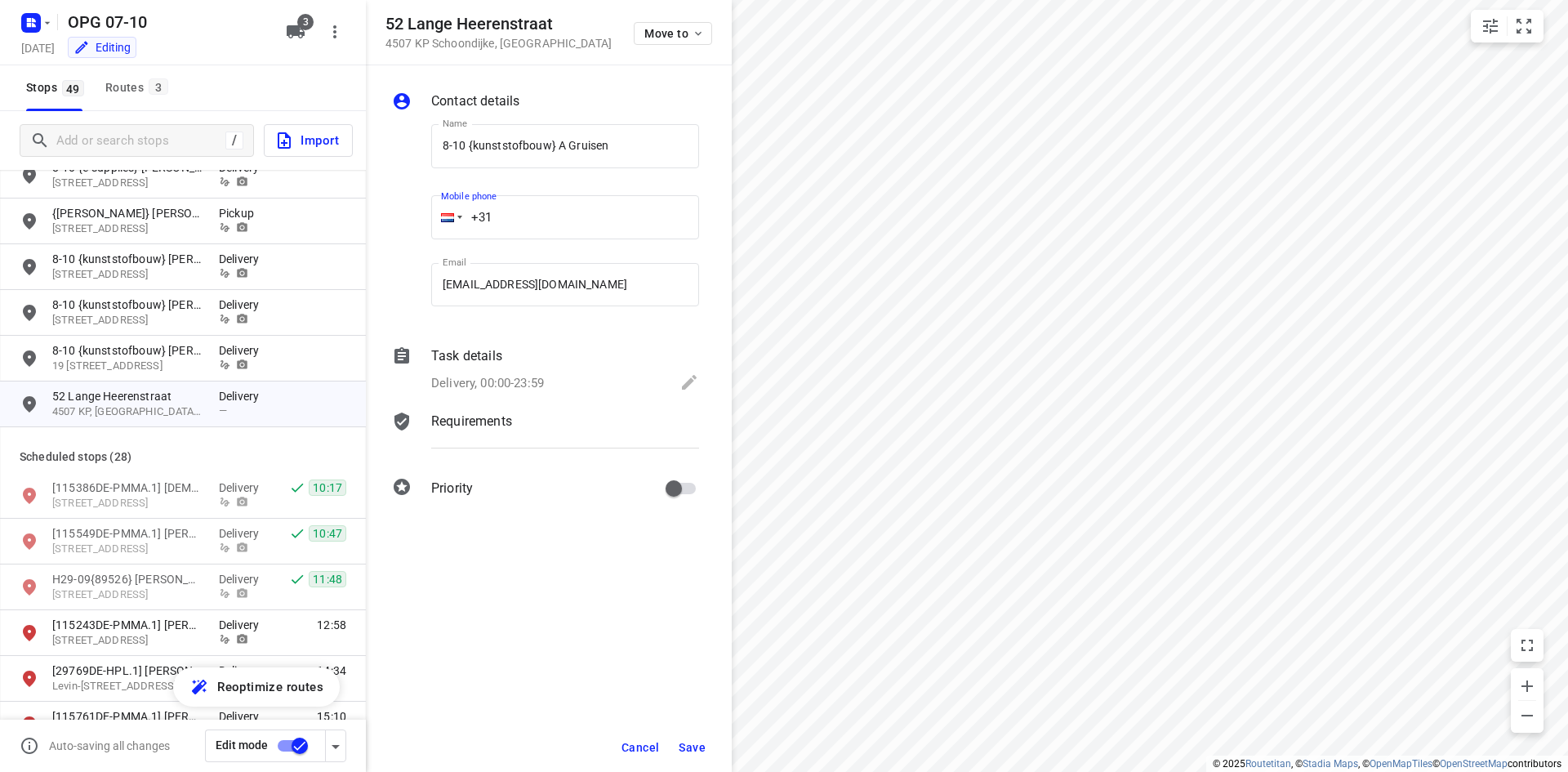
click at [539, 213] on input "+31" at bounding box center [565, 217] width 268 height 44
type input "[PHONE_NUMBER]"
click at [527, 401] on div "Contact details Name 8-10 {kunststofbouw} A Gruisen Name Mobile phone [PHONE_NU…" at bounding box center [549, 298] width 366 height 465
click at [513, 378] on p "Delivery, 00:00-23:59" at bounding box center [487, 383] width 113 height 19
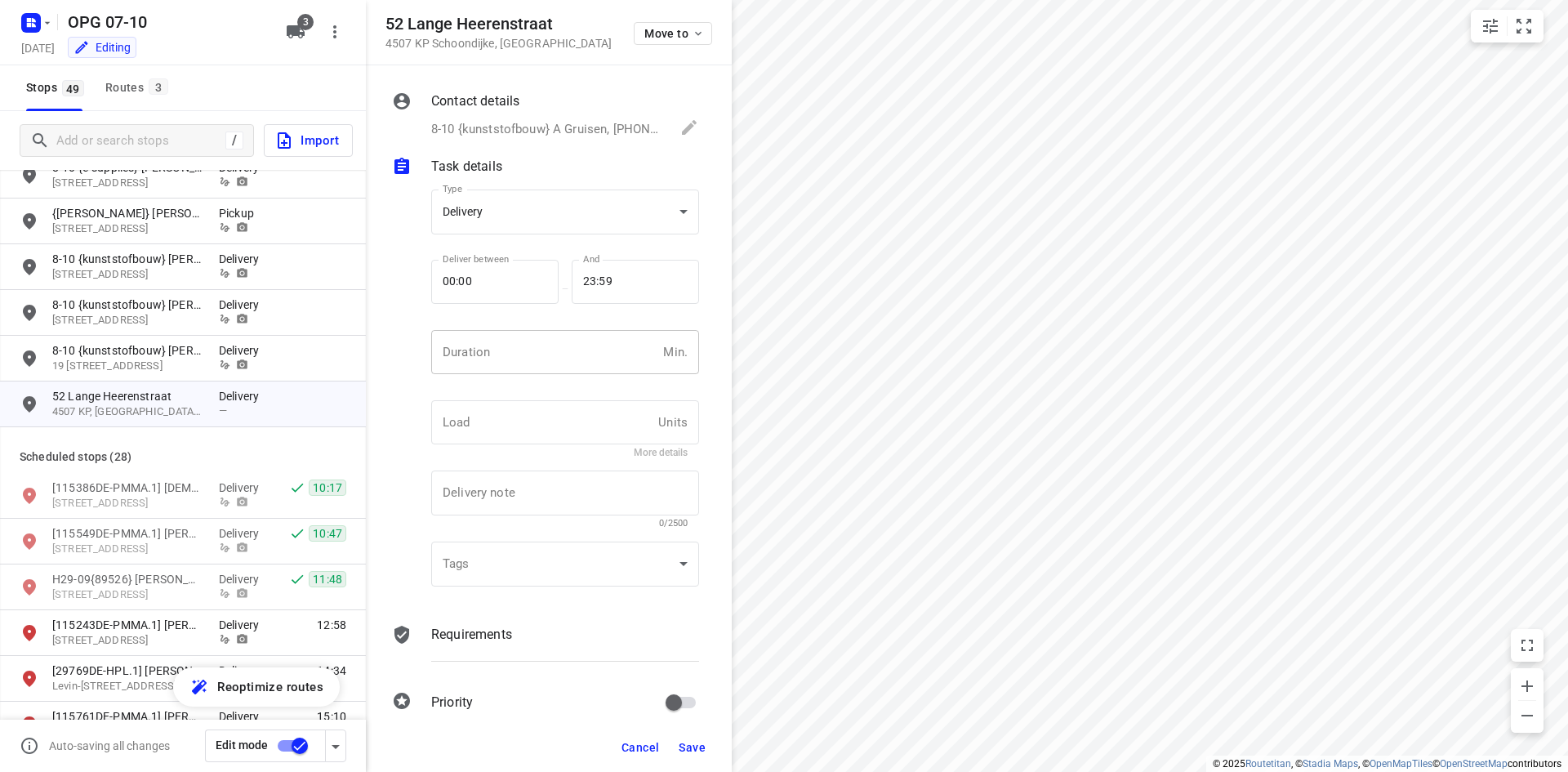
click at [513, 351] on input "number" at bounding box center [544, 352] width 225 height 44
type input "10"
type input "1"
click at [459, 640] on p "Requirements" at bounding box center [471, 635] width 81 height 20
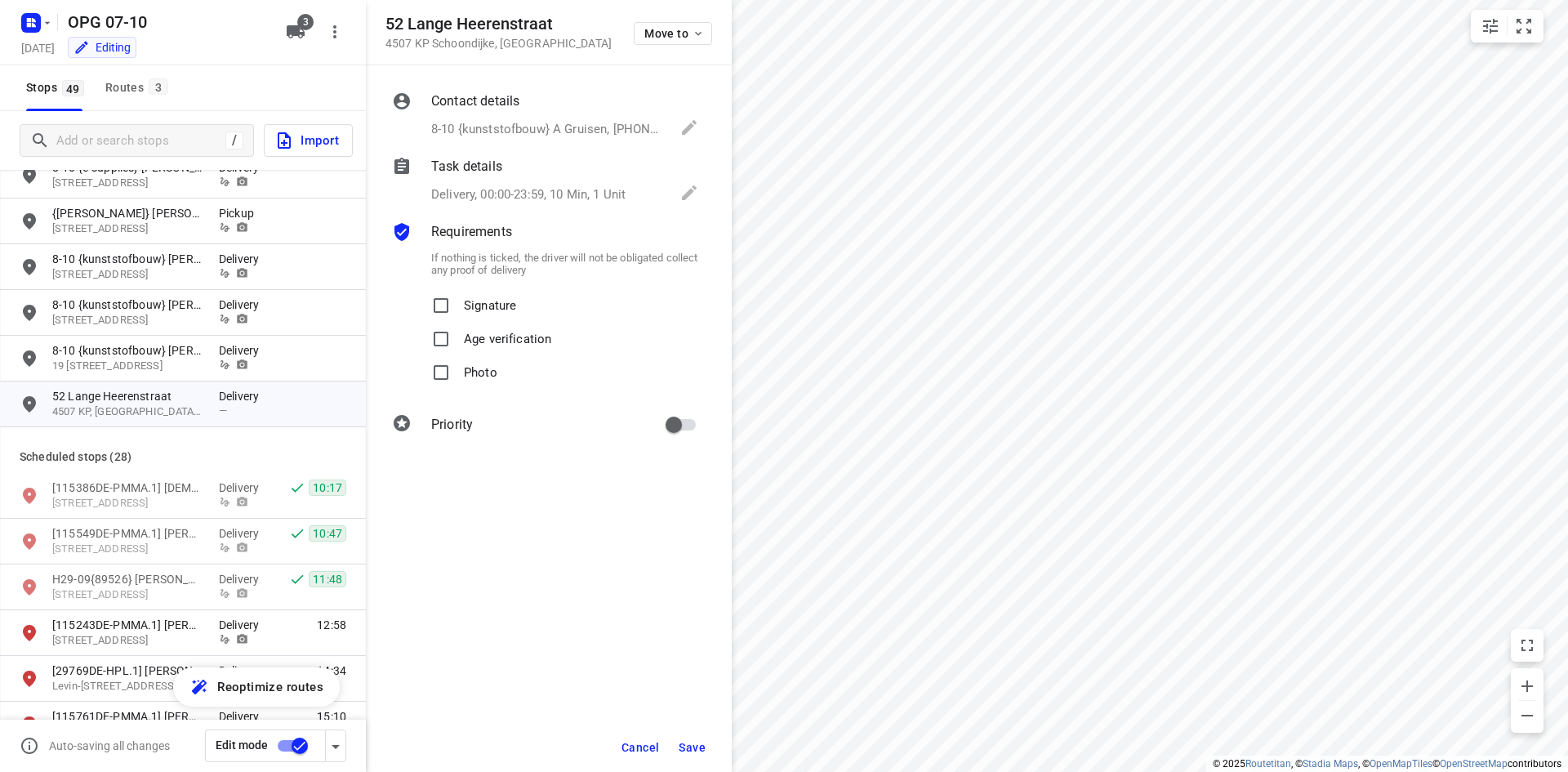
click at [458, 293] on label "Signature" at bounding box center [470, 305] width 91 height 34
click at [457, 293] on input "Signature" at bounding box center [441, 305] width 33 height 33
checkbox input "true"
click at [455, 373] on input "Photo" at bounding box center [441, 373] width 33 height 33
checkbox input "true"
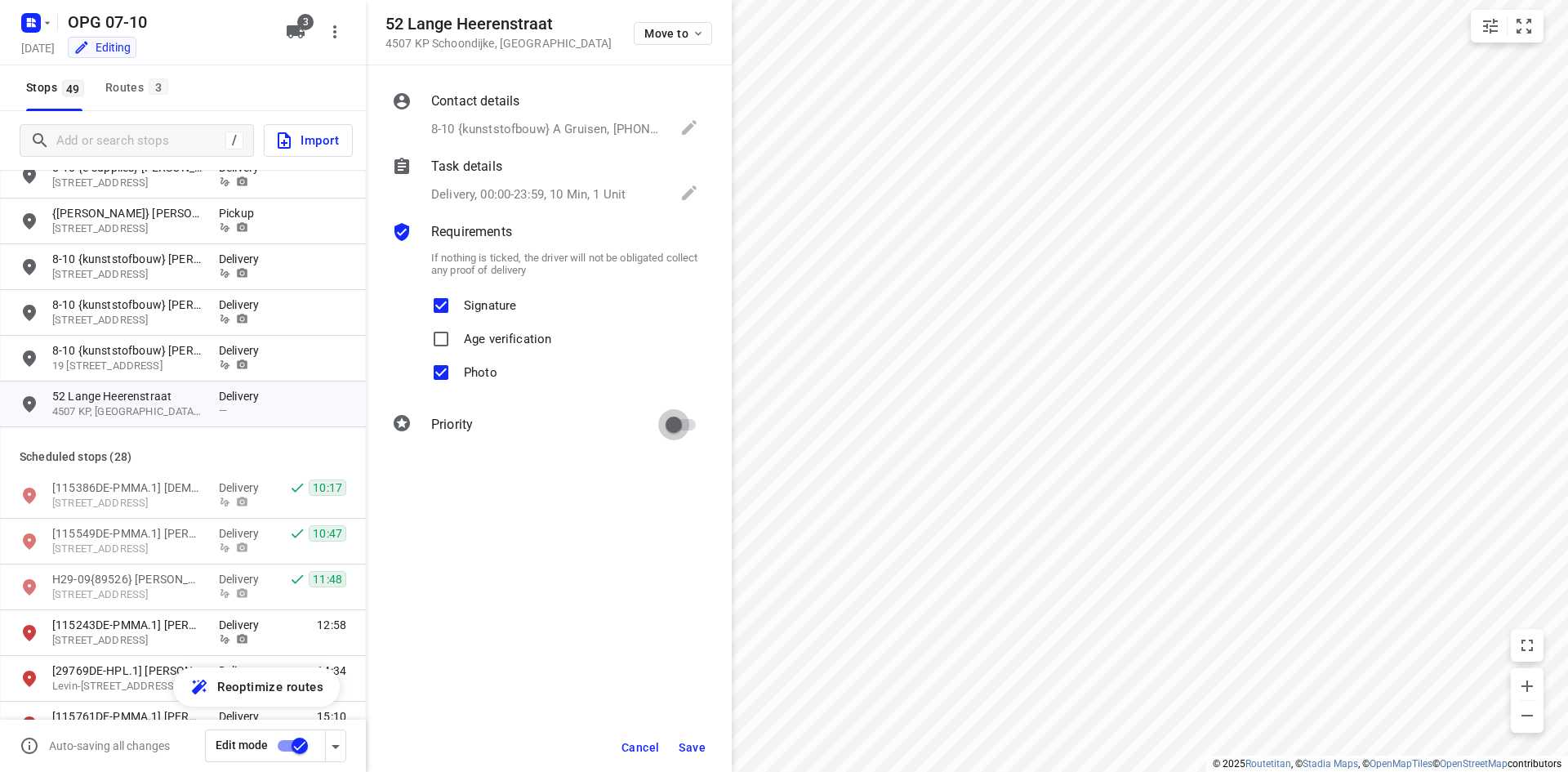
click at [696, 410] on input "primary checkbox" at bounding box center [673, 425] width 93 height 31
checkbox input "true"
click at [683, 738] on button "Save" at bounding box center [692, 748] width 40 height 29
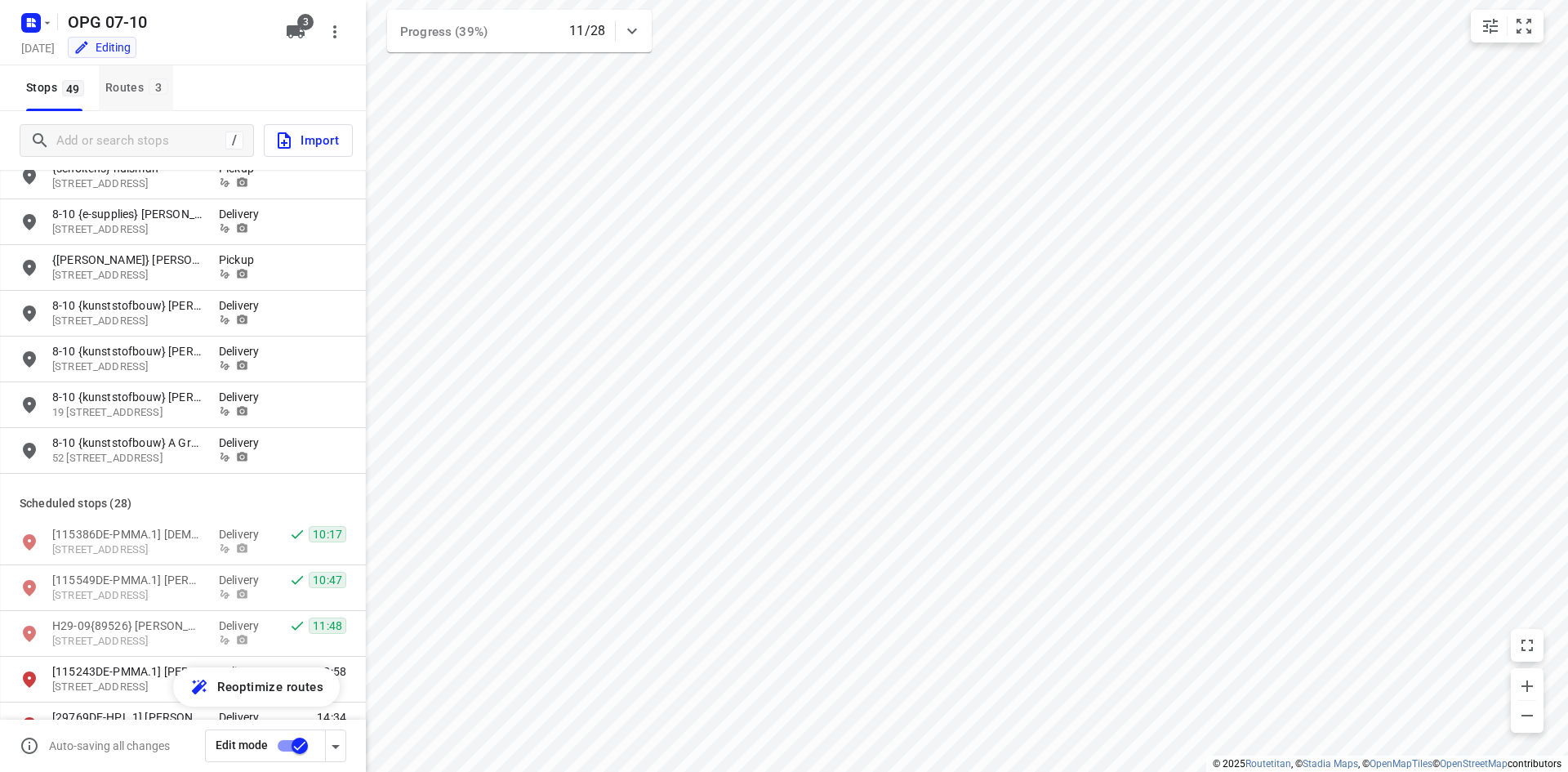
scroll to position [653, 0]
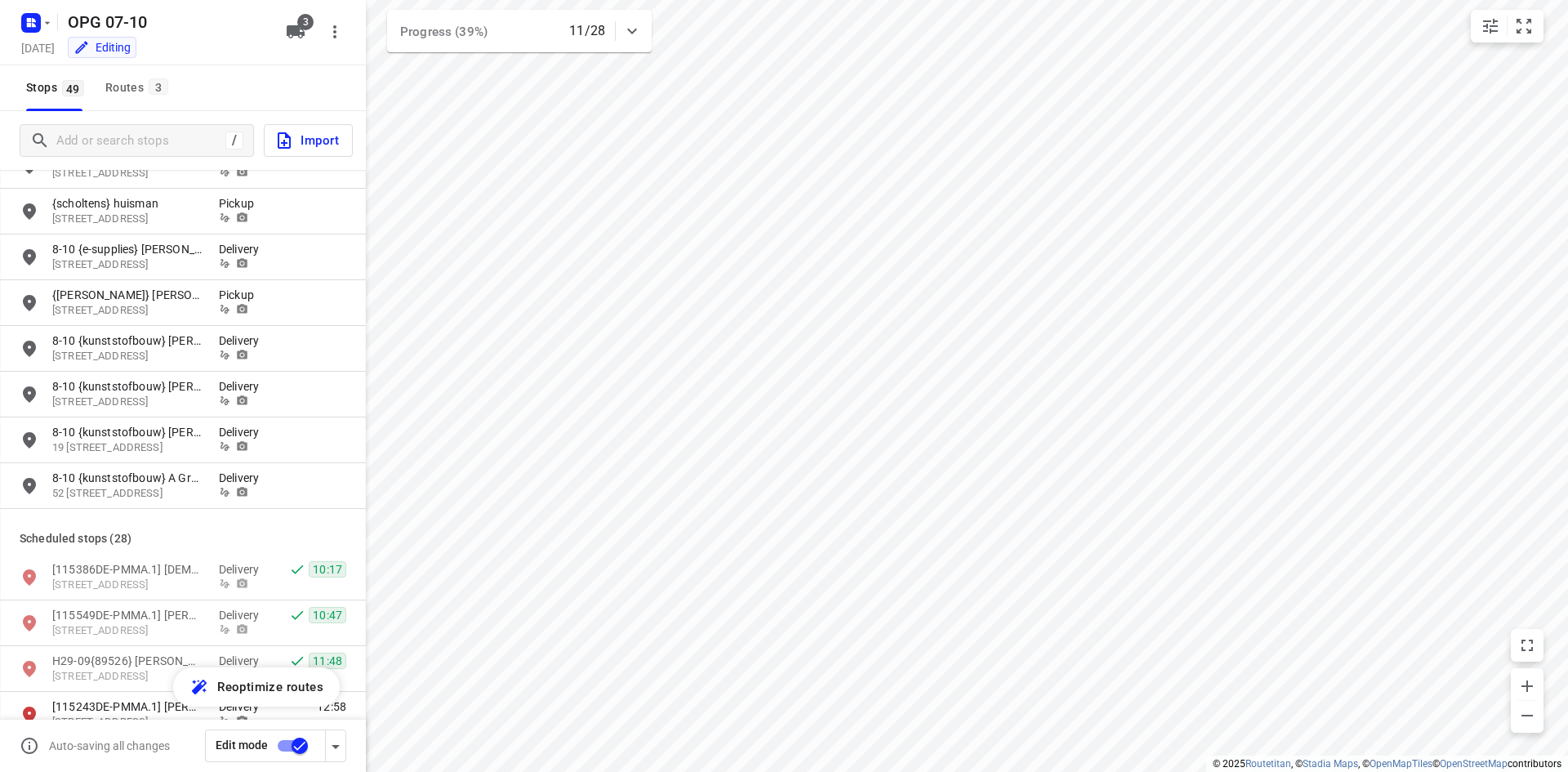
click at [147, 62] on div "OPG 07-10 [DATE] Editing 3" at bounding box center [183, 32] width 366 height 65
click at [131, 96] on div "Routes 3" at bounding box center [140, 88] width 68 height 21
